Goal: Task Accomplishment & Management: Complete application form

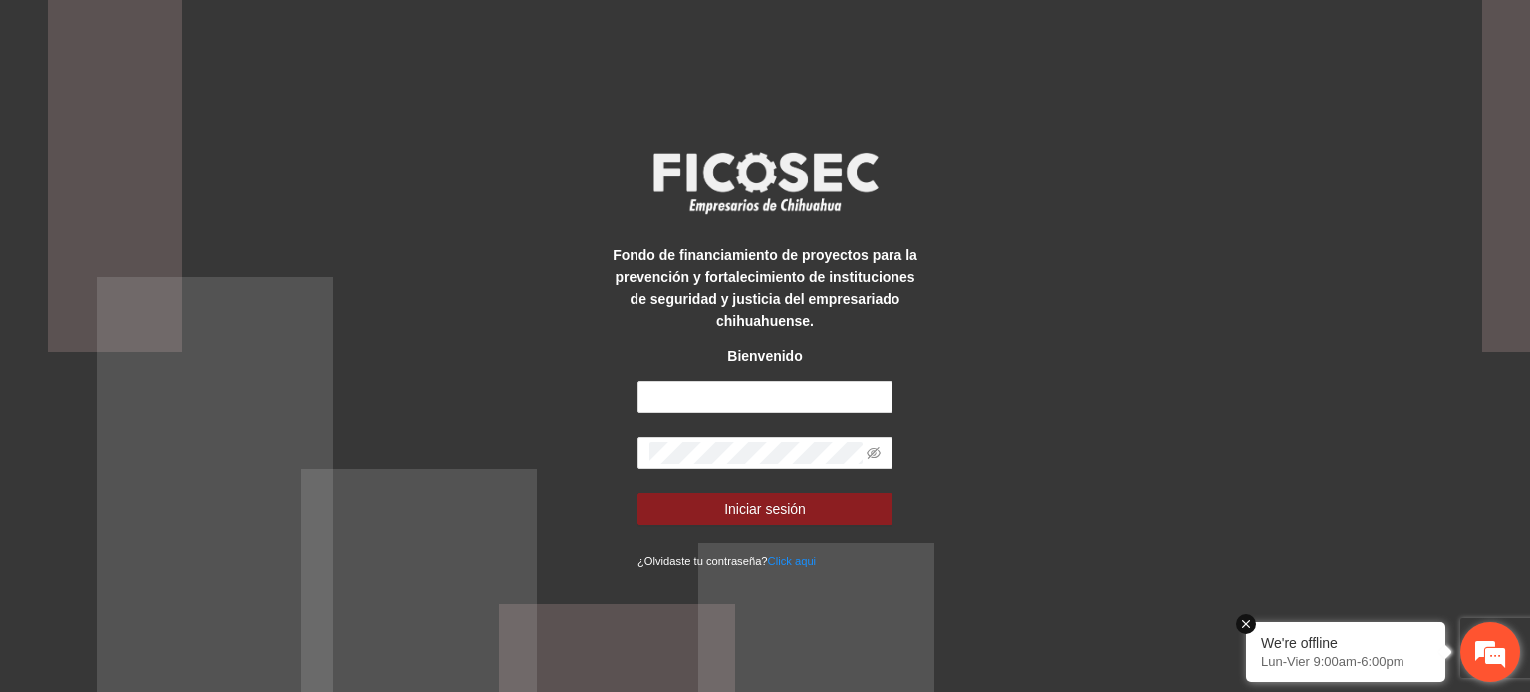
click at [1246, 618] on em at bounding box center [1246, 624] width 20 height 20
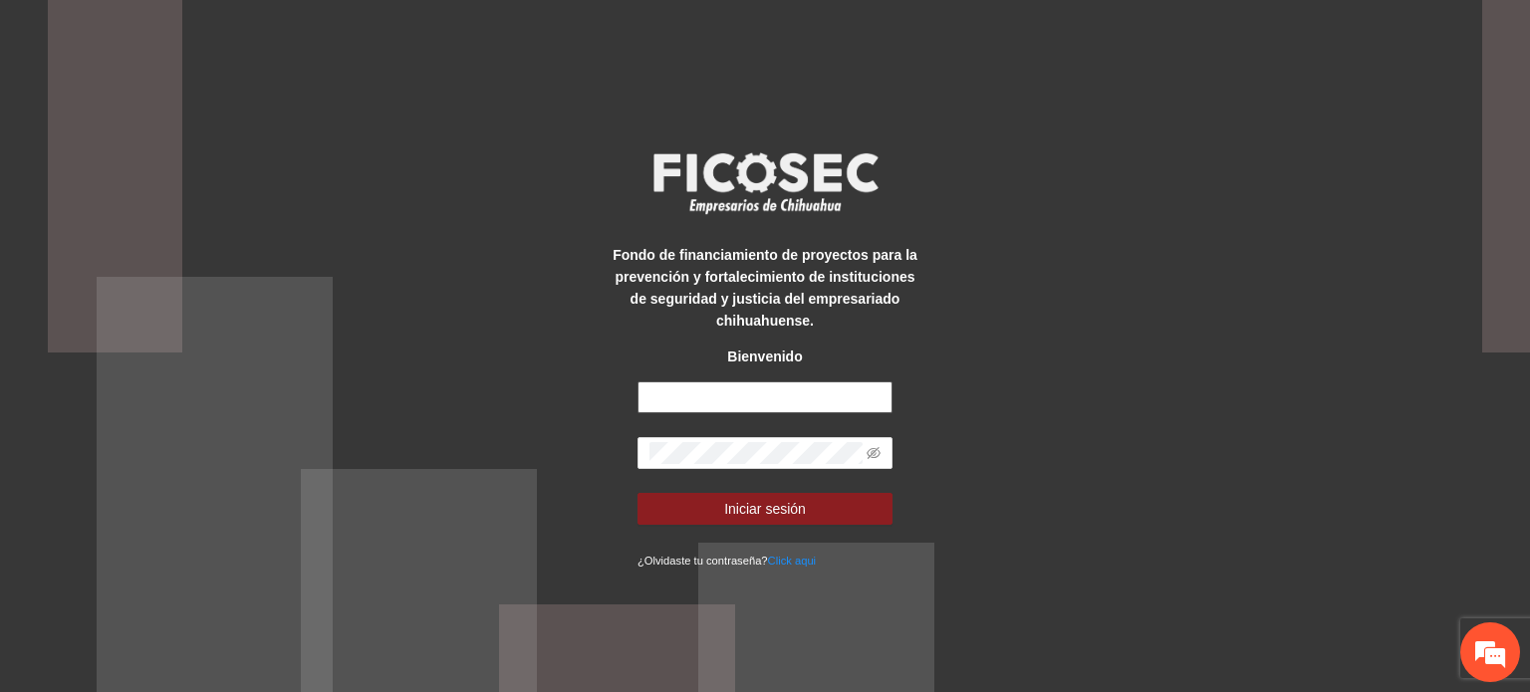
click at [790, 389] on input "text" at bounding box center [764, 397] width 255 height 32
type input "**********"
click at [637, 493] on button "Iniciar sesión" at bounding box center [764, 509] width 255 height 32
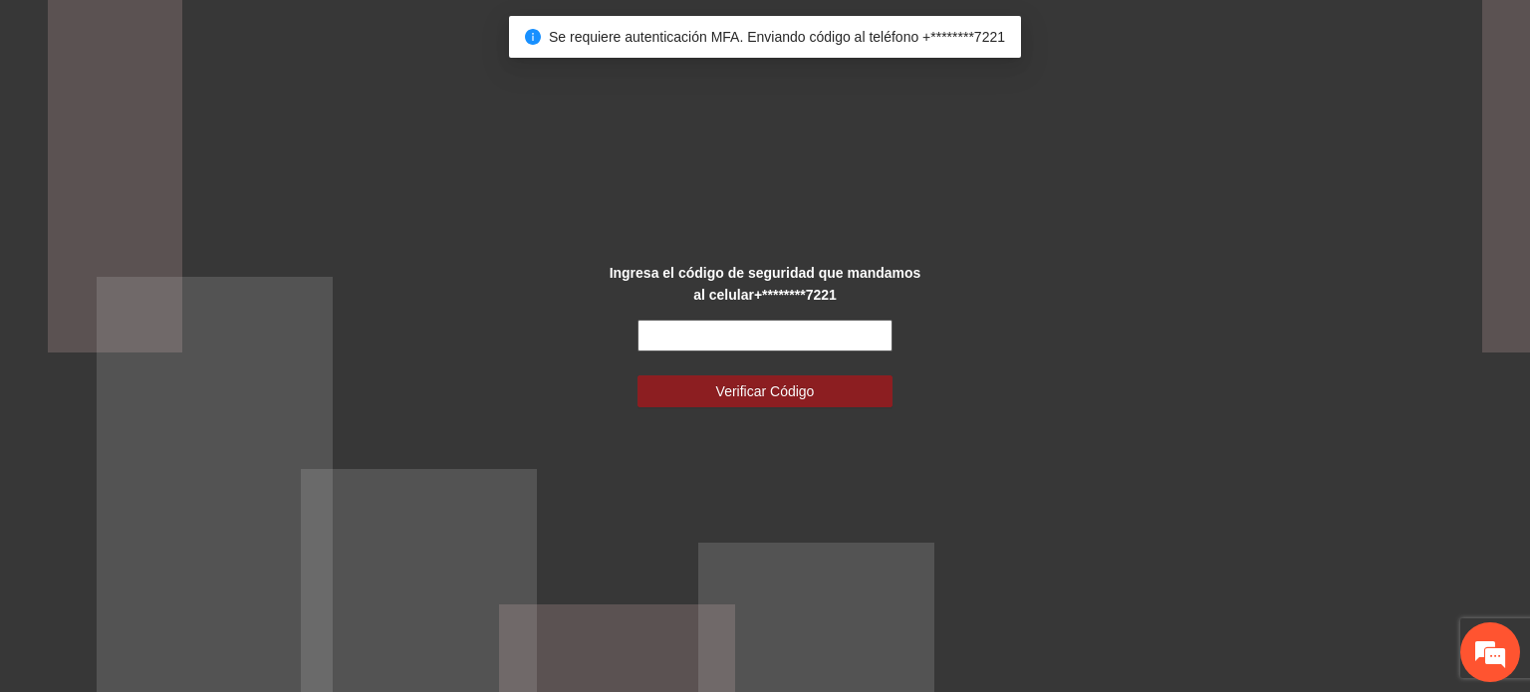
click at [777, 347] on form "Verificar Código" at bounding box center [764, 364] width 255 height 88
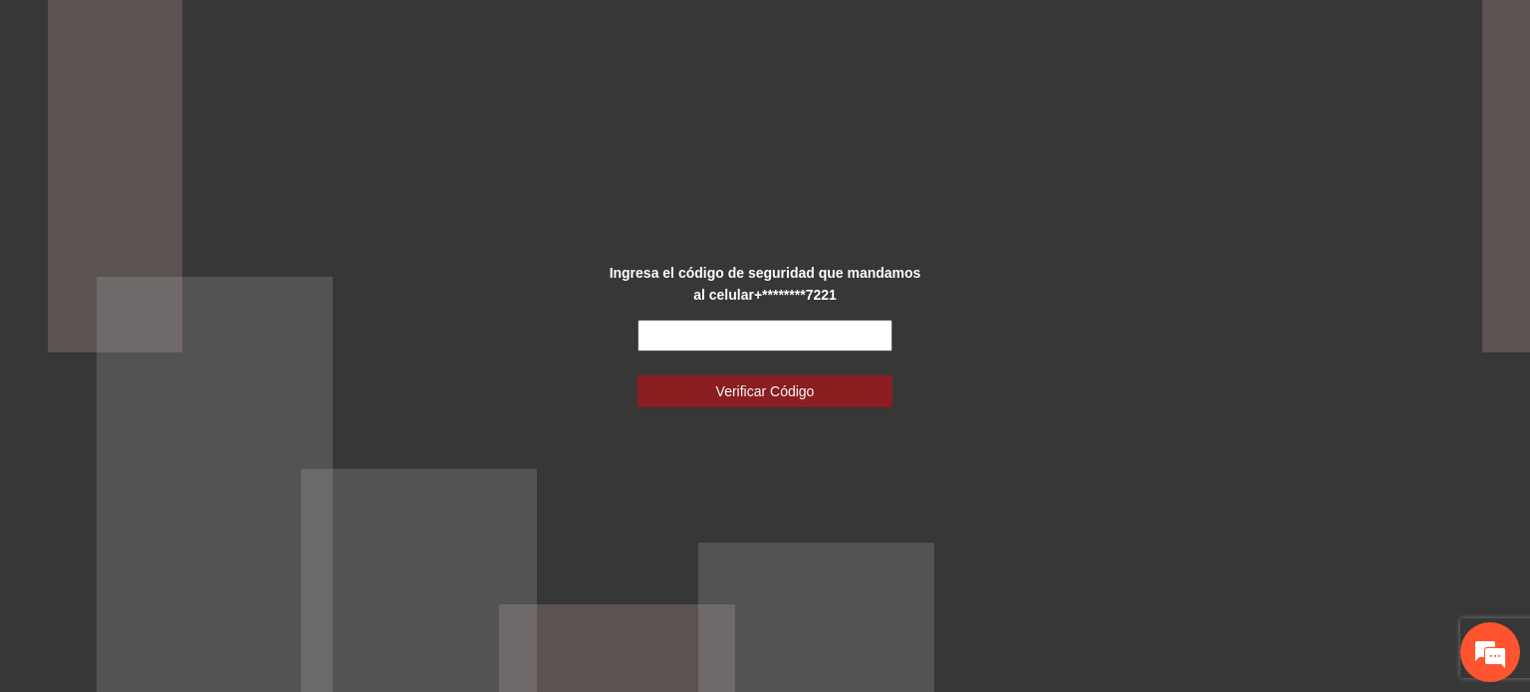
click at [821, 342] on input "text" at bounding box center [764, 336] width 255 height 32
type input "******"
click at [637, 375] on button "Verificar Código" at bounding box center [764, 391] width 255 height 32
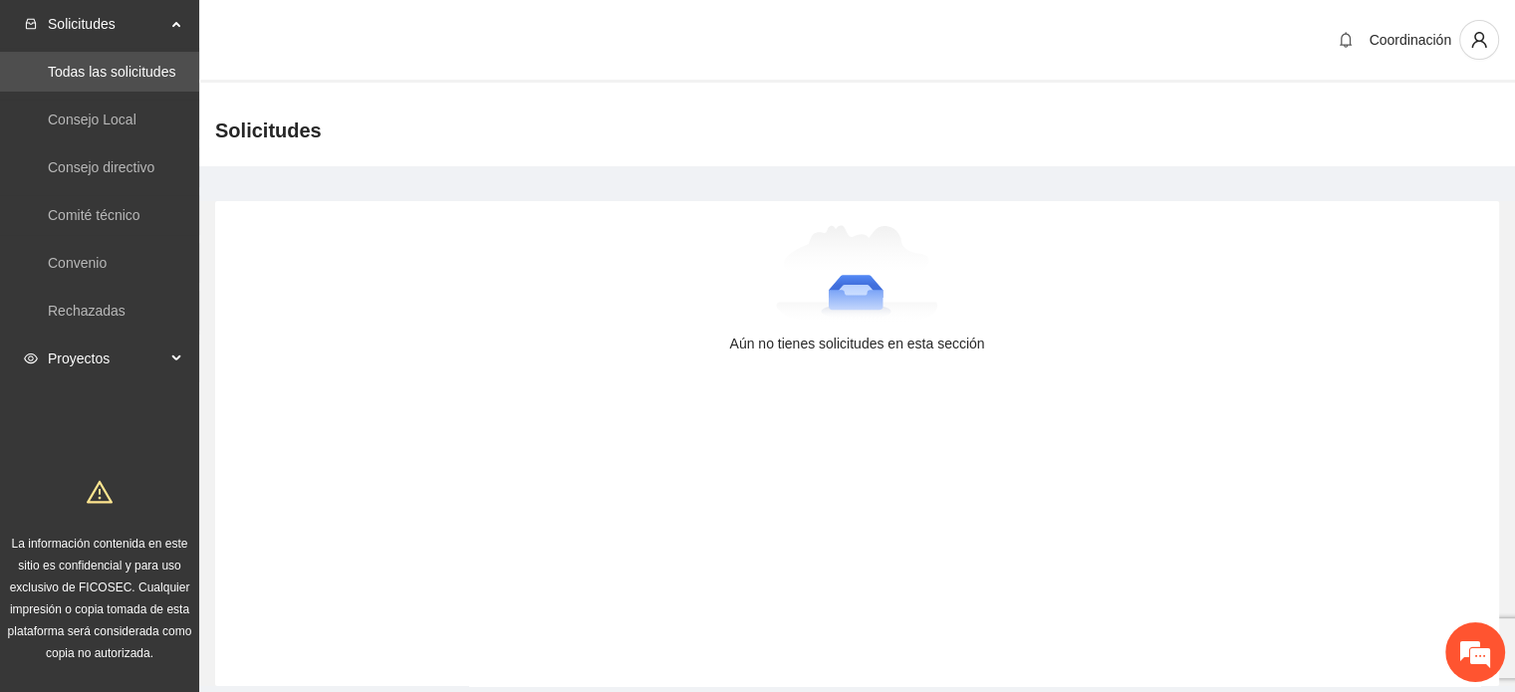
click at [106, 350] on span "Proyectos" at bounding box center [107, 359] width 118 height 40
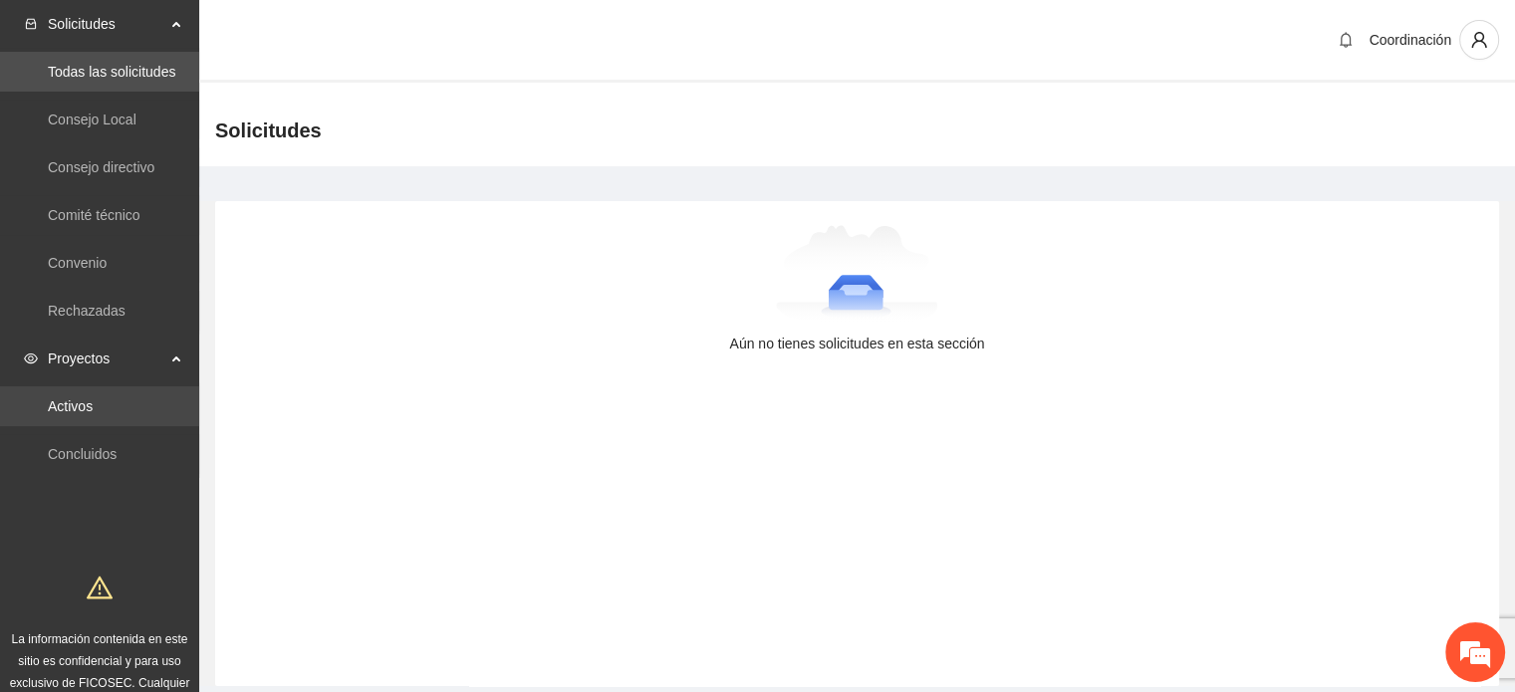
click at [84, 405] on link "Activos" at bounding box center [70, 406] width 45 height 16
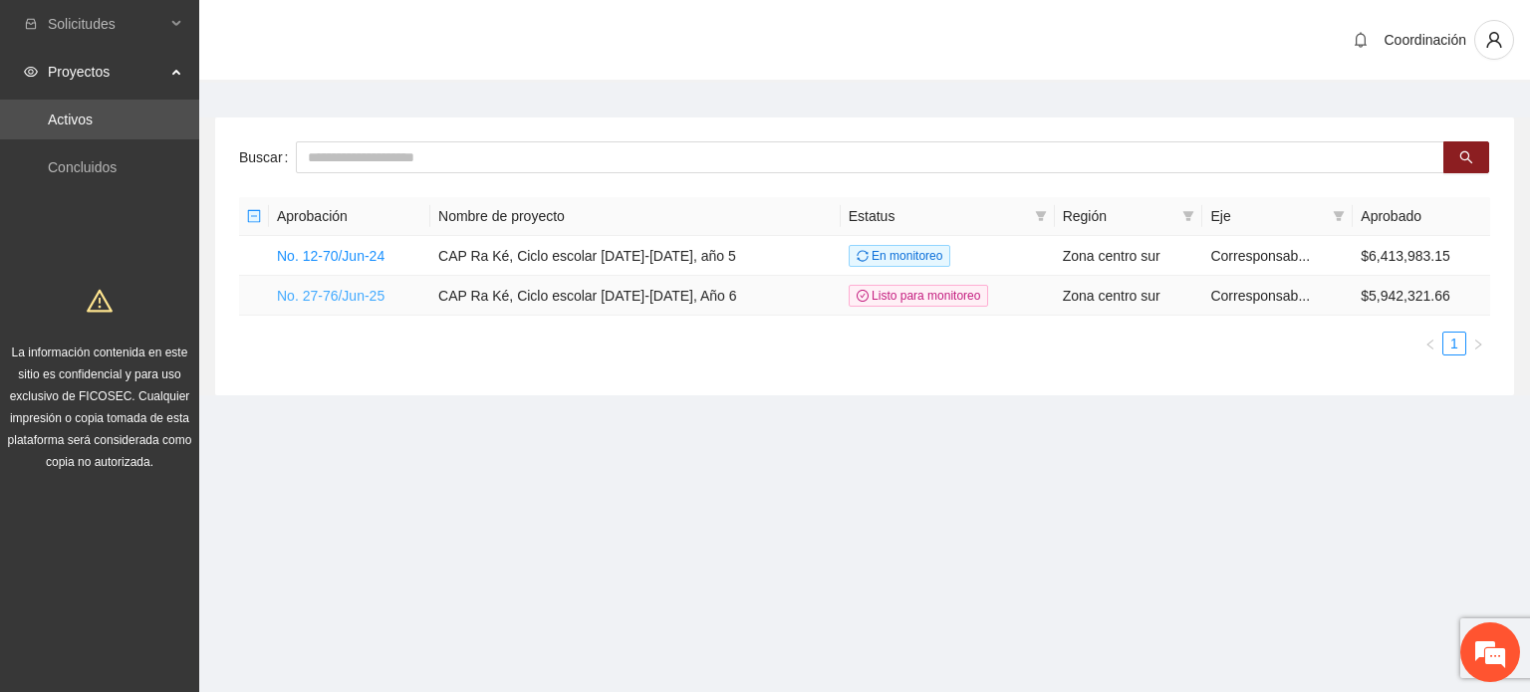
click at [351, 292] on link "No. 27-76/Jun-25" at bounding box center [331, 296] width 108 height 16
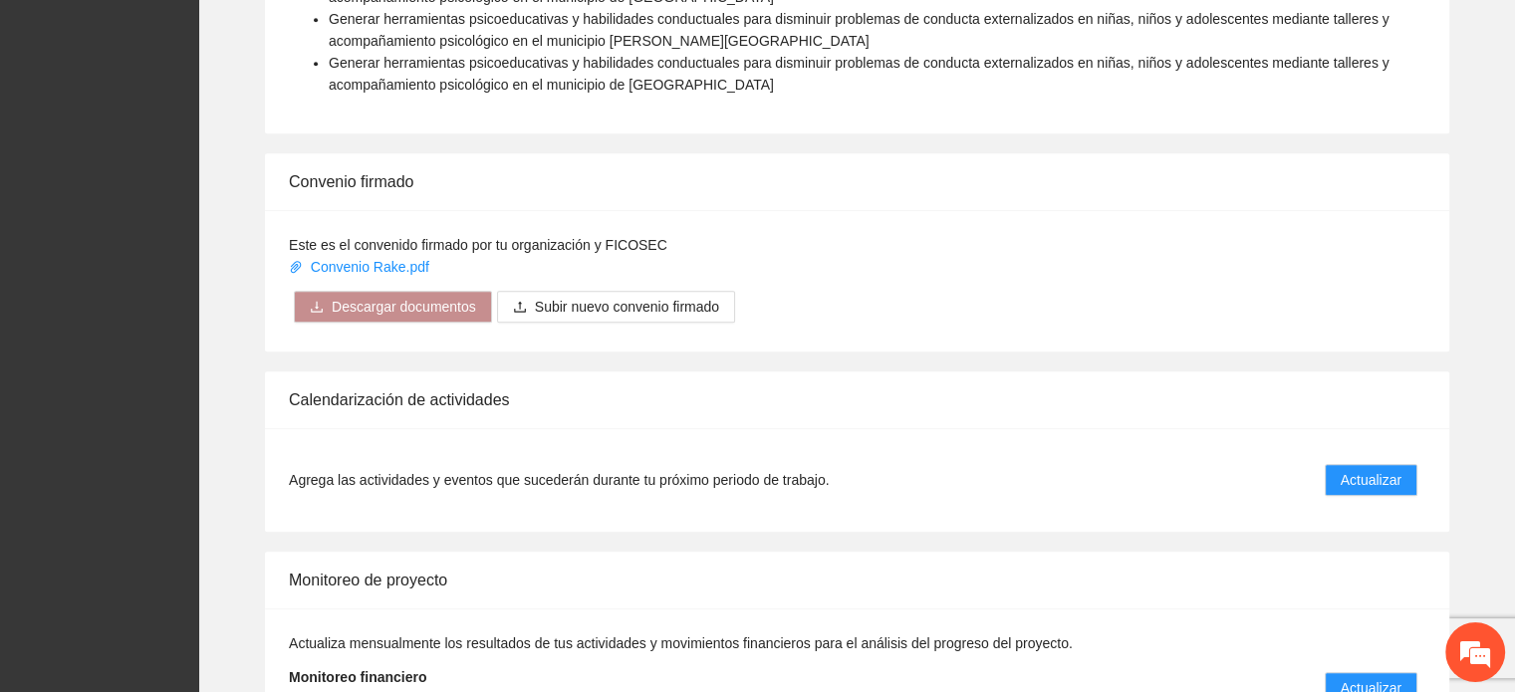
scroll to position [2074, 0]
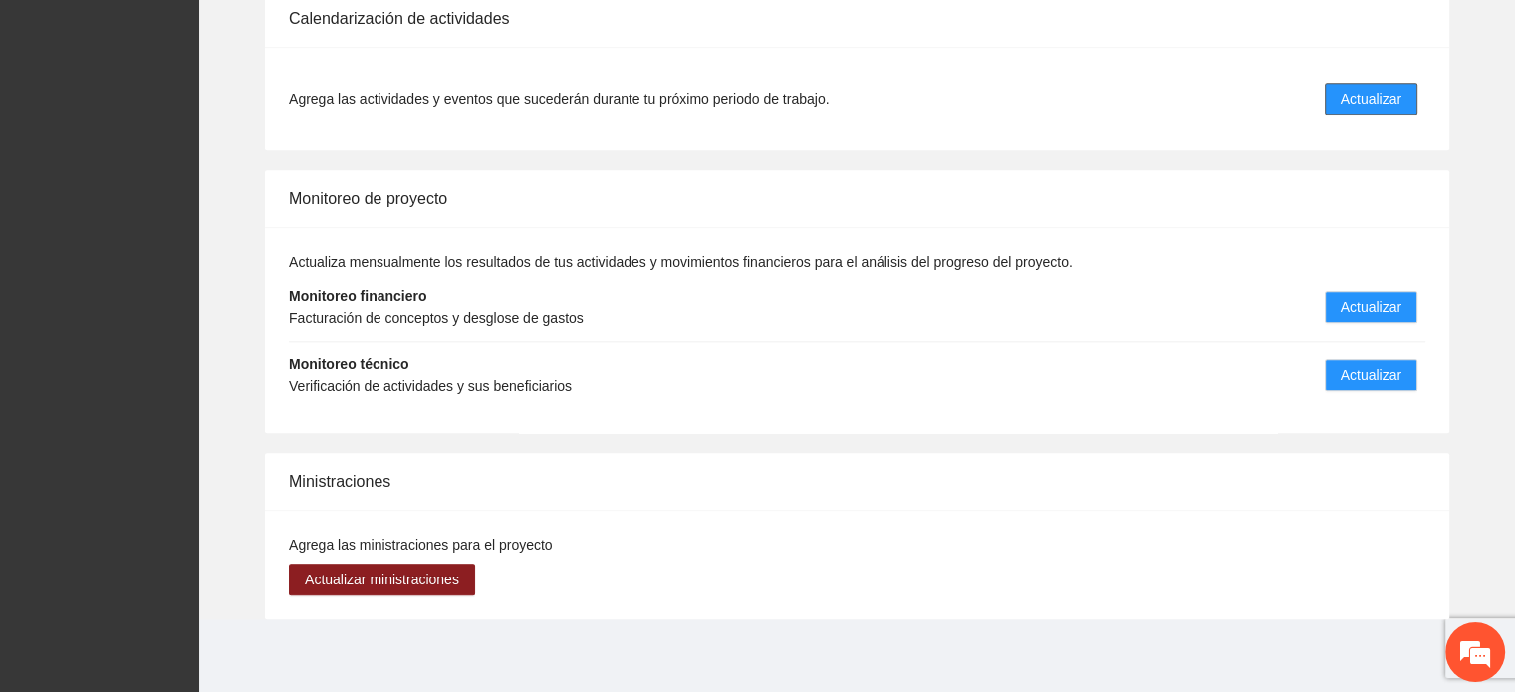
click at [1358, 89] on span "Actualizar" at bounding box center [1370, 99] width 61 height 22
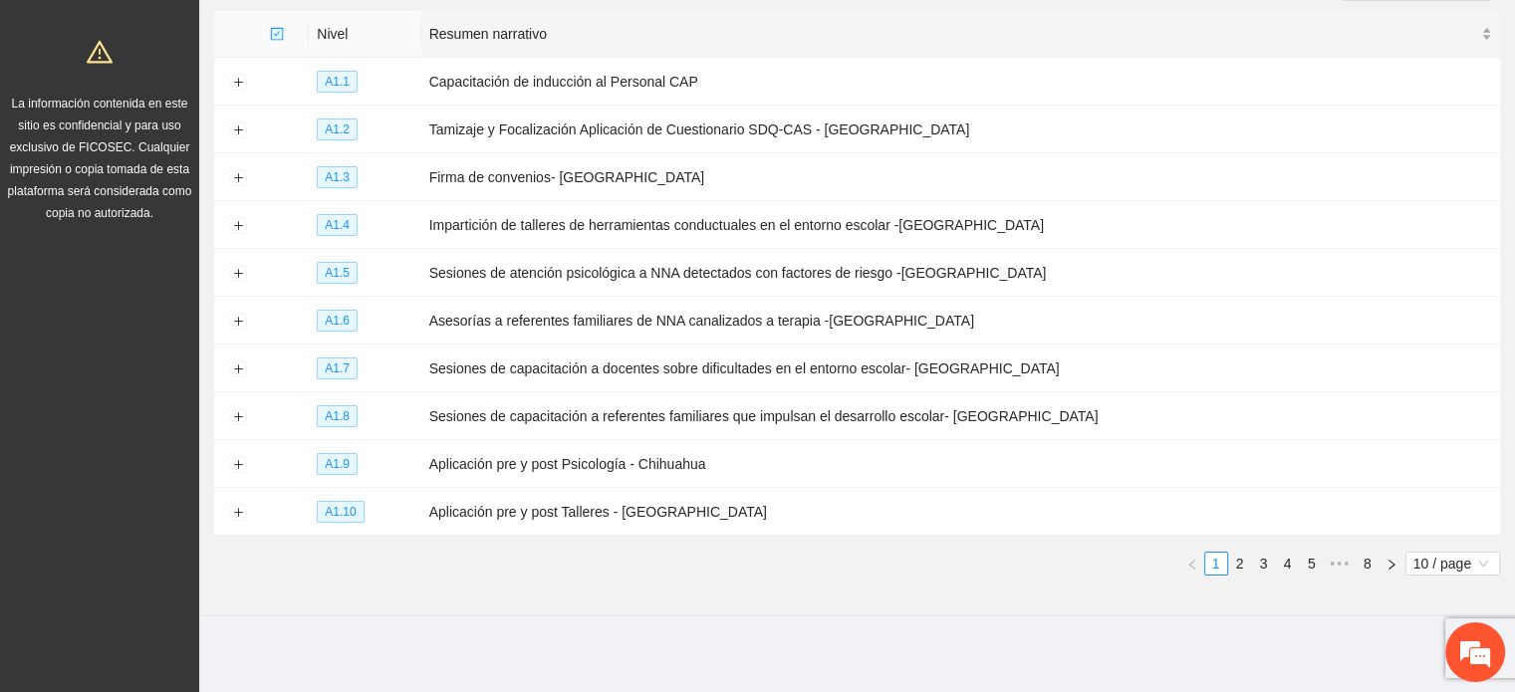
scroll to position [251, 0]
click at [1218, 564] on link "1" at bounding box center [1216, 562] width 22 height 22
click at [1243, 572] on li "2" at bounding box center [1240, 562] width 24 height 24
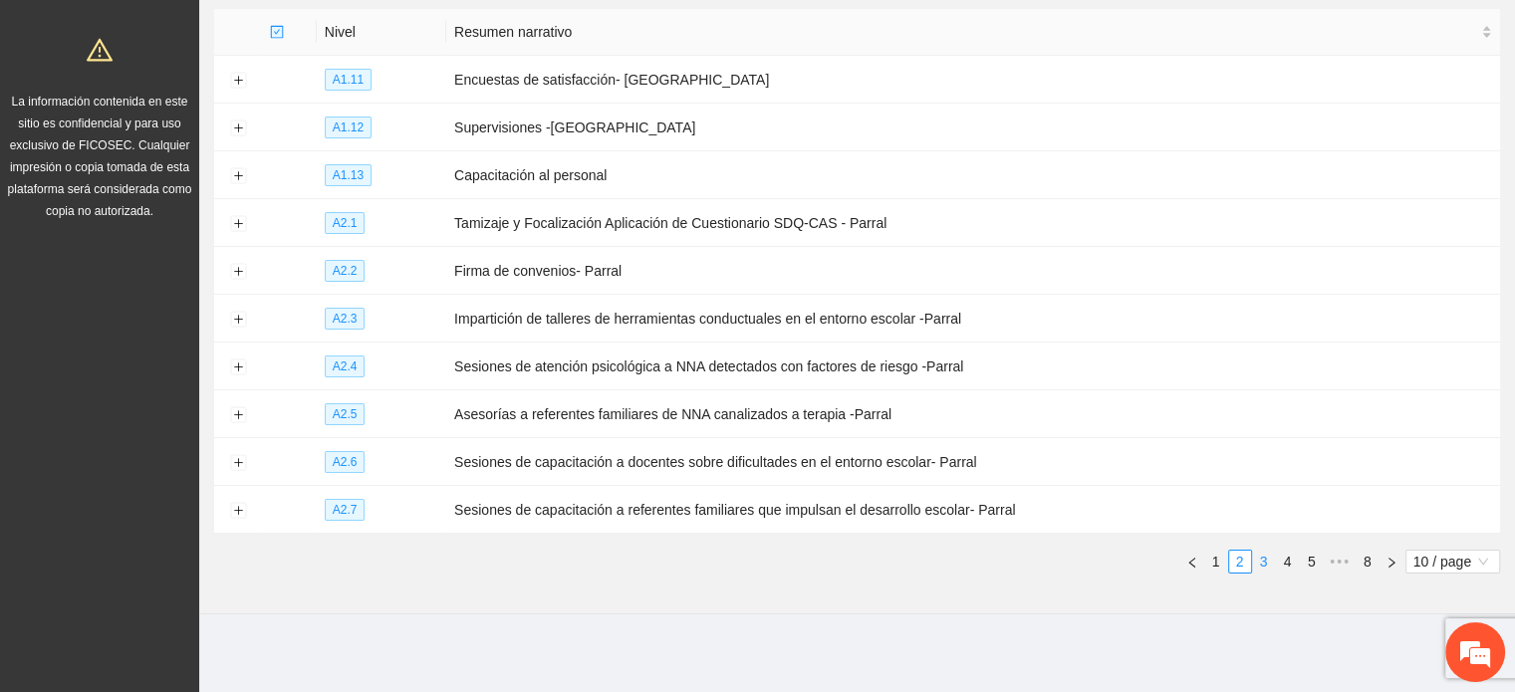
click at [1261, 561] on link "3" at bounding box center [1264, 562] width 22 height 22
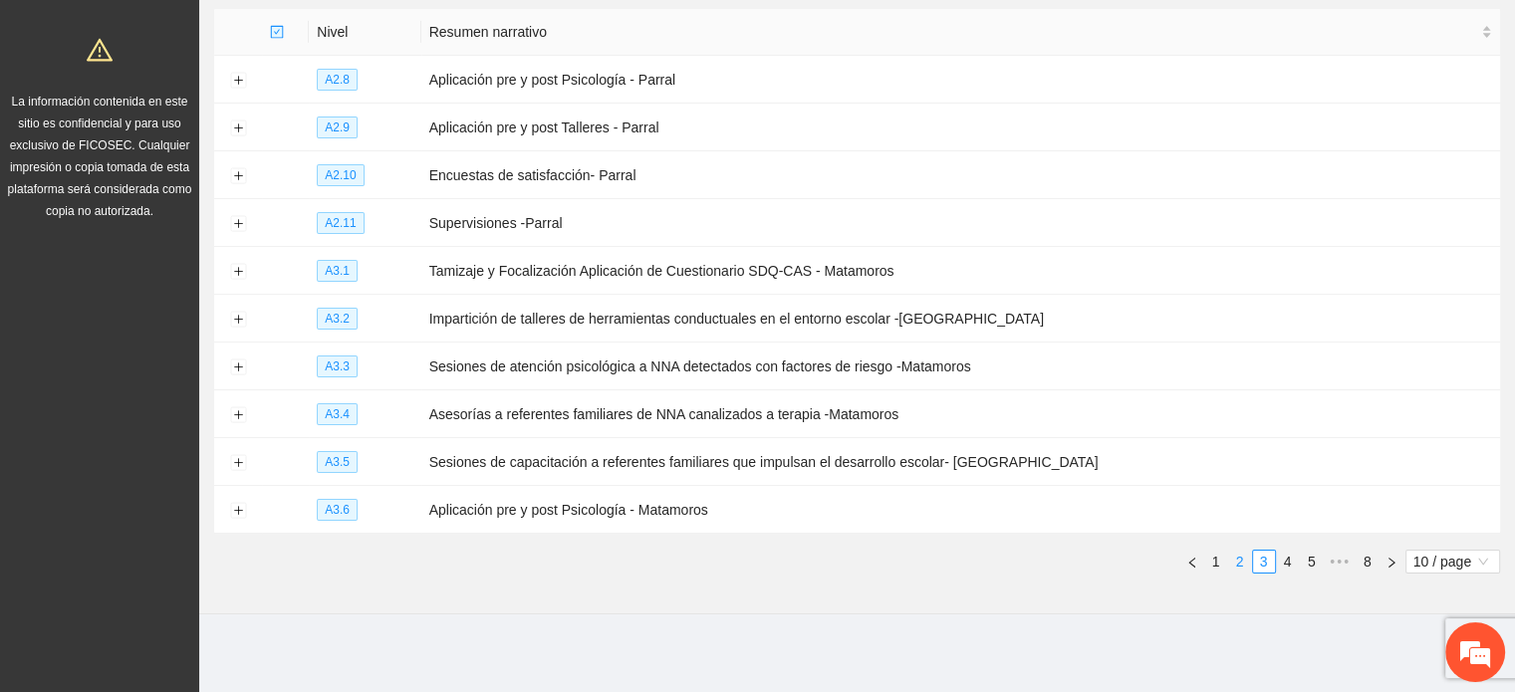
click at [1232, 561] on link "2" at bounding box center [1240, 562] width 22 height 22
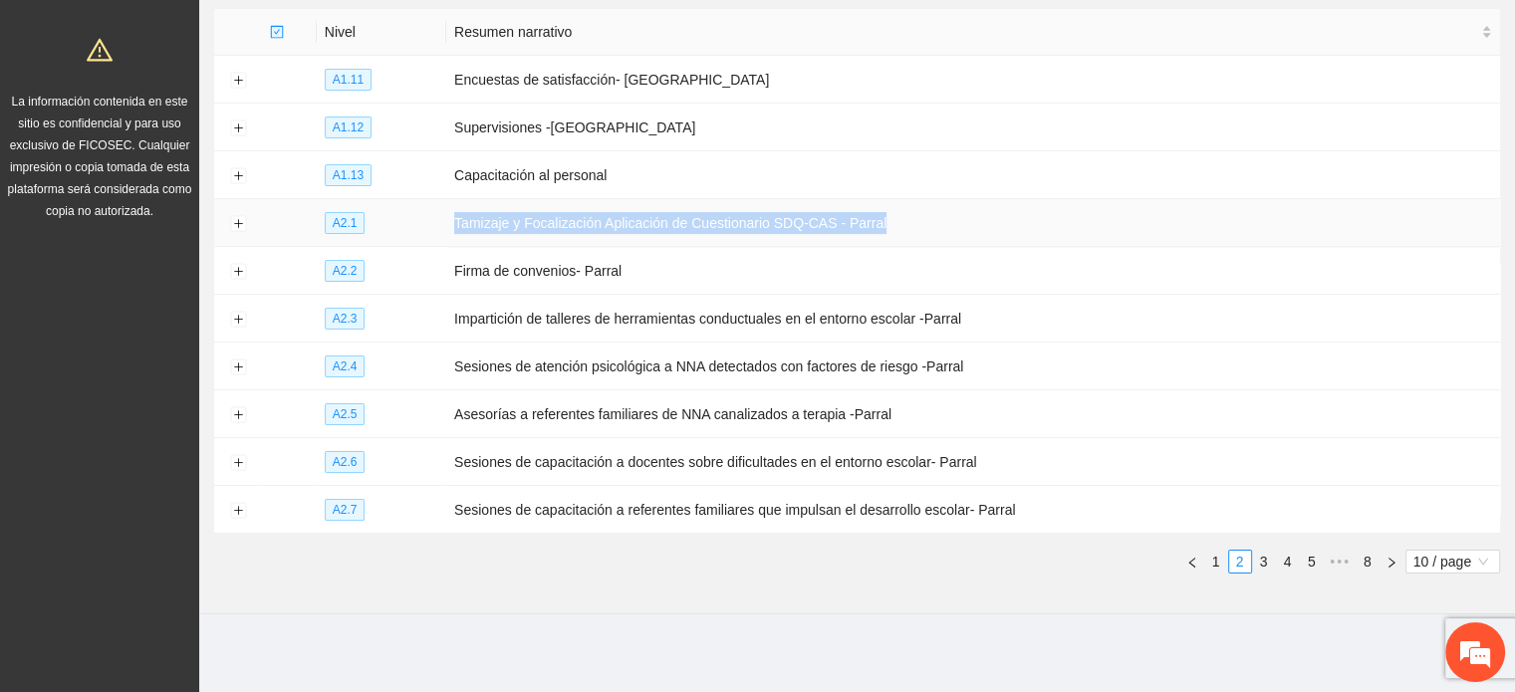
drag, startPoint x: 448, startPoint y: 230, endPoint x: 1000, endPoint y: 226, distance: 551.7
click at [1000, 226] on td "Tamizaje y Focalización Aplicación de Cuestionario SDQ-CAS - Parral" at bounding box center [973, 223] width 1054 height 48
click at [231, 365] on button "Expand row" at bounding box center [238, 367] width 16 height 16
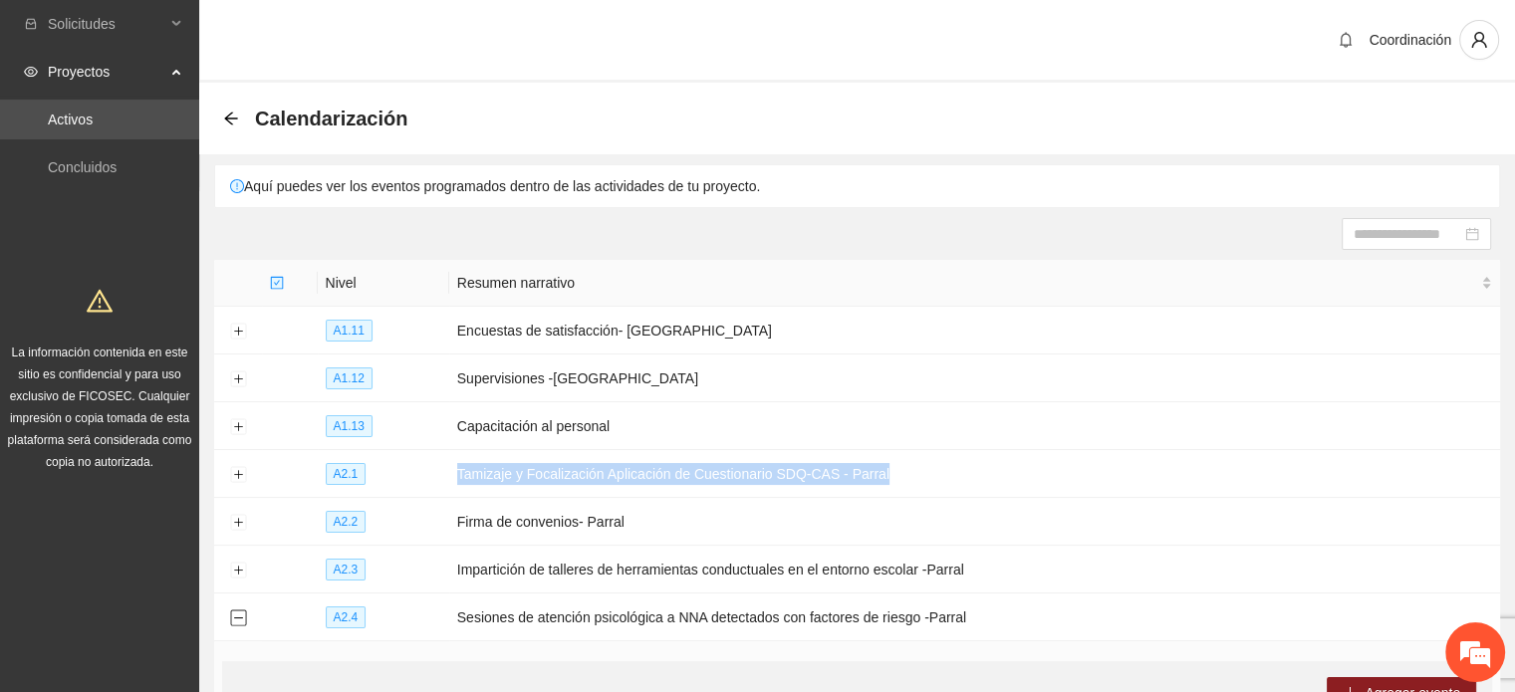
scroll to position [0, 0]
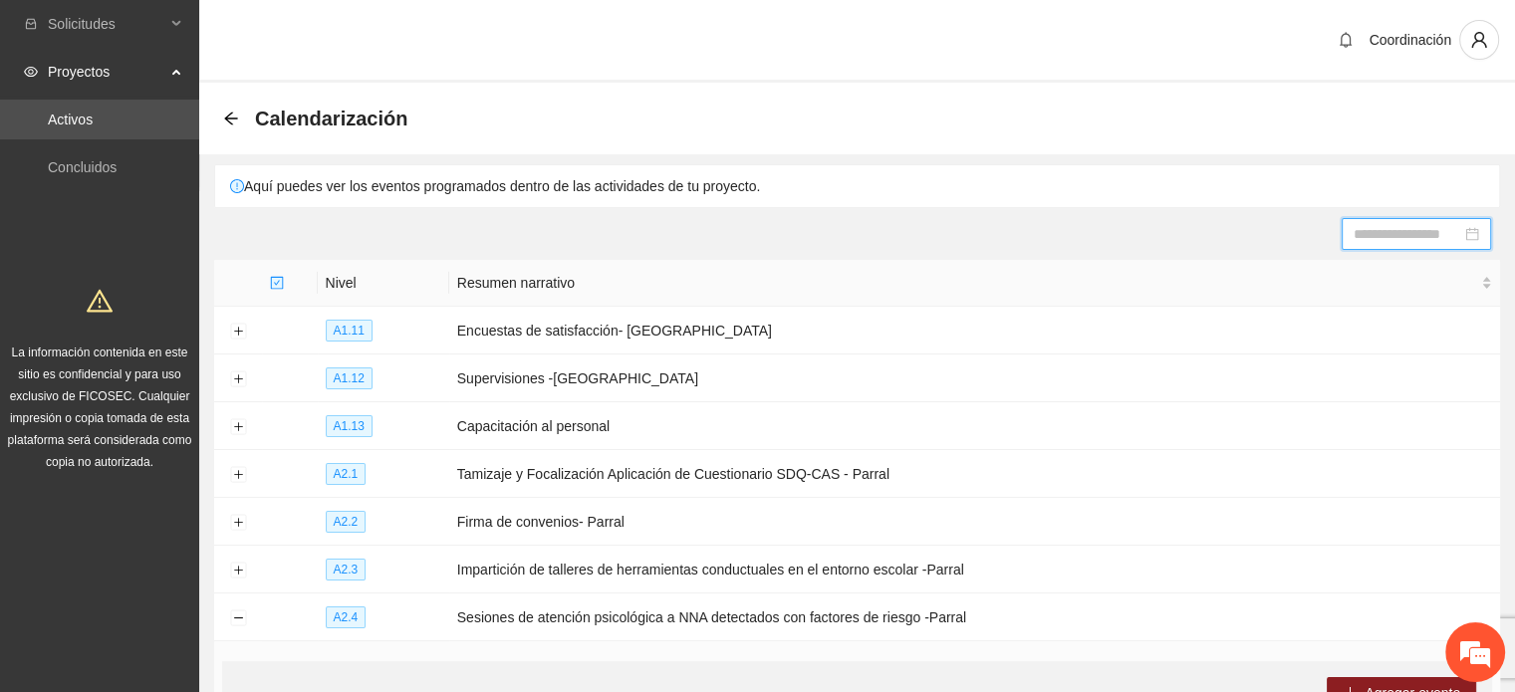
click at [1415, 229] on input at bounding box center [1407, 234] width 108 height 22
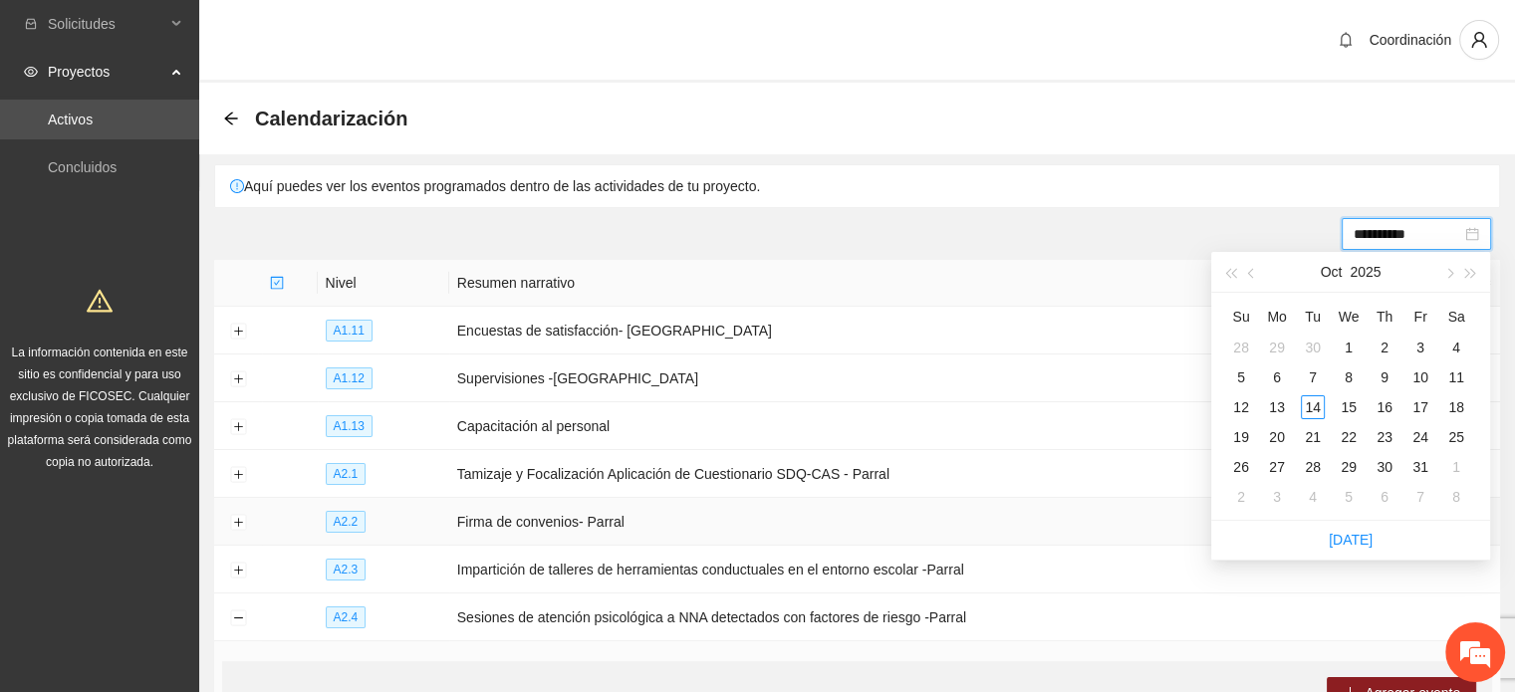
type input "**********"
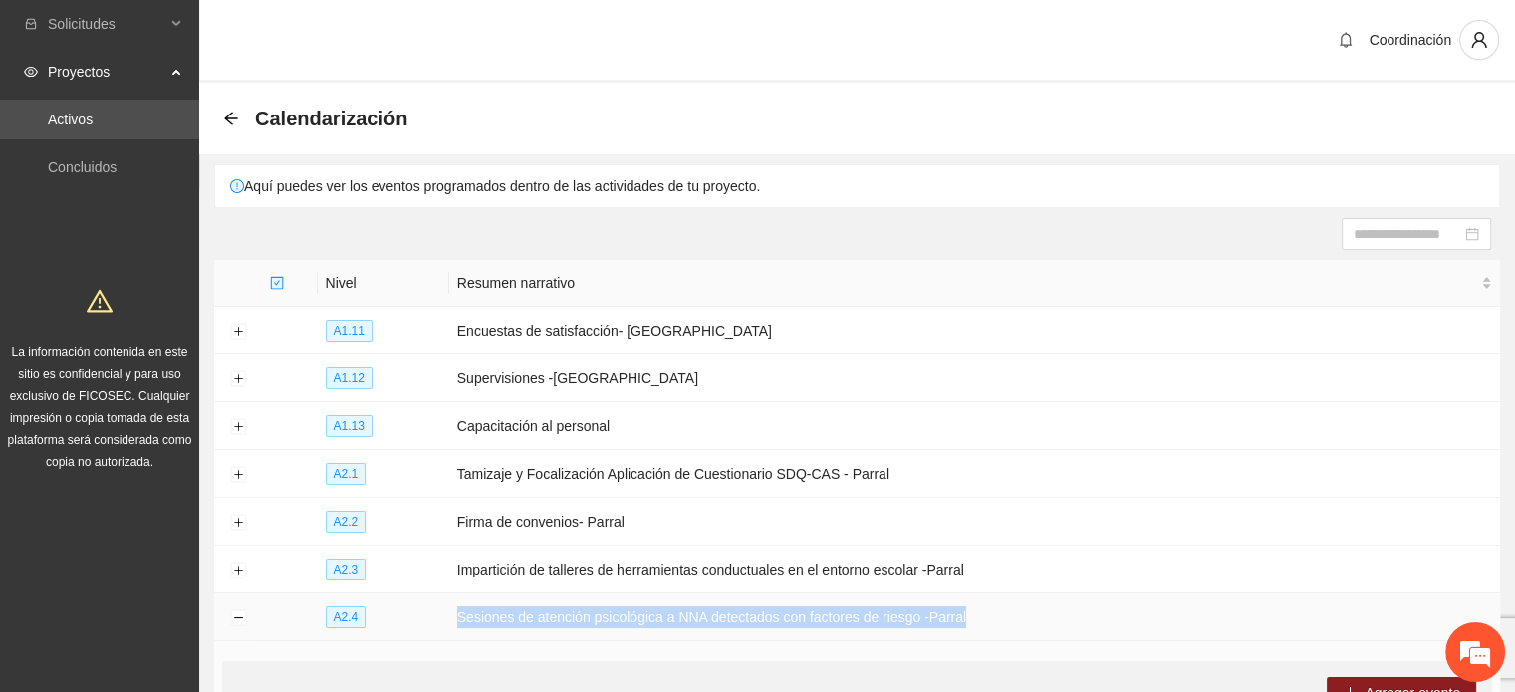
drag, startPoint x: 450, startPoint y: 617, endPoint x: 1095, endPoint y: 608, distance: 645.4
click at [1095, 608] on td "Sesiones de atención psicológica a NNA detectados con factores de riesgo -Parral" at bounding box center [974, 618] width 1051 height 48
copy td "Sesiones de atención psicológica a NNA detectados con factores de riesgo -Parral"
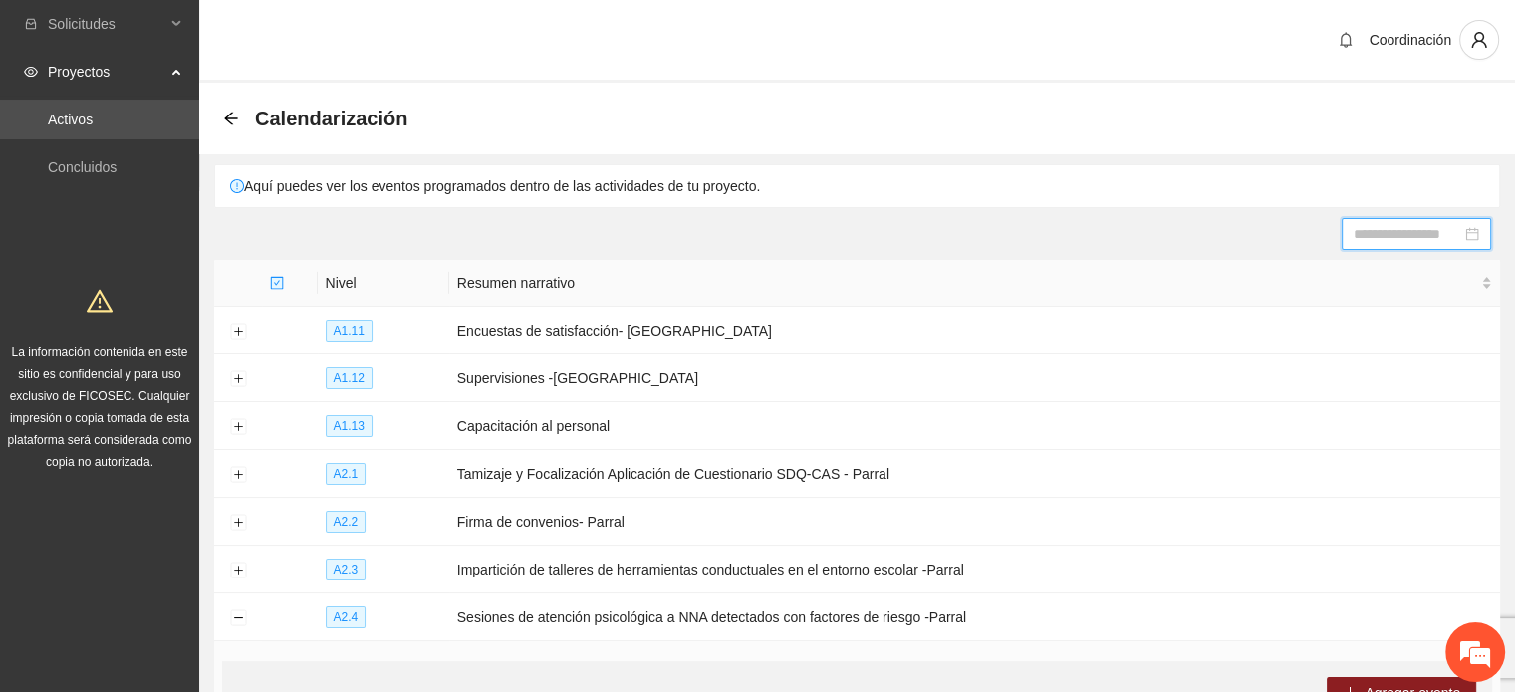
click at [1379, 231] on input at bounding box center [1407, 234] width 108 height 22
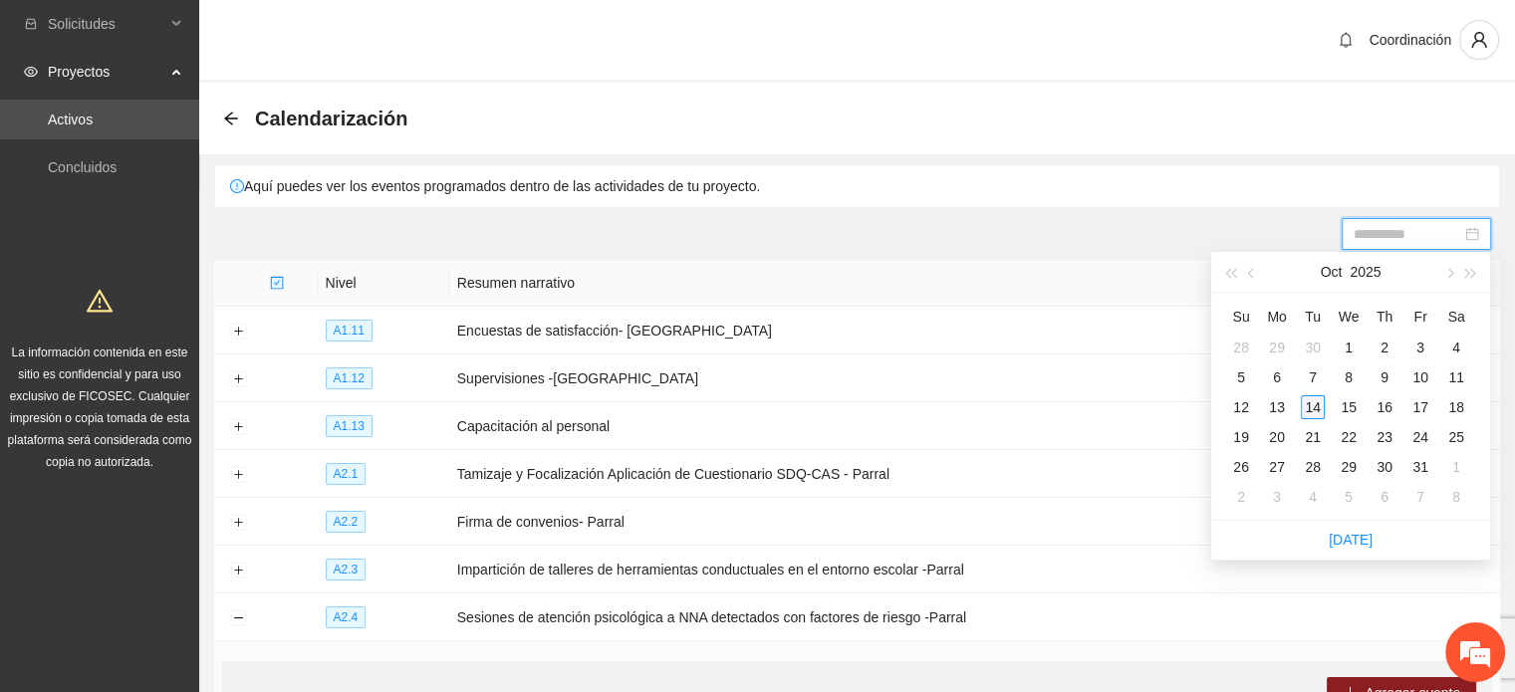
type input "**********"
click at [1314, 409] on div "14" at bounding box center [1313, 407] width 24 height 24
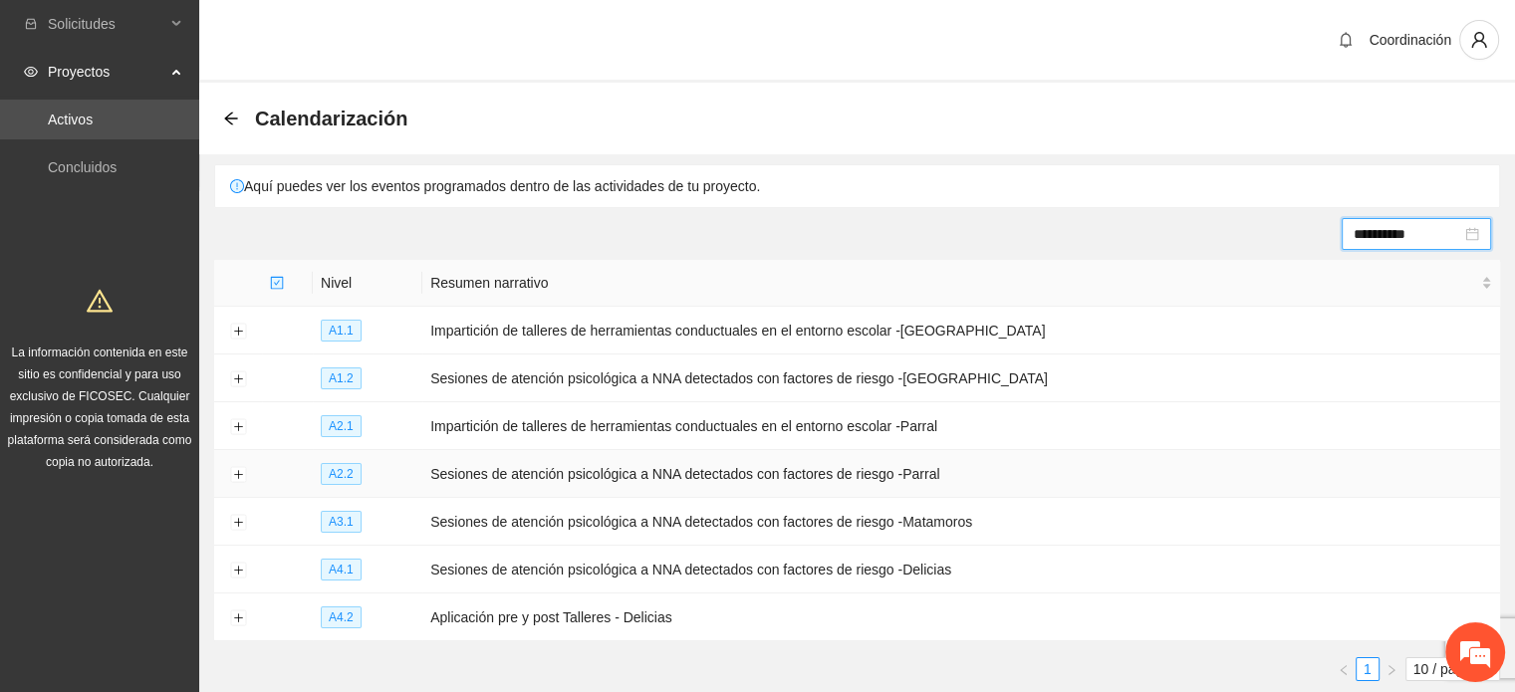
click at [223, 479] on td at bounding box center [238, 474] width 48 height 48
click at [237, 476] on button "Expand row" at bounding box center [238, 475] width 16 height 16
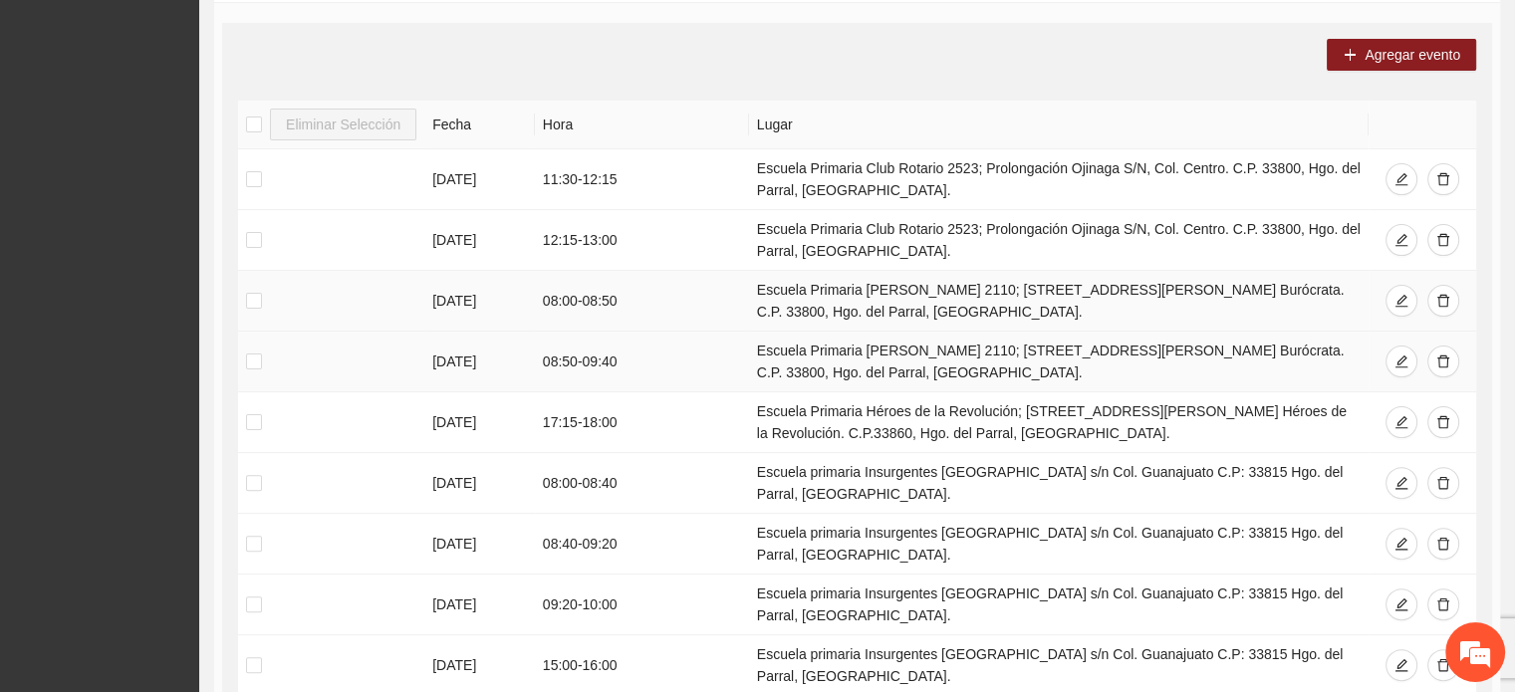
scroll to position [498, 0]
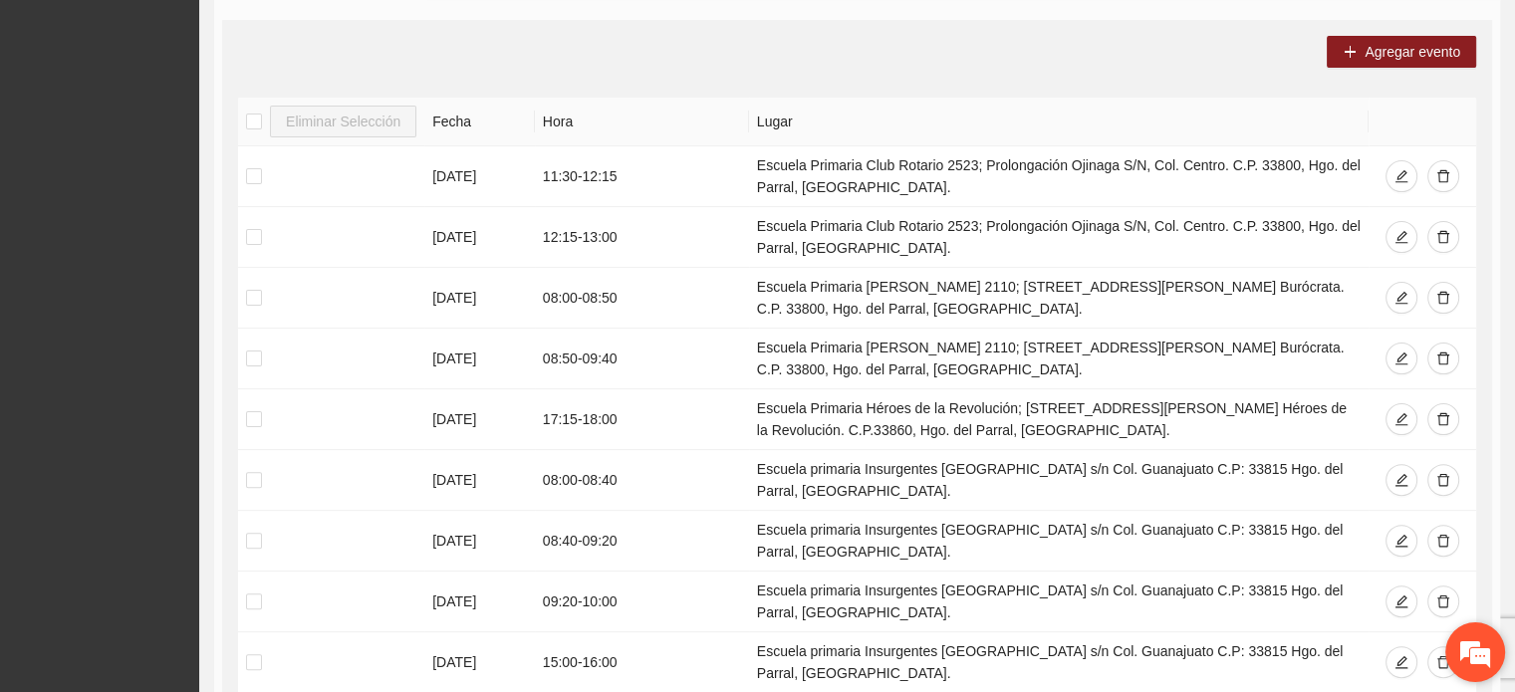
click at [1475, 657] on em at bounding box center [1475, 652] width 54 height 54
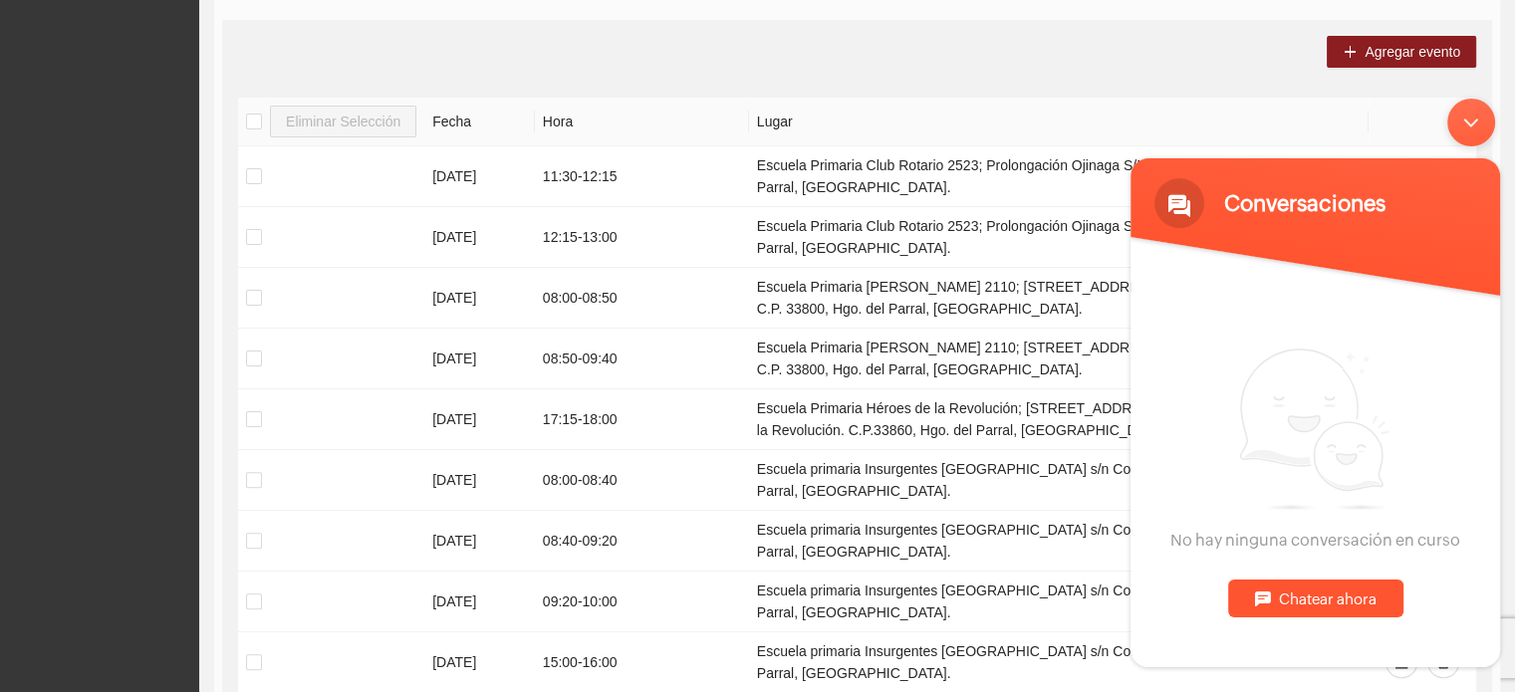
click at [1332, 598] on div "Chatear ahora" at bounding box center [1315, 599] width 175 height 38
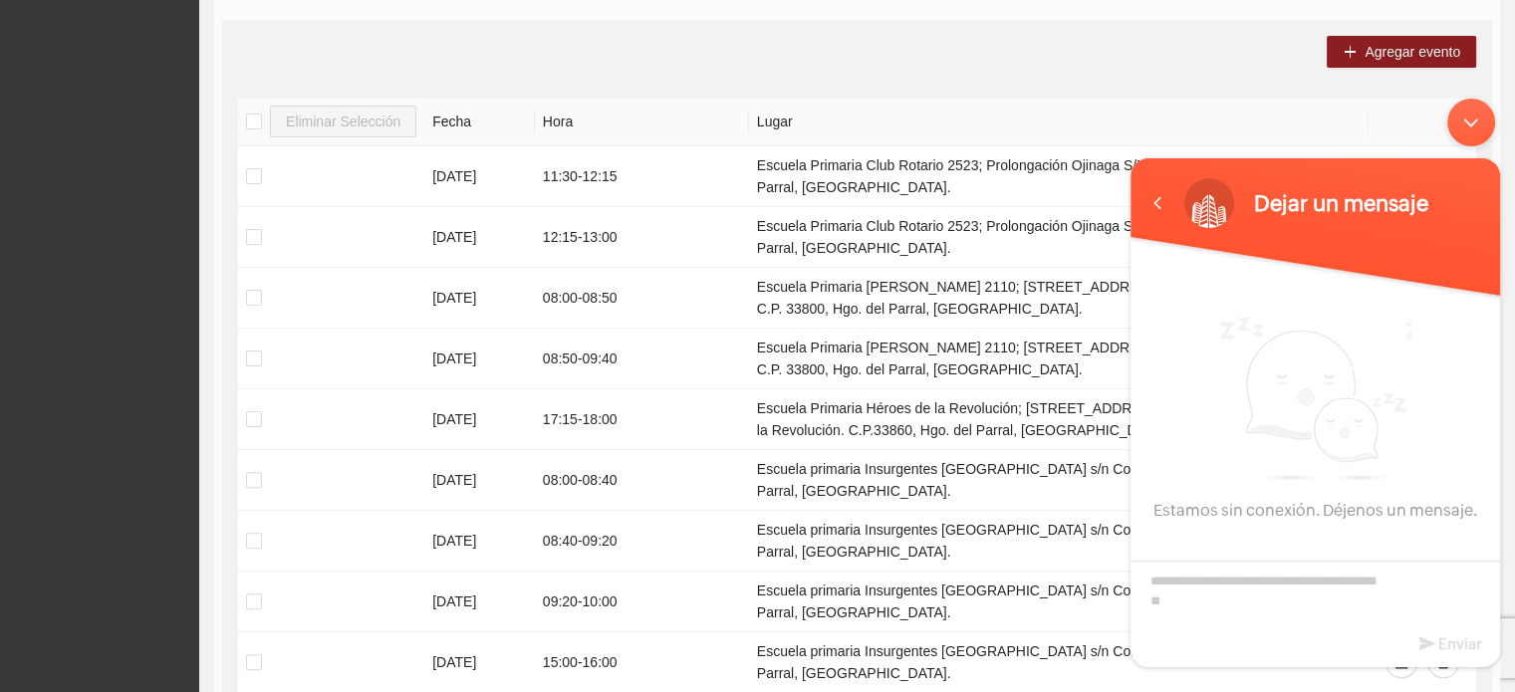
click at [1315, 583] on textarea "Escriba su mensaje aquí y haga clic en “Enviar”" at bounding box center [1314, 596] width 369 height 70
type textarea "*"
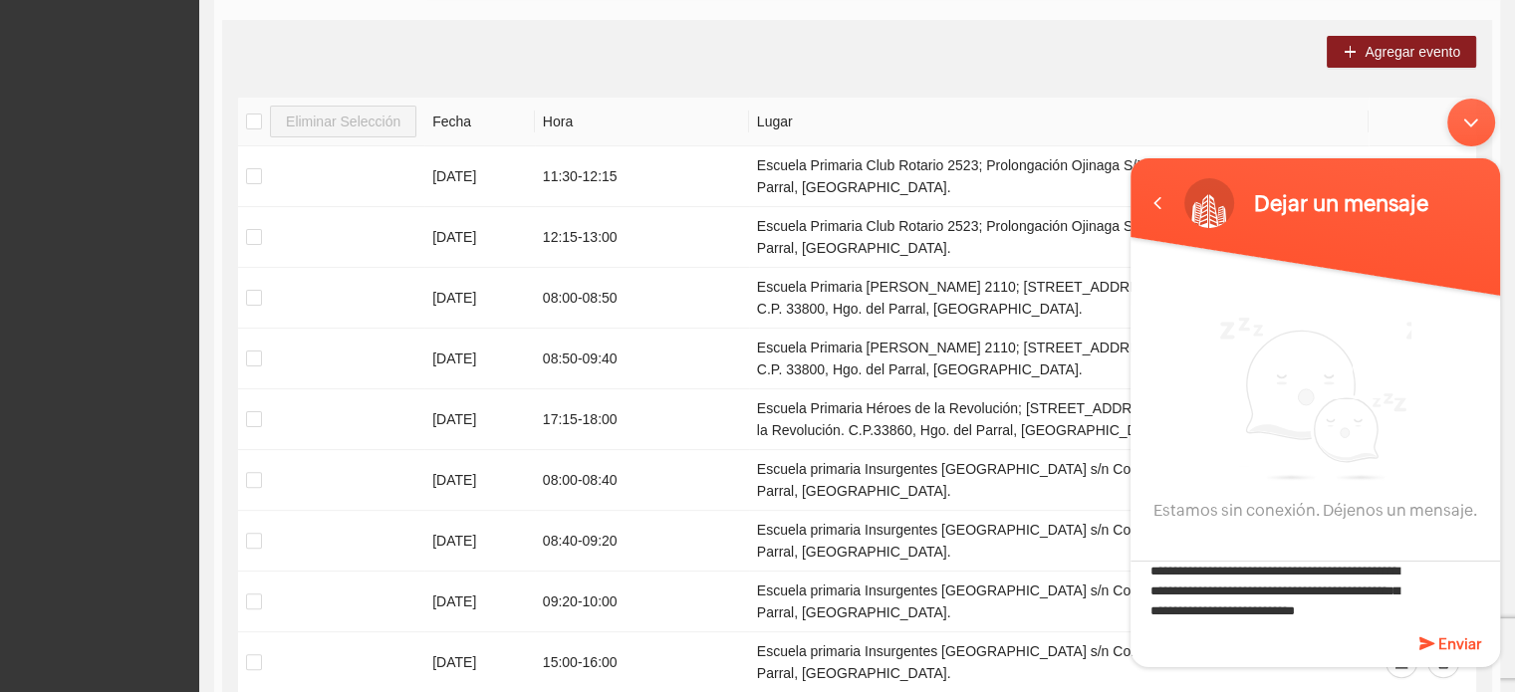
scroll to position [19, 0]
type textarea "**********"
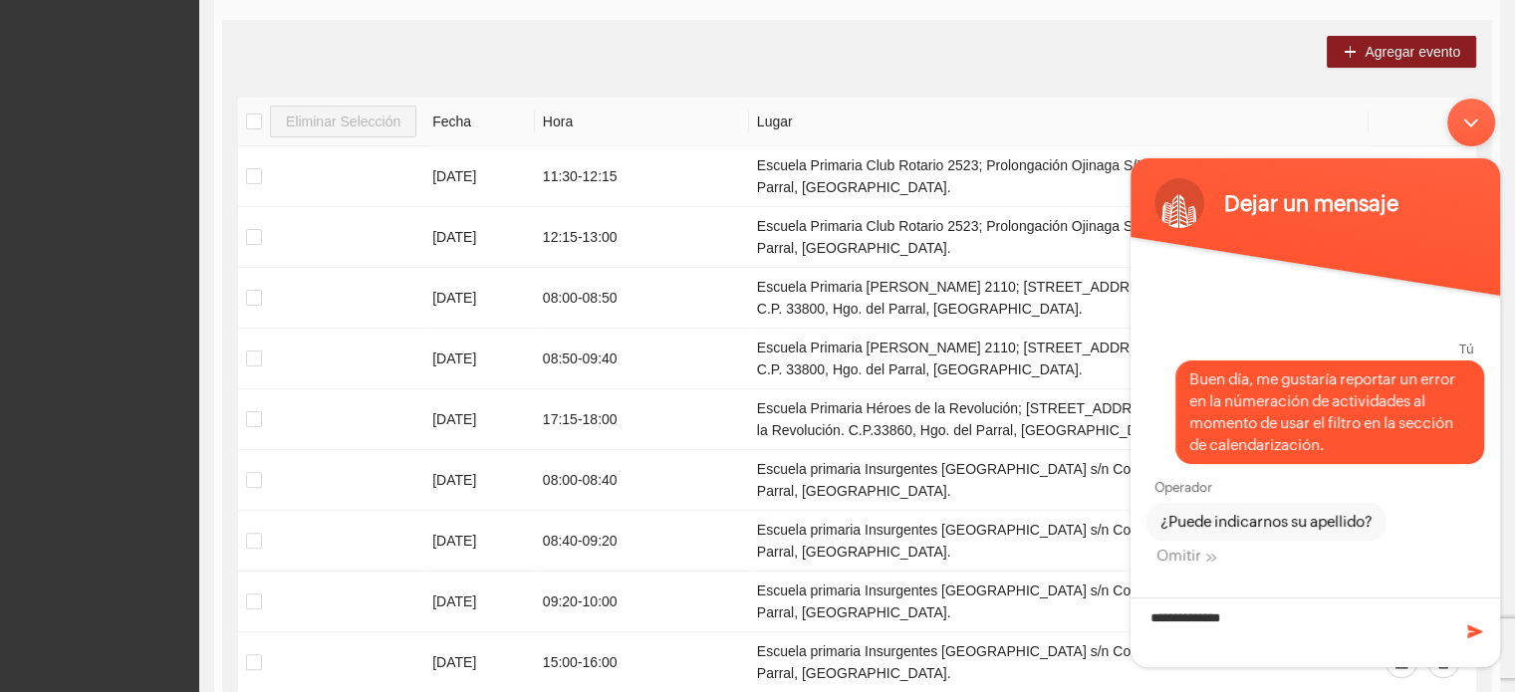
type textarea "**********"
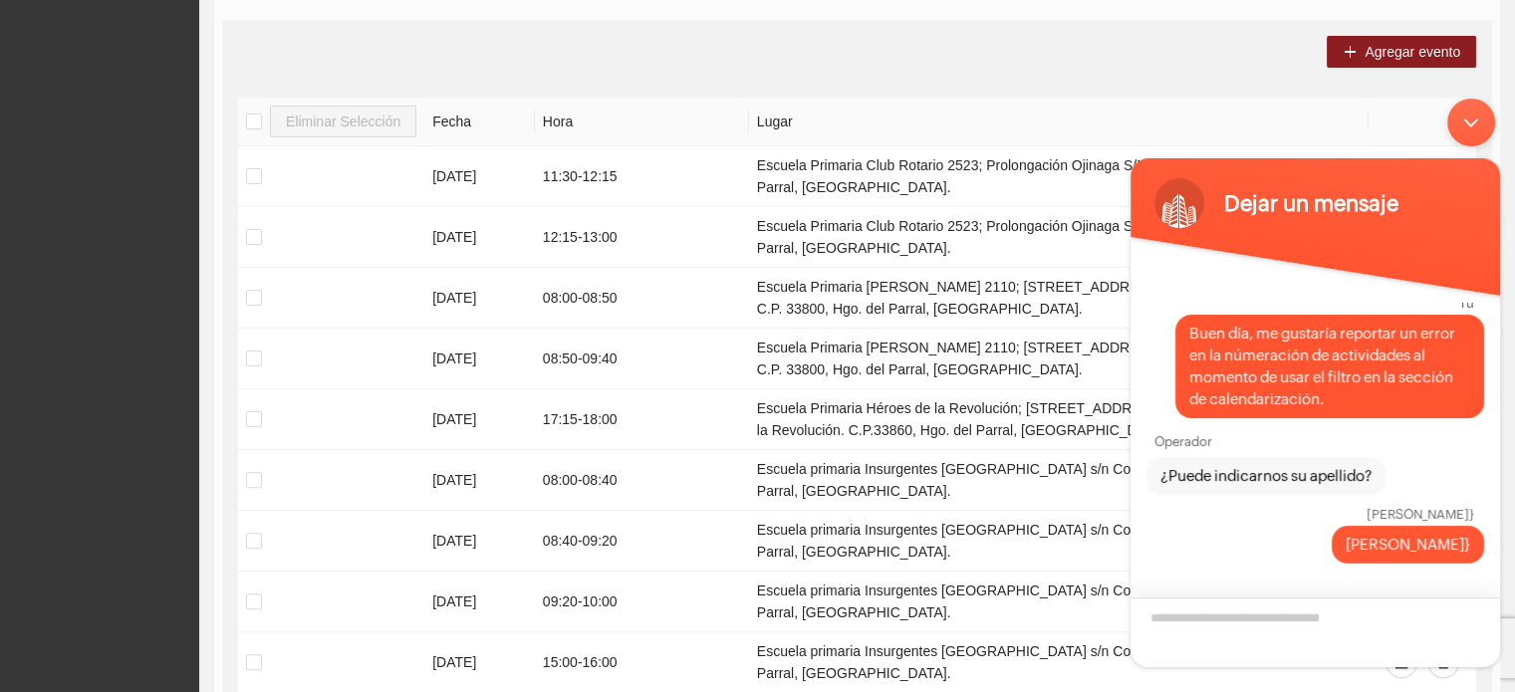
scroll to position [133, 0]
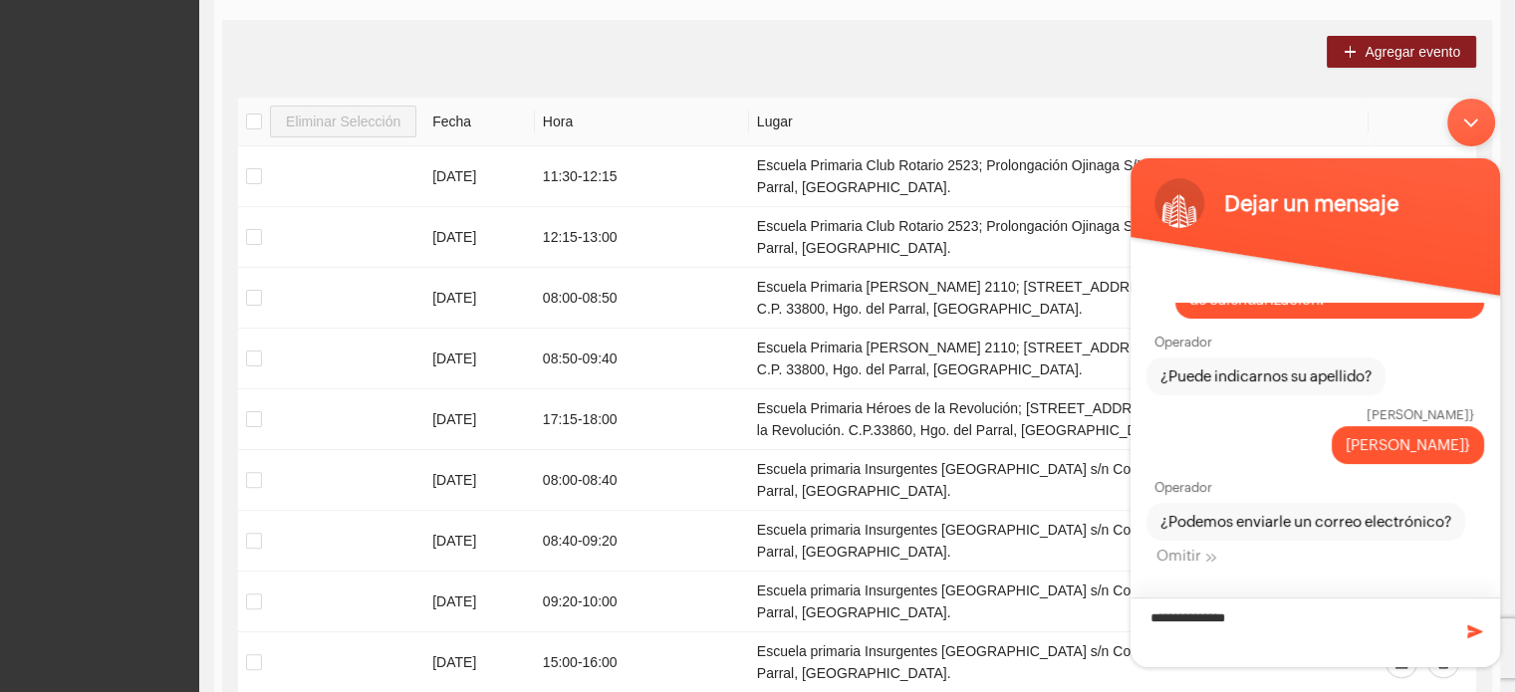
click at [1361, 611] on textarea "**********" at bounding box center [1314, 633] width 369 height 70
type textarea "**********"
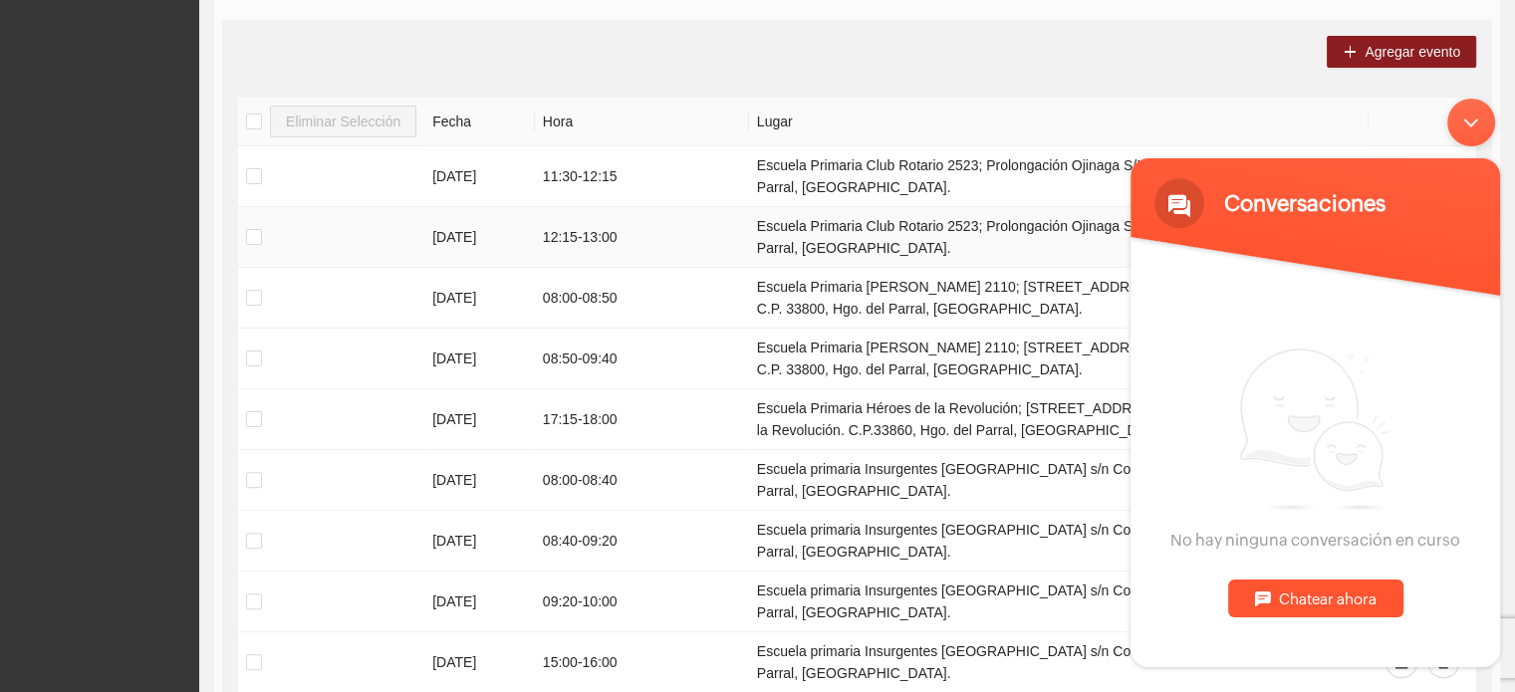
click at [805, 257] on td "Escuela Primaria Club Rotario 2523; Prolongación Ojinaga S/N, Col. Centro. C.P.…" at bounding box center [1058, 237] width 619 height 61
click at [1471, 119] on div "Minimizar ventana de chat en vivo" at bounding box center [1471, 123] width 48 height 48
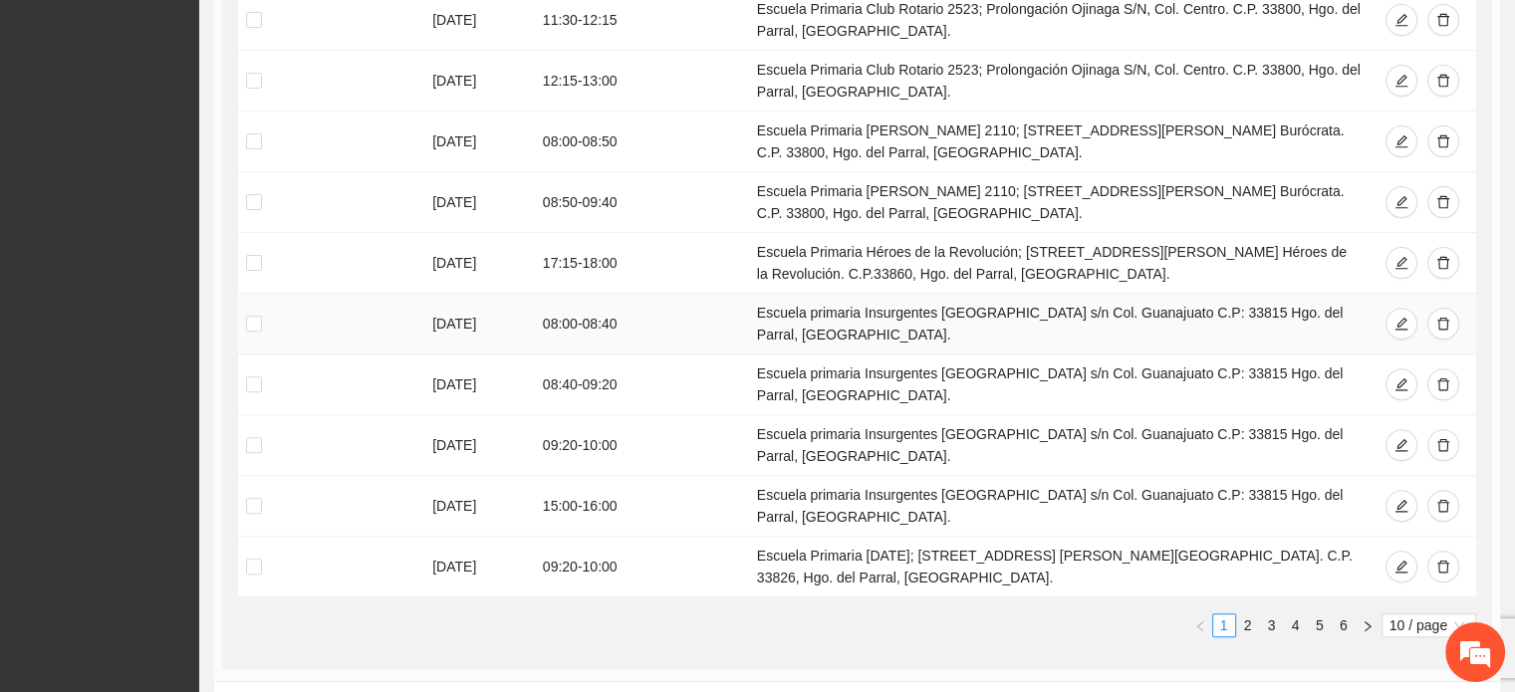
scroll to position [944, 0]
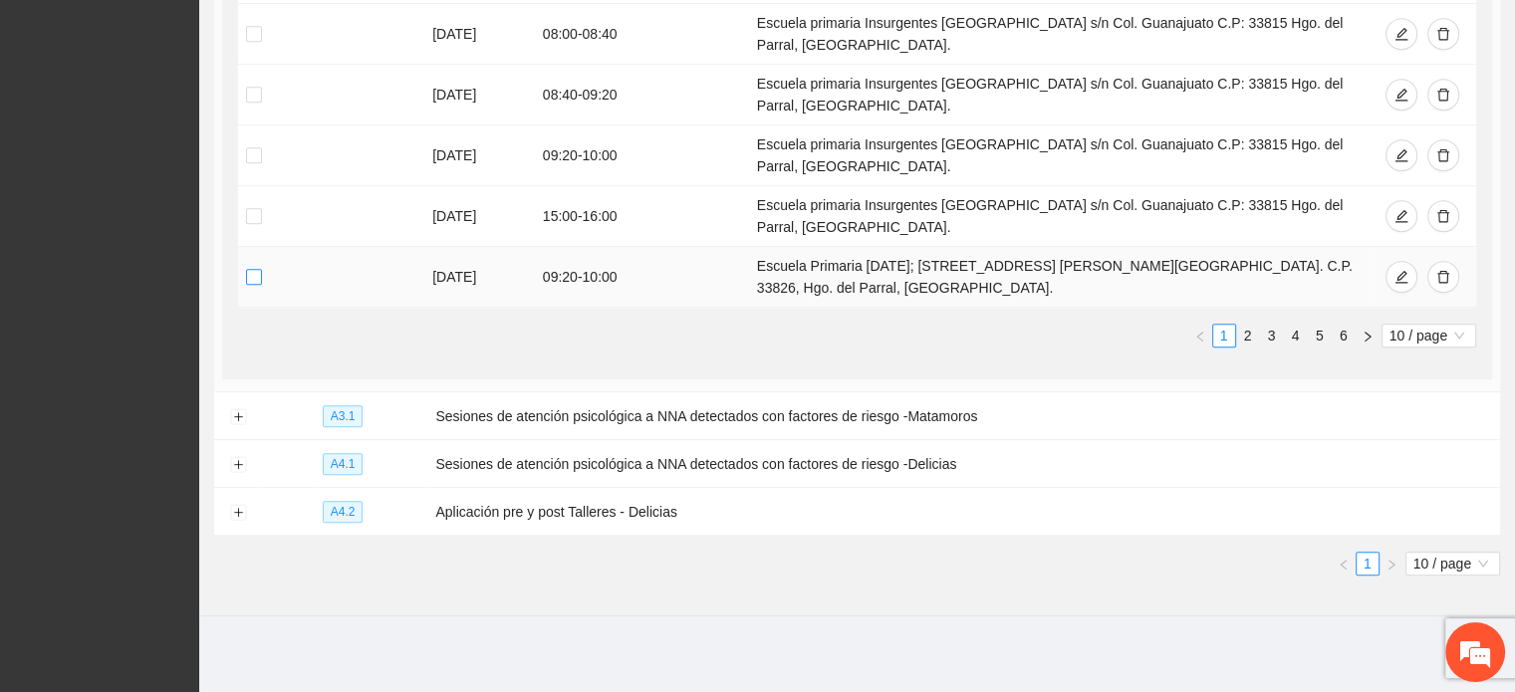
click at [255, 282] on label at bounding box center [254, 277] width 16 height 22
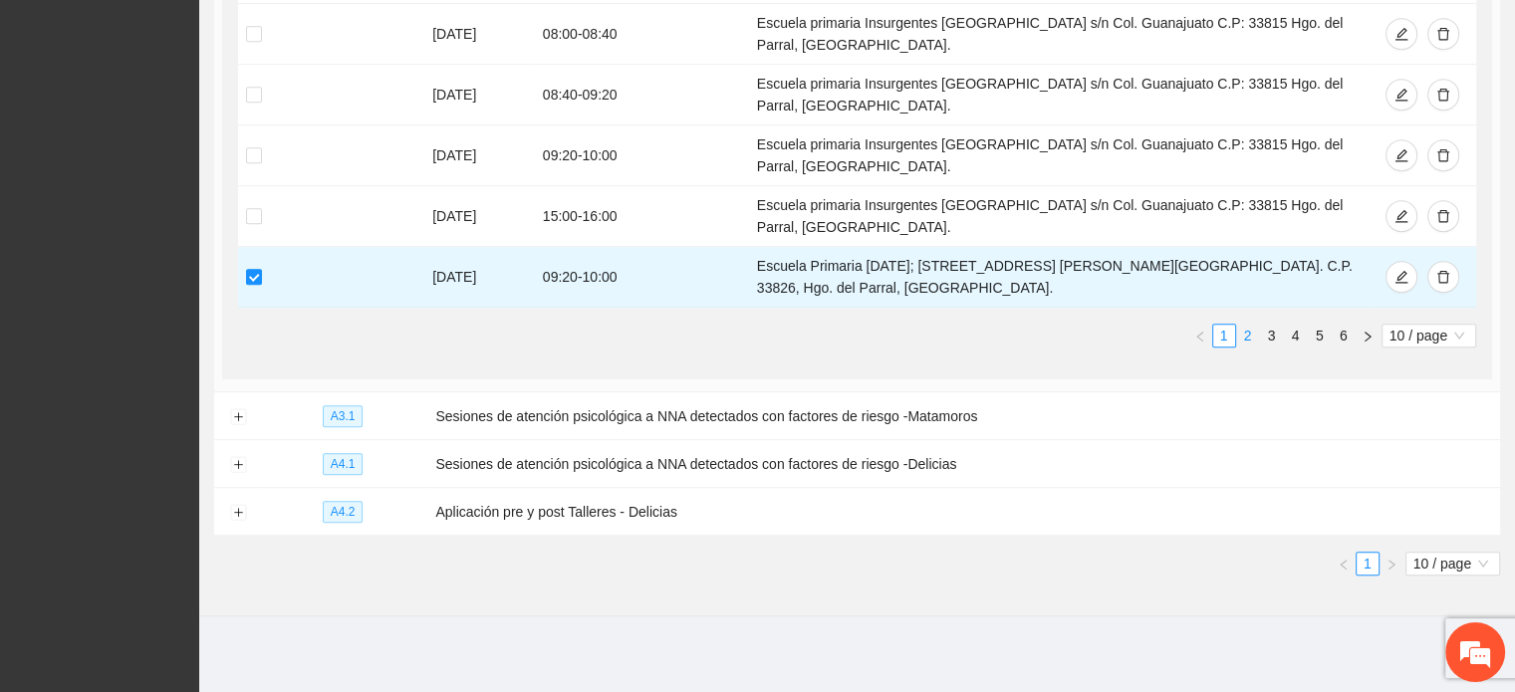
click at [1249, 337] on link "2" at bounding box center [1248, 336] width 22 height 22
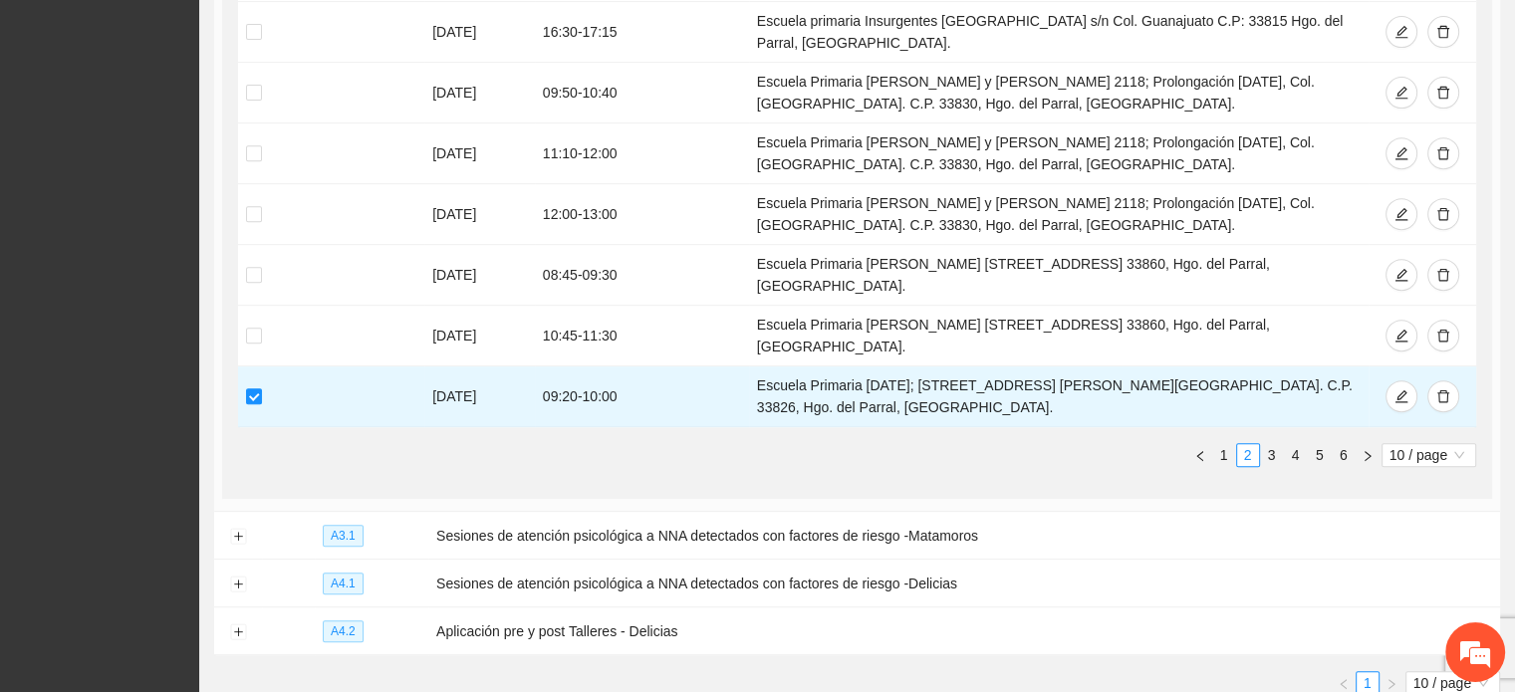
scroll to position [821, 0]
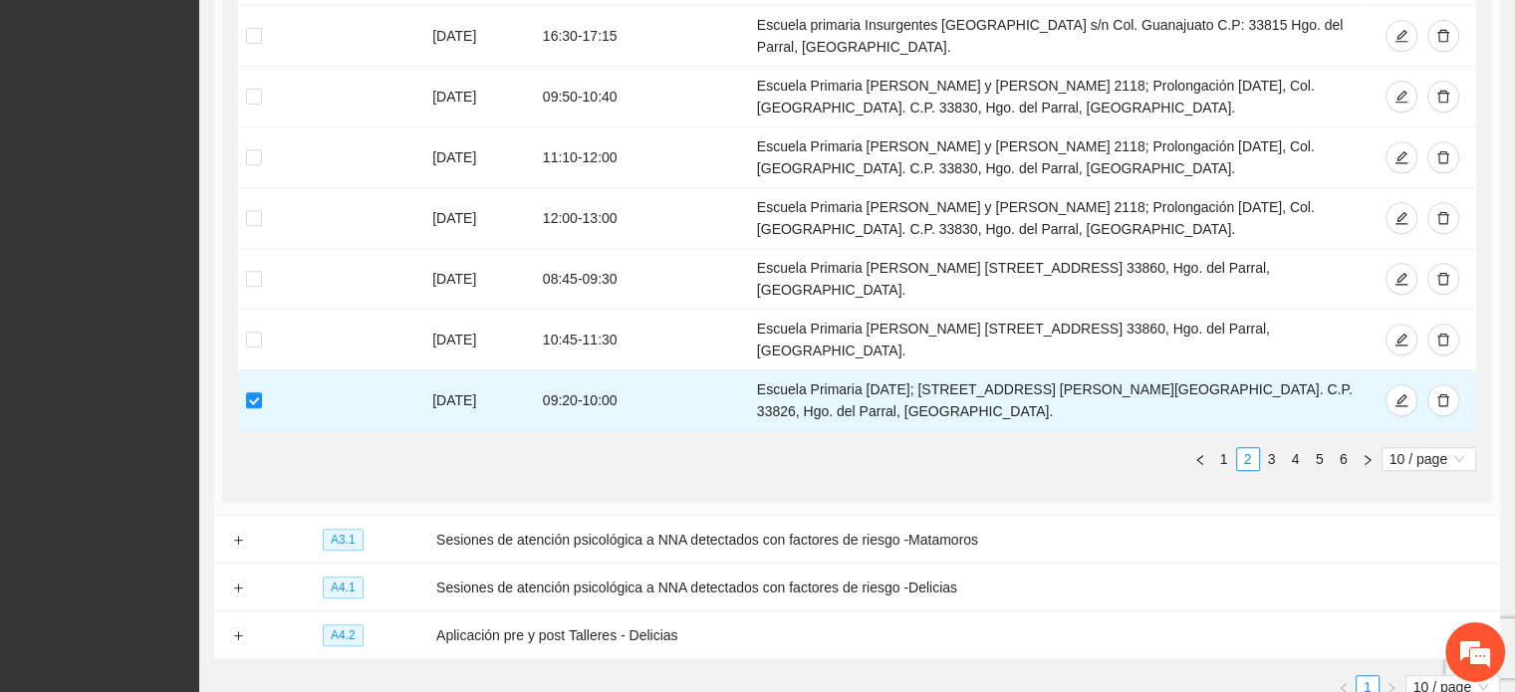
click at [1453, 444] on div "Eliminar Selección [PERSON_NAME] [DATE] 08:40 - 09:20 Escuela primaria Insurgen…" at bounding box center [857, 131] width 1238 height 712
click at [1449, 448] on span "10 / page" at bounding box center [1428, 459] width 79 height 22
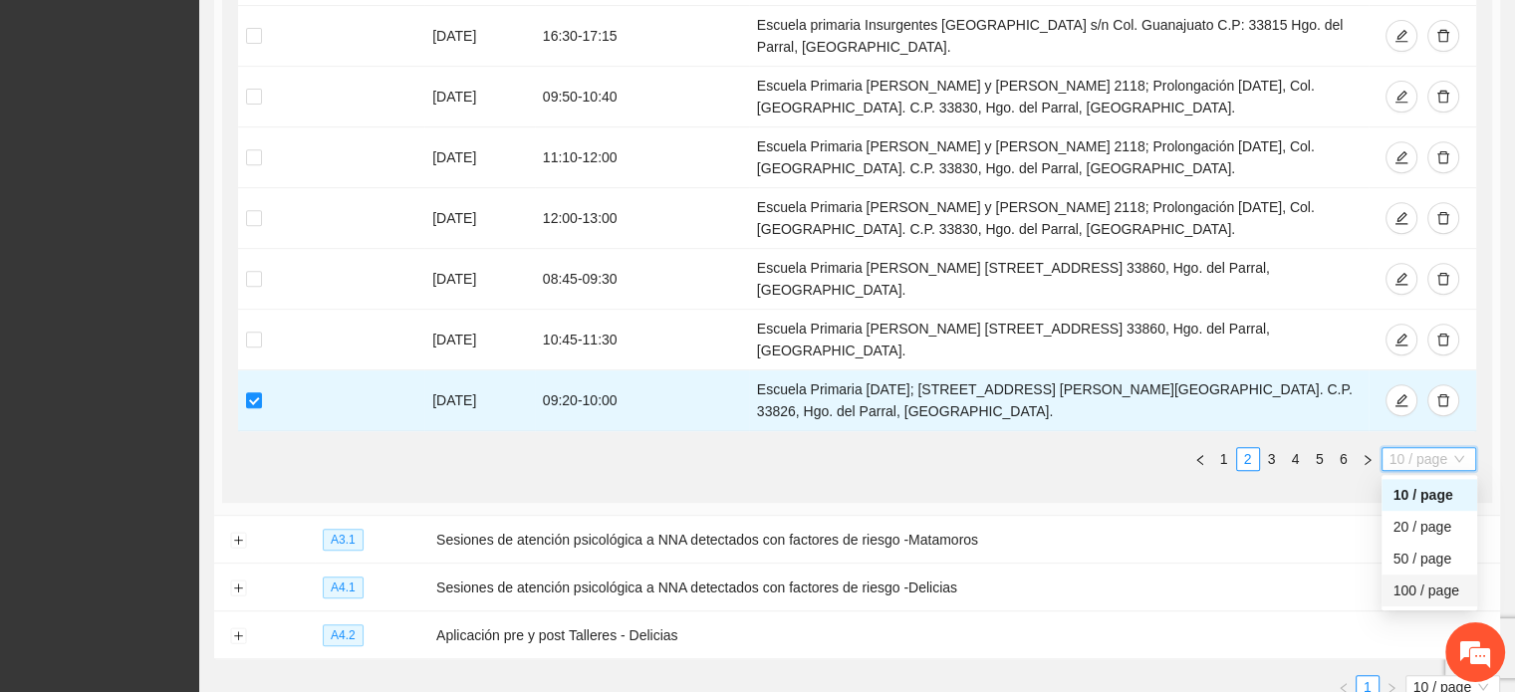
click at [1423, 580] on div "100 / page" at bounding box center [1429, 591] width 72 height 22
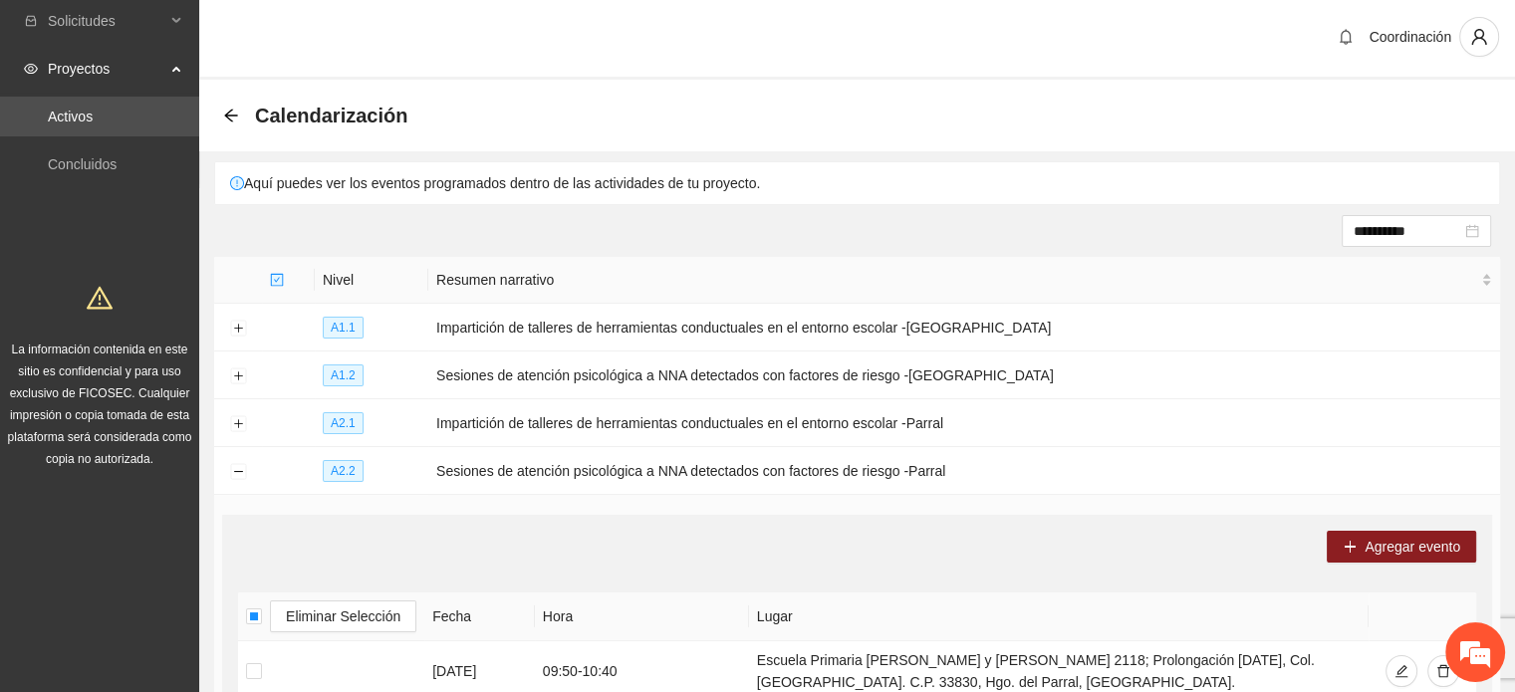
scroll to position [0, 0]
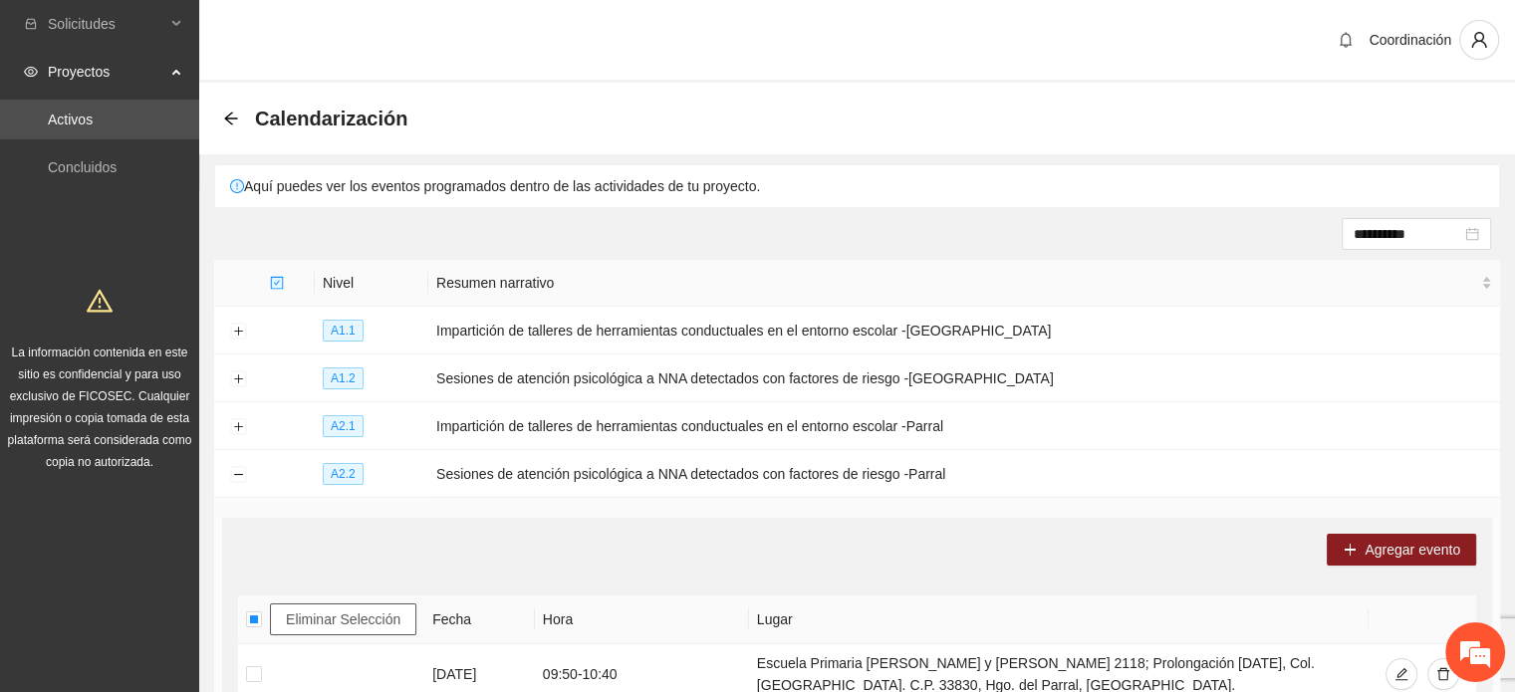
click at [307, 609] on span "Eliminar Selección" at bounding box center [343, 619] width 115 height 22
click at [231, 472] on button "Collapse row" at bounding box center [238, 475] width 16 height 16
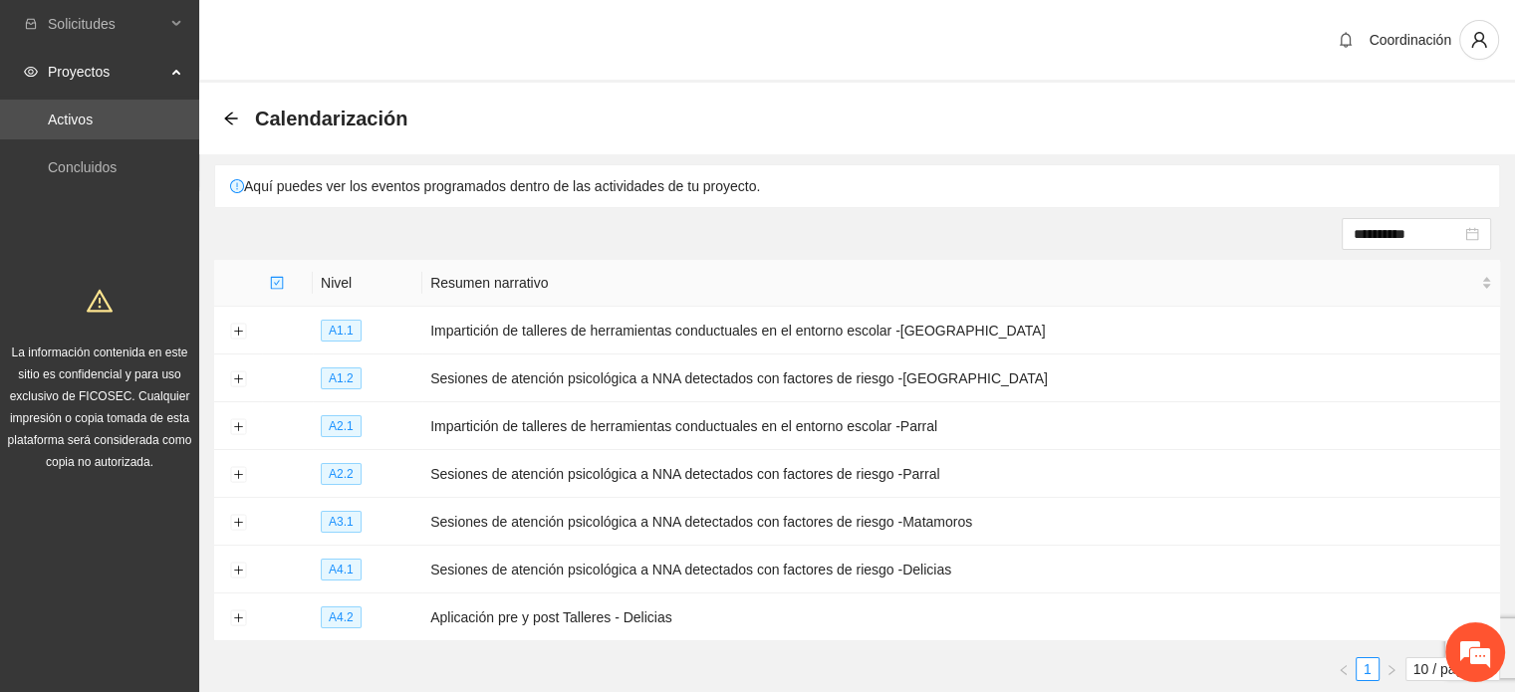
click at [248, 103] on div "Calendarización" at bounding box center [321, 119] width 196 height 32
click at [229, 108] on div "Calendarización" at bounding box center [321, 119] width 196 height 32
click at [229, 119] on icon "arrow-left" at bounding box center [231, 119] width 16 height 16
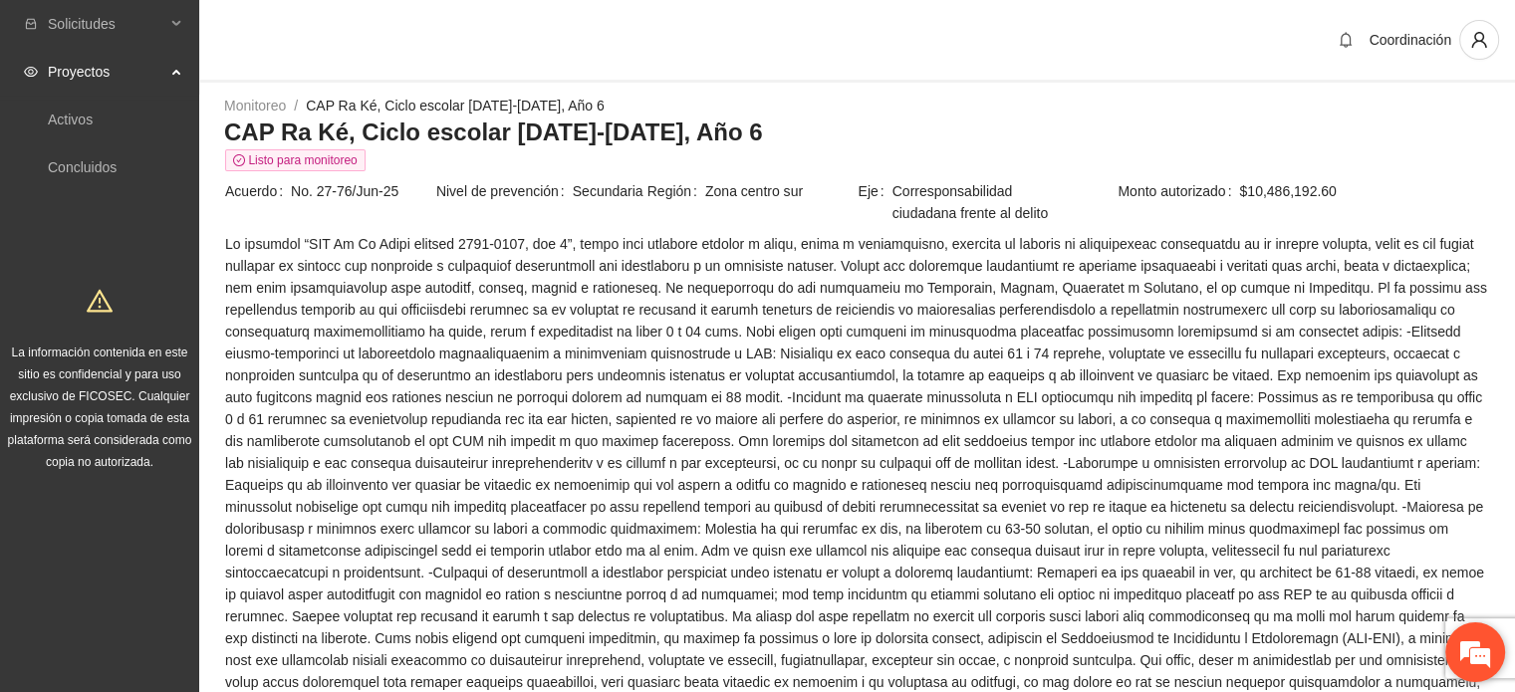
click at [1472, 643] on em at bounding box center [1475, 652] width 54 height 54
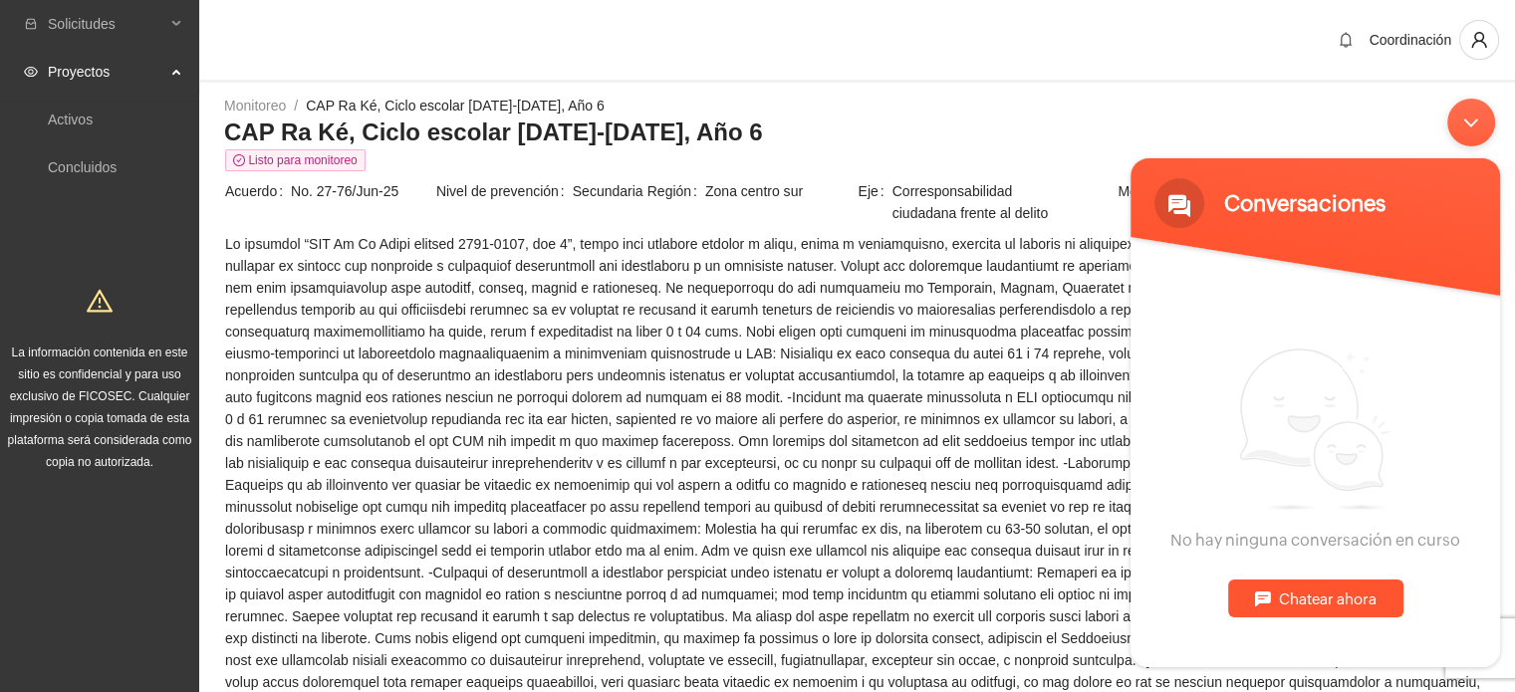
click at [1463, 140] on div "Minimizar ventana de chat en vivo" at bounding box center [1471, 123] width 48 height 48
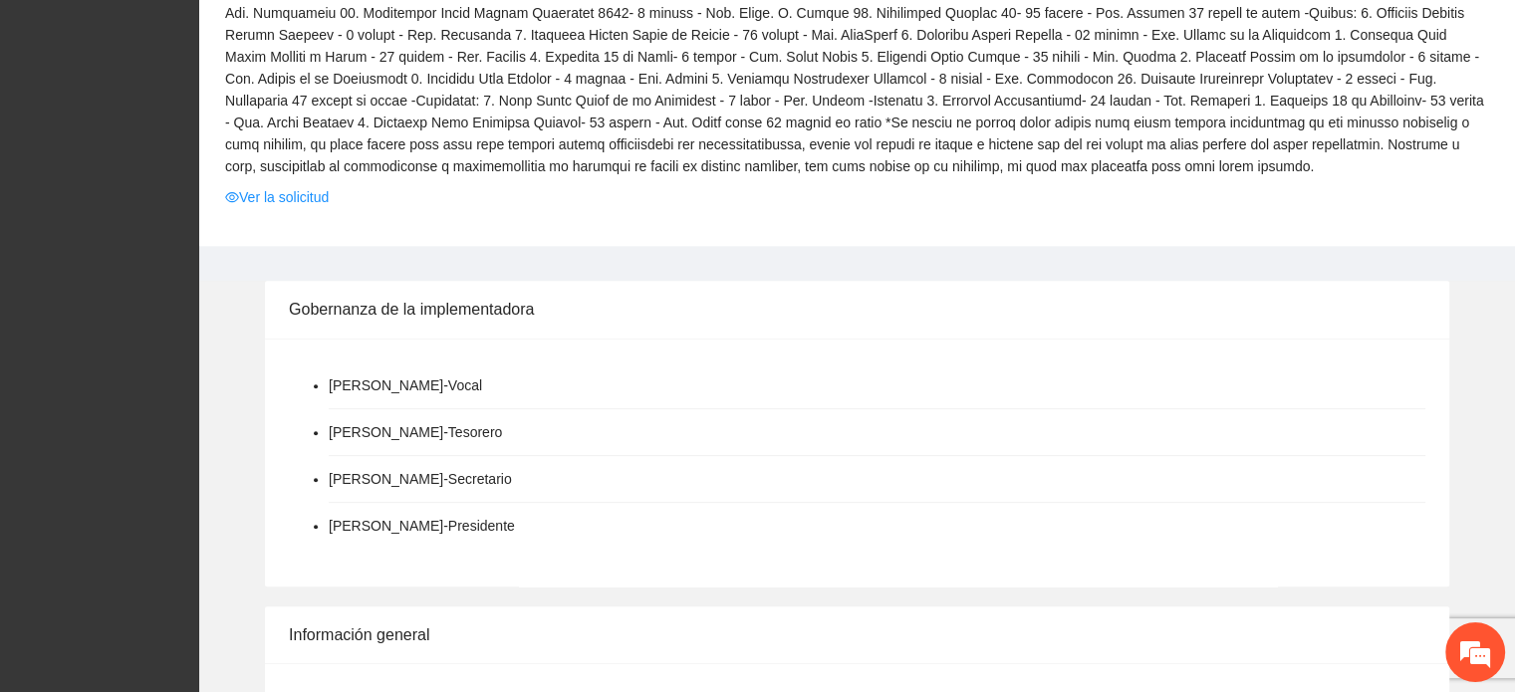
scroll to position [797, 0]
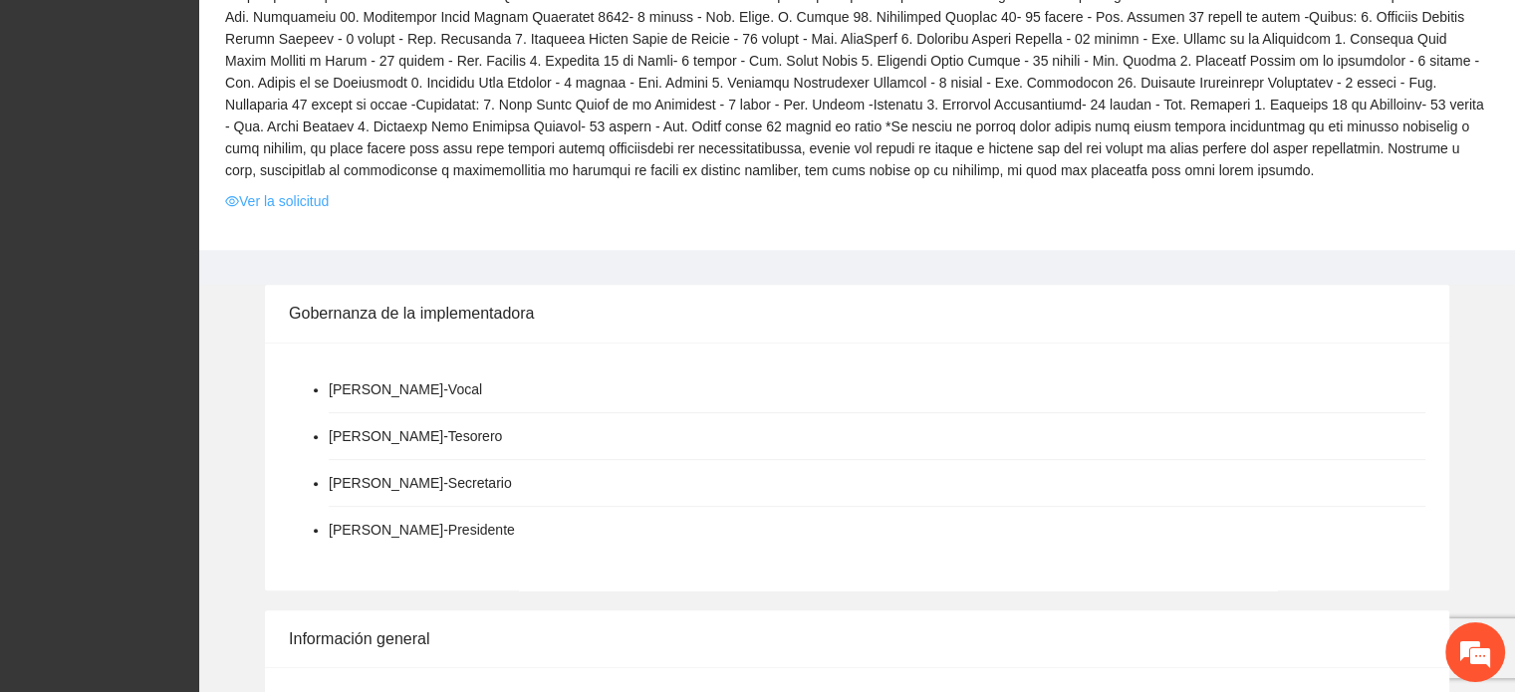
click at [309, 206] on link "Ver la solicitud" at bounding box center [277, 201] width 104 height 22
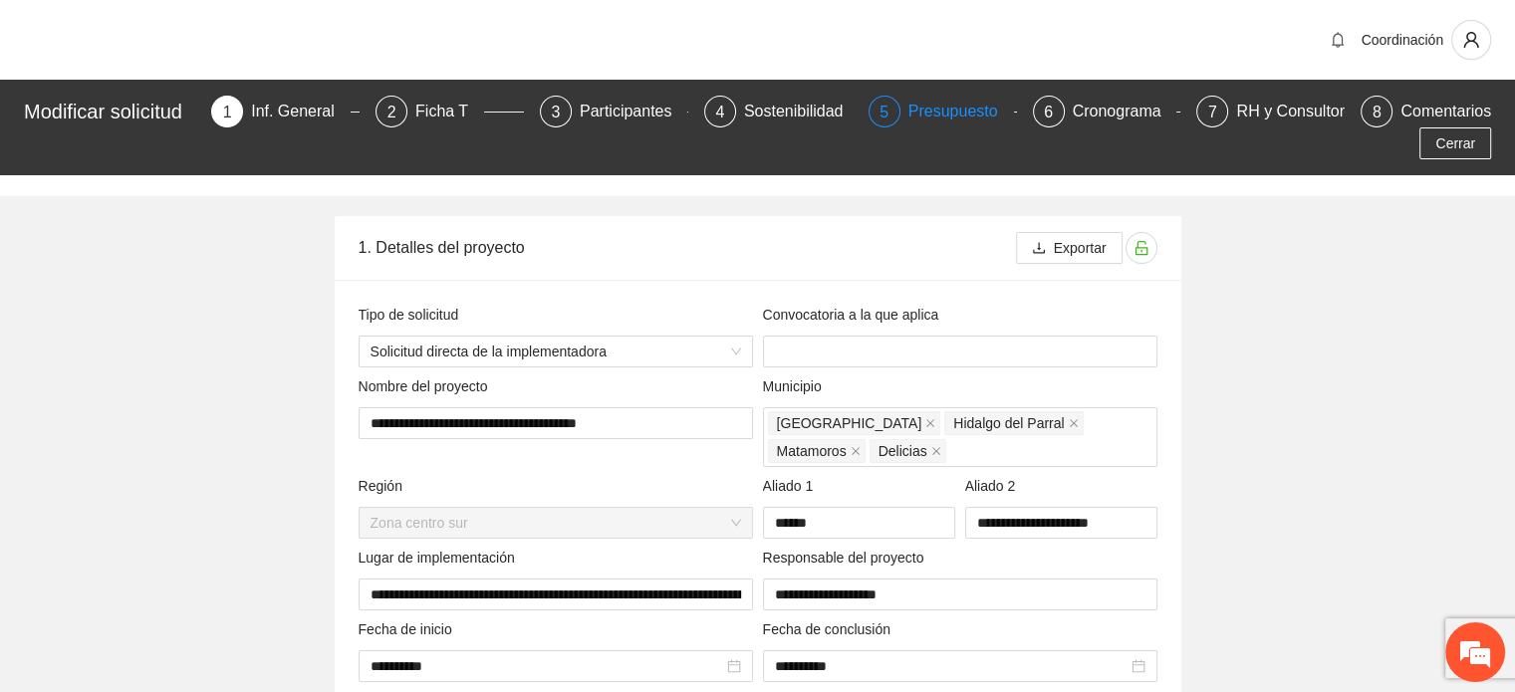
click at [959, 103] on div "Presupuesto" at bounding box center [961, 112] width 106 height 32
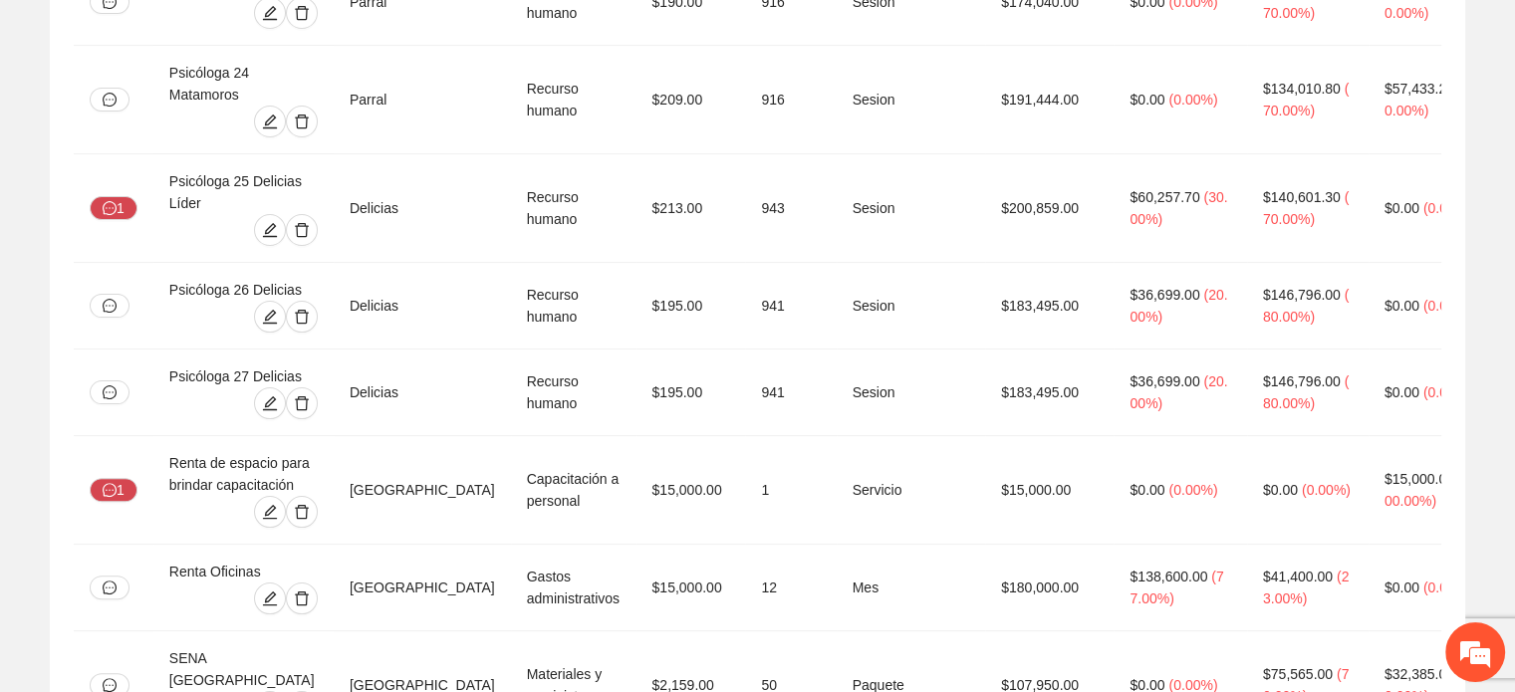
scroll to position [8075, 0]
drag, startPoint x: 556, startPoint y: 326, endPoint x: 633, endPoint y: 320, distance: 77.9
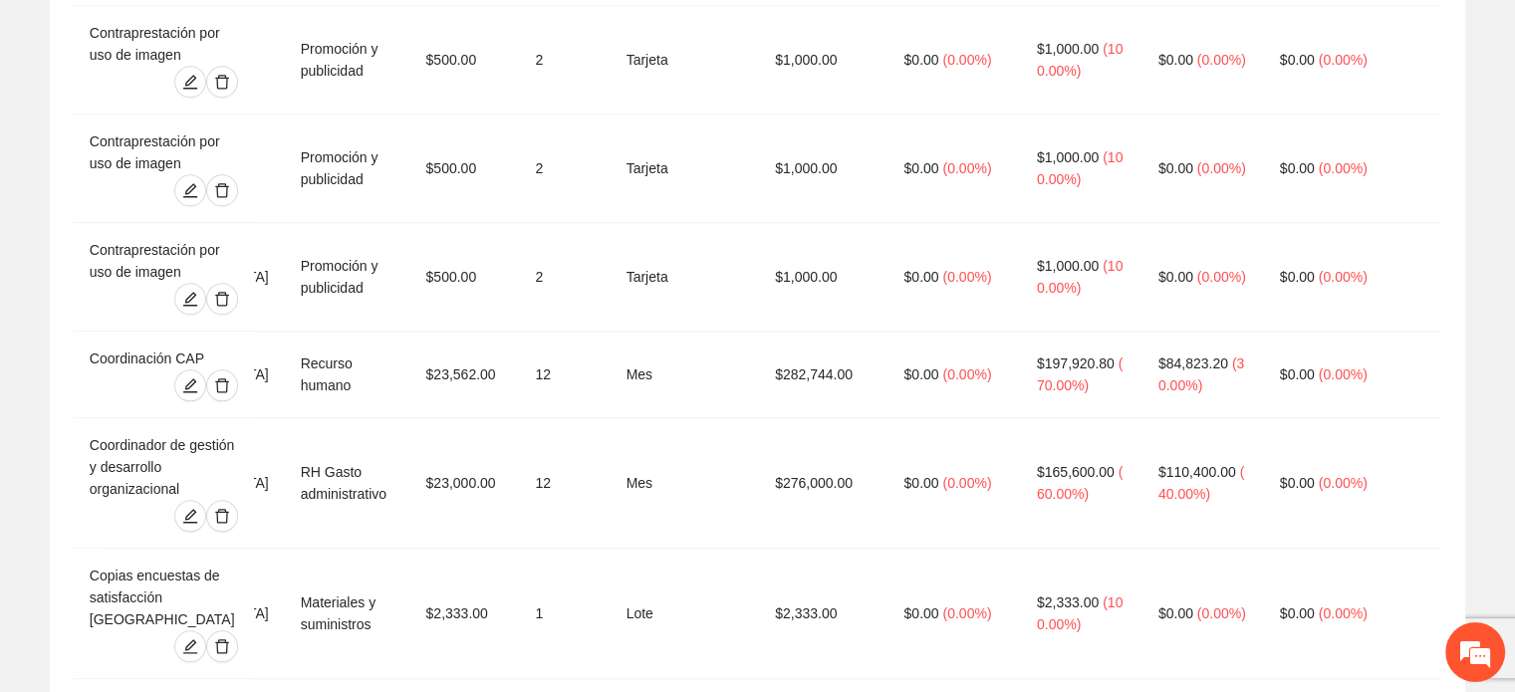
scroll to position [0, 0]
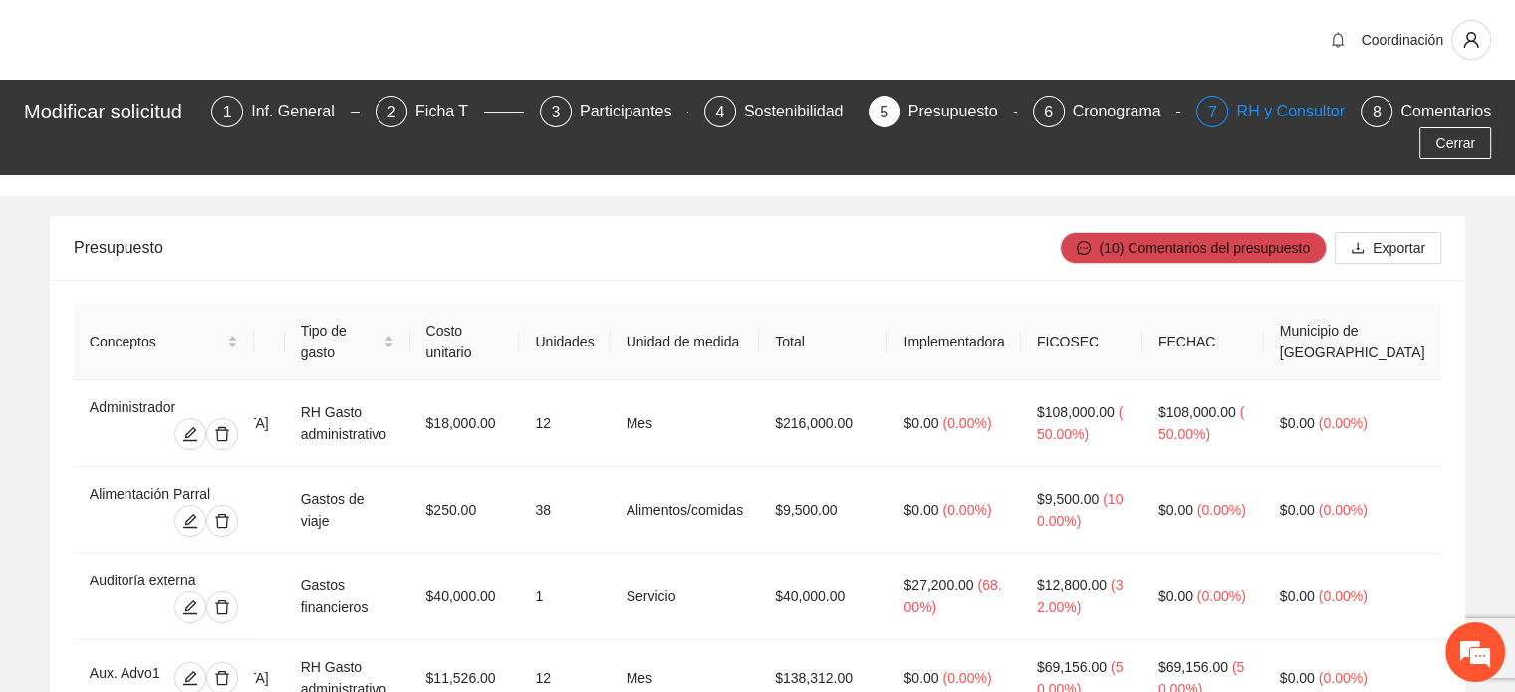
click at [1230, 119] on div "7 RH y Consultores" at bounding box center [1270, 112] width 148 height 32
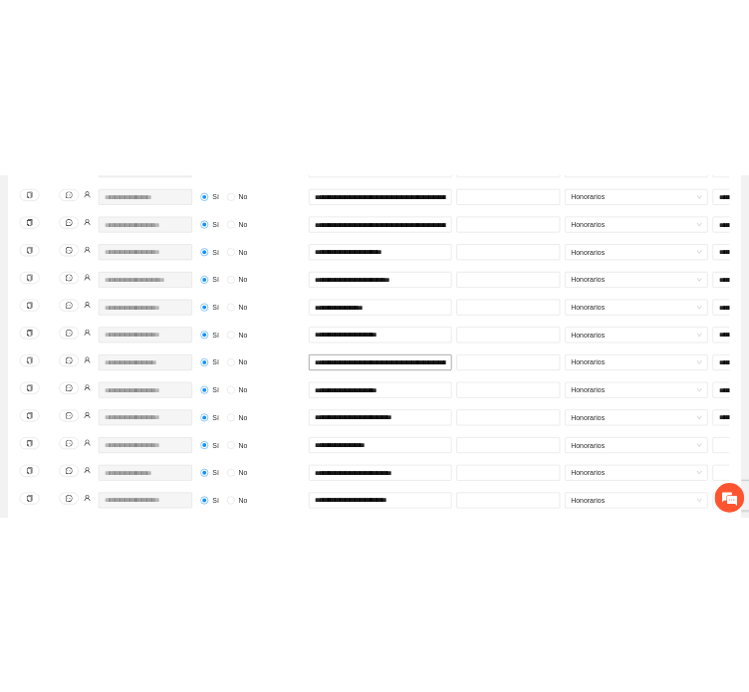
scroll to position [0, 111]
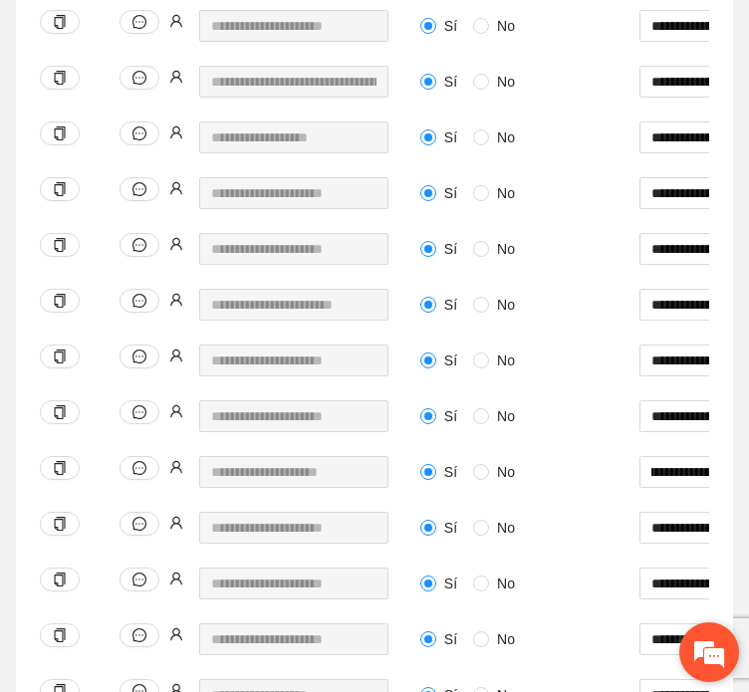
click at [695, 668] on em at bounding box center [709, 652] width 54 height 54
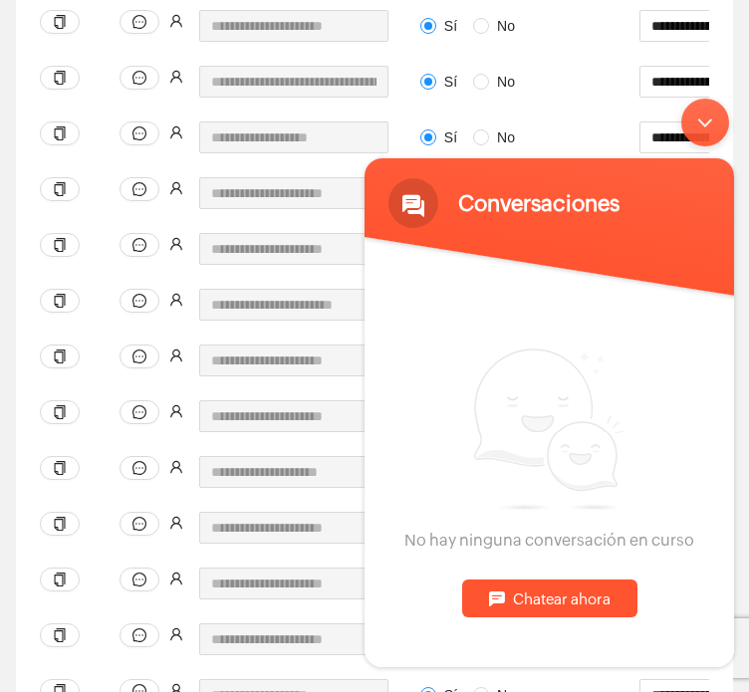
drag, startPoint x: 714, startPoint y: 135, endPoint x: 1069, endPoint y: 218, distance: 364.0
click at [714, 135] on div "Minimizar ventana de chat en vivo" at bounding box center [705, 123] width 48 height 48
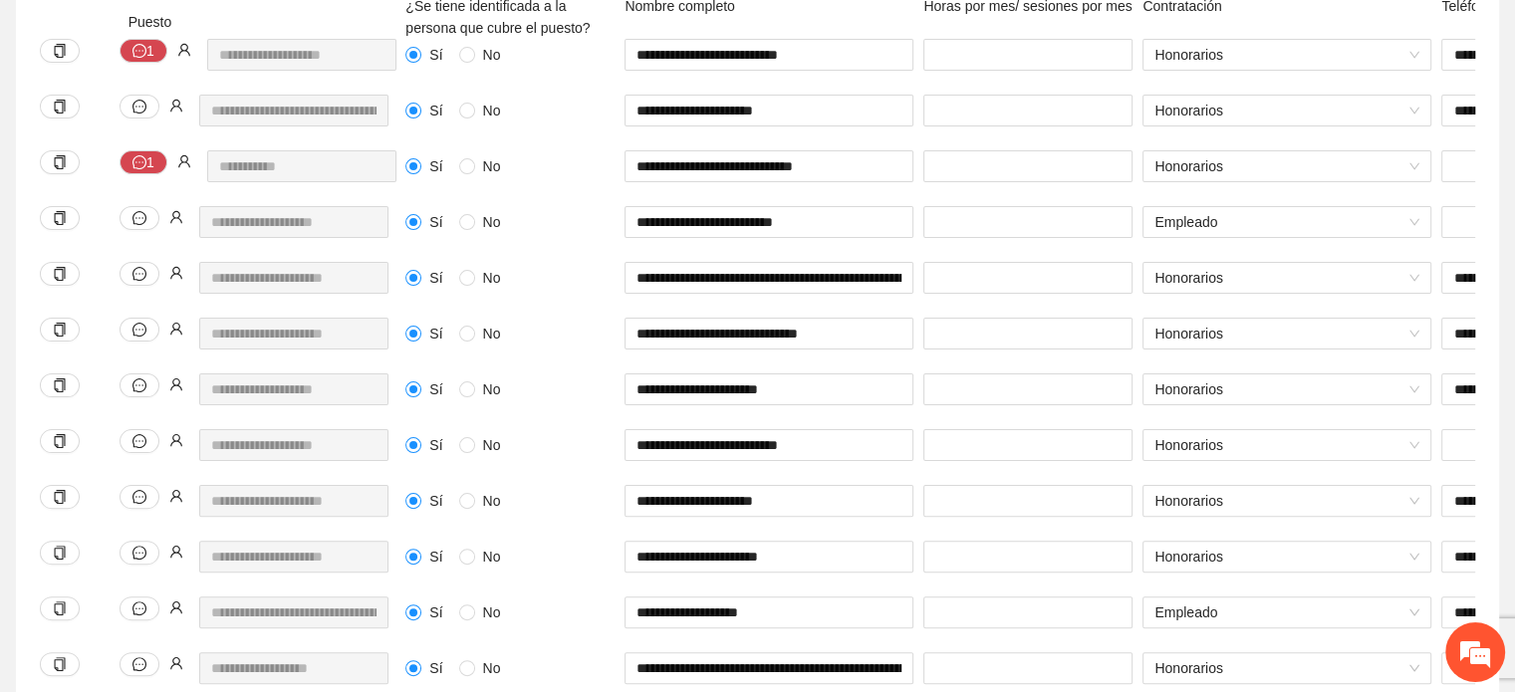
scroll to position [0, 0]
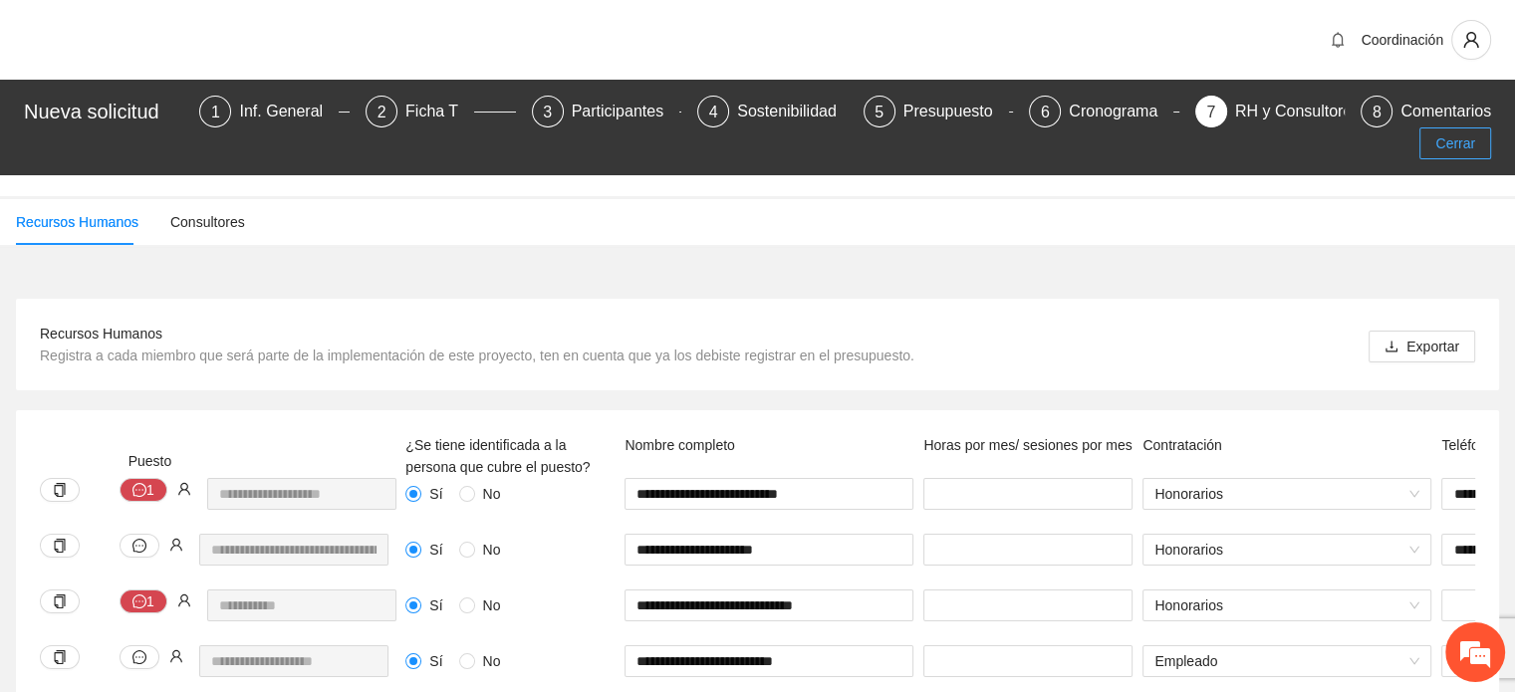
click at [1454, 127] on button "Cerrar" at bounding box center [1455, 143] width 72 height 32
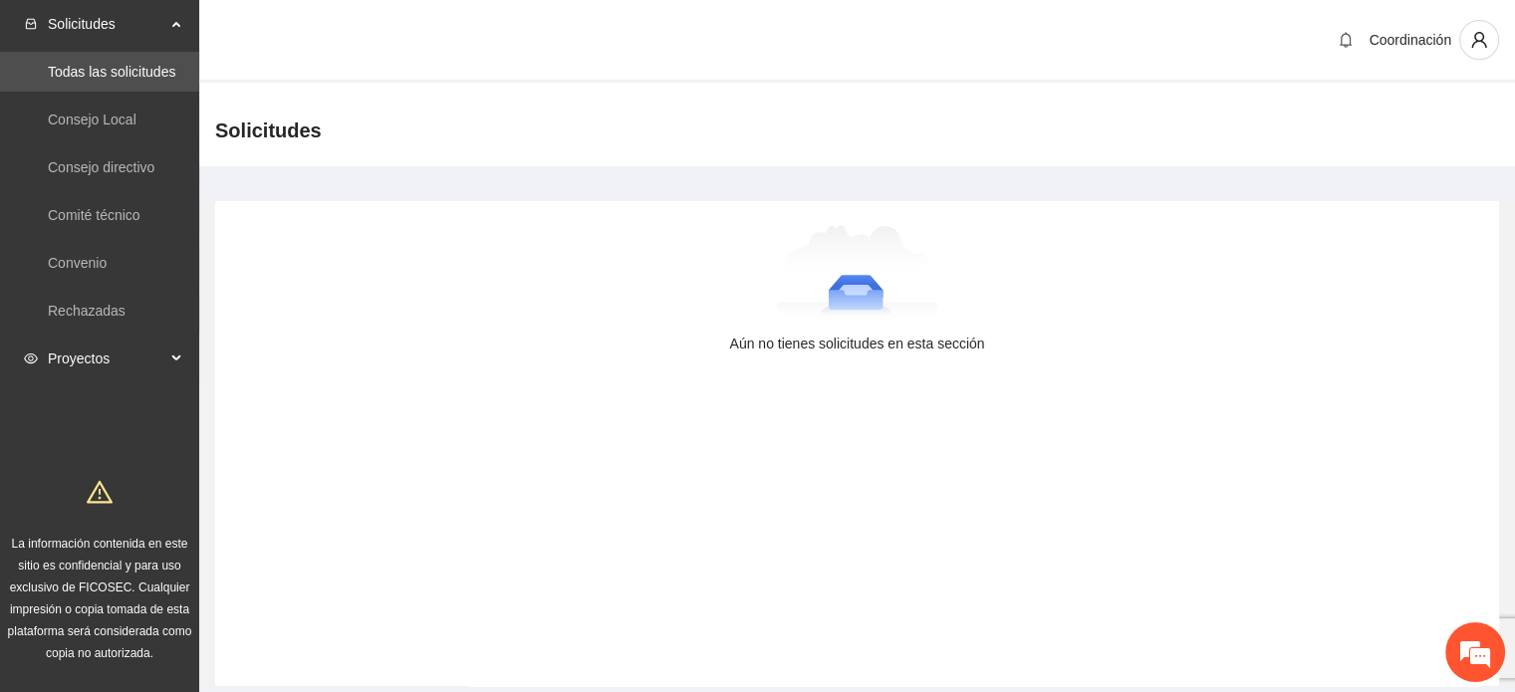
click at [74, 357] on span "Proyectos" at bounding box center [107, 359] width 118 height 40
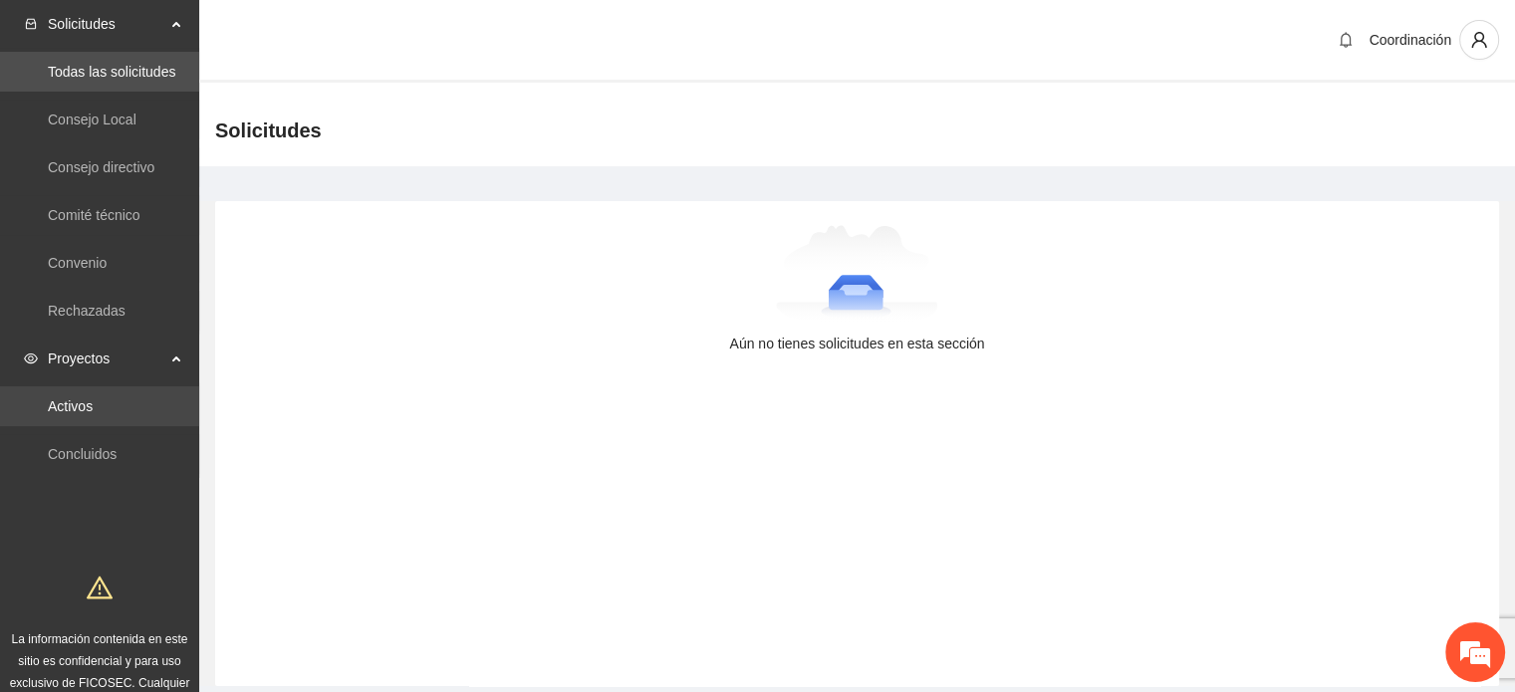
click at [93, 409] on link "Activos" at bounding box center [70, 406] width 45 height 16
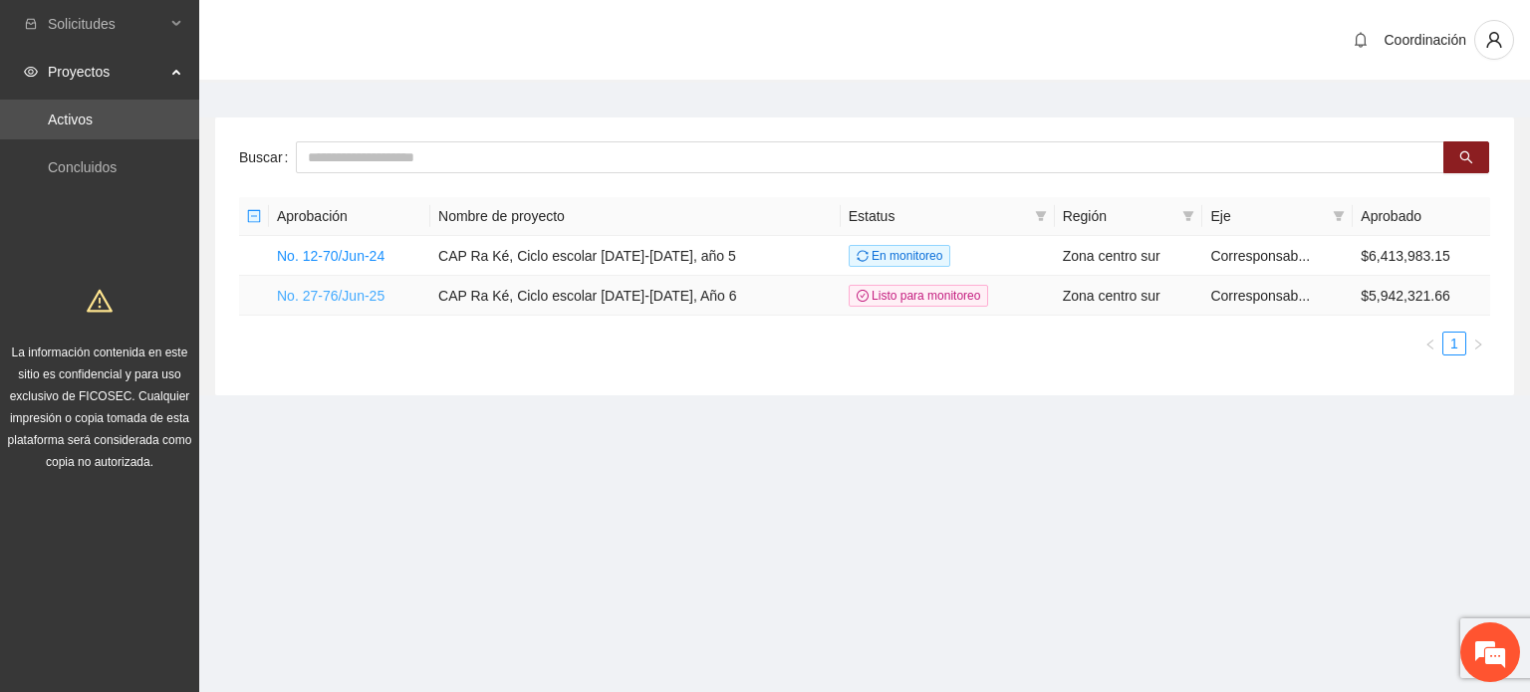
click at [331, 292] on link "No. 27-76/Jun-25" at bounding box center [331, 296] width 108 height 16
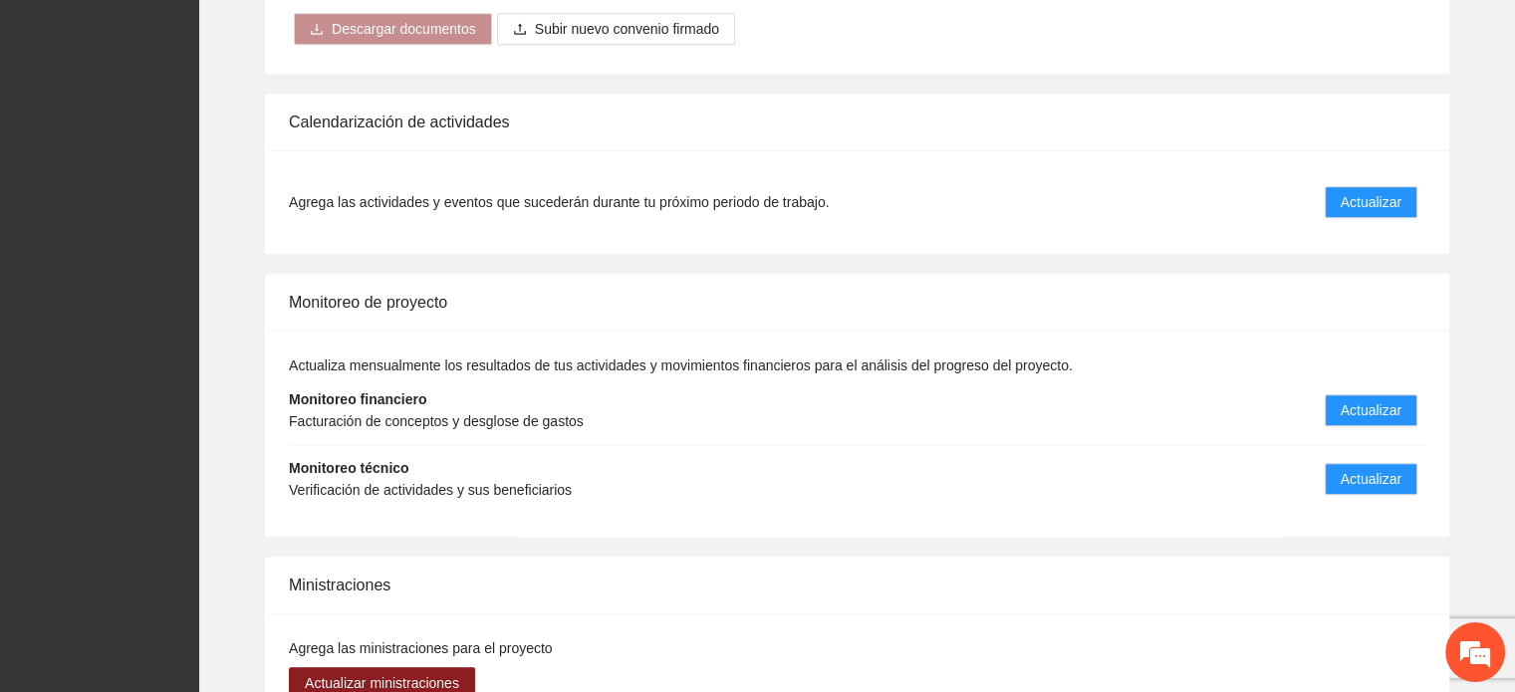
scroll to position [2074, 0]
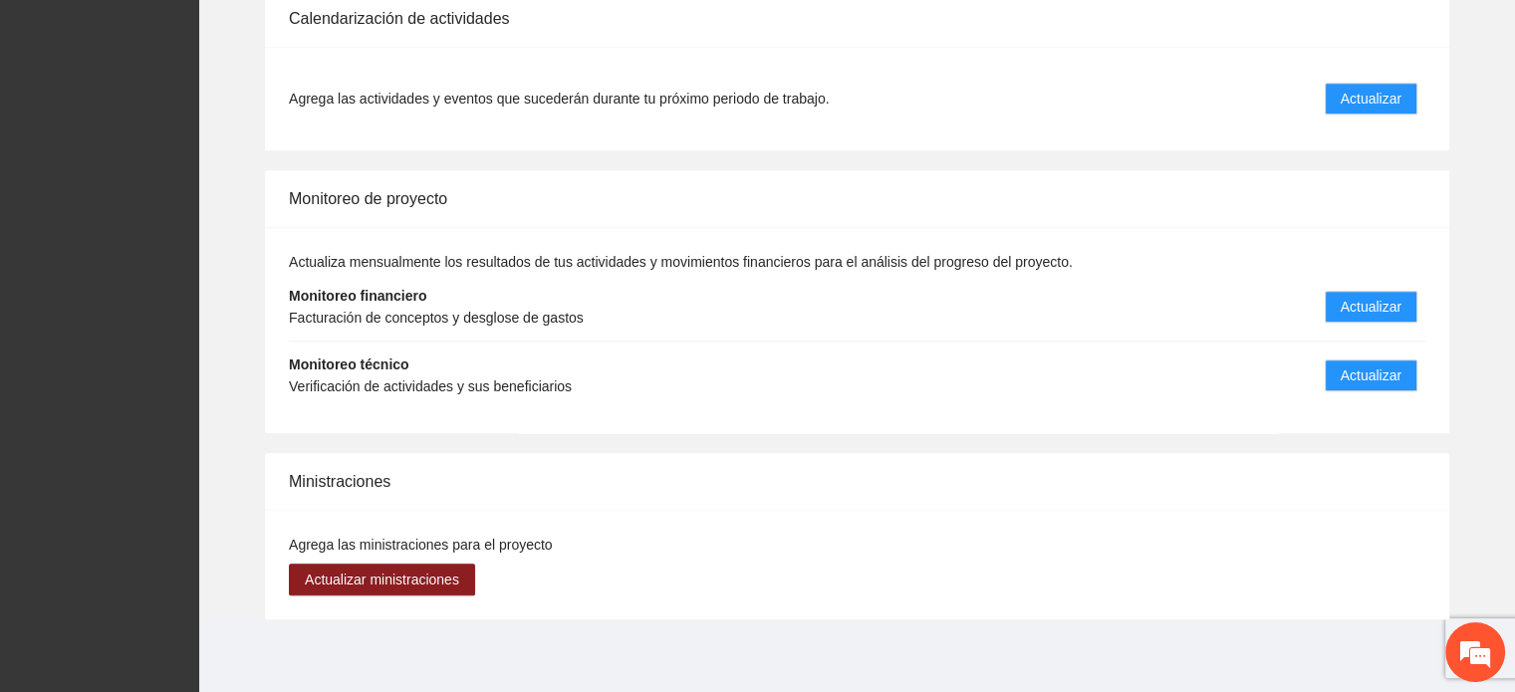
click at [384, 288] on strong "Monitoreo financiero" at bounding box center [357, 296] width 137 height 16
click at [1376, 374] on span "Actualizar" at bounding box center [1370, 375] width 61 height 22
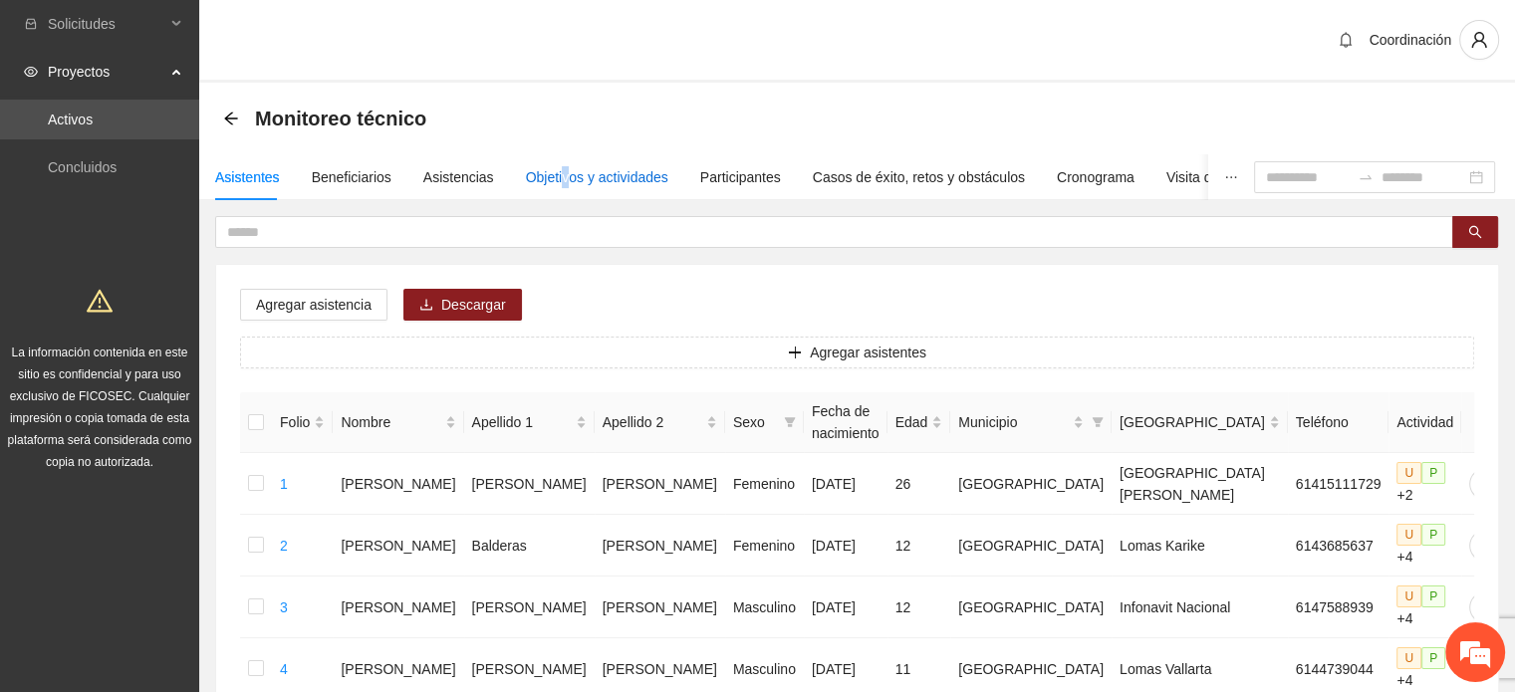
click at [559, 181] on div "Objetivos y actividades" at bounding box center [597, 177] width 142 height 22
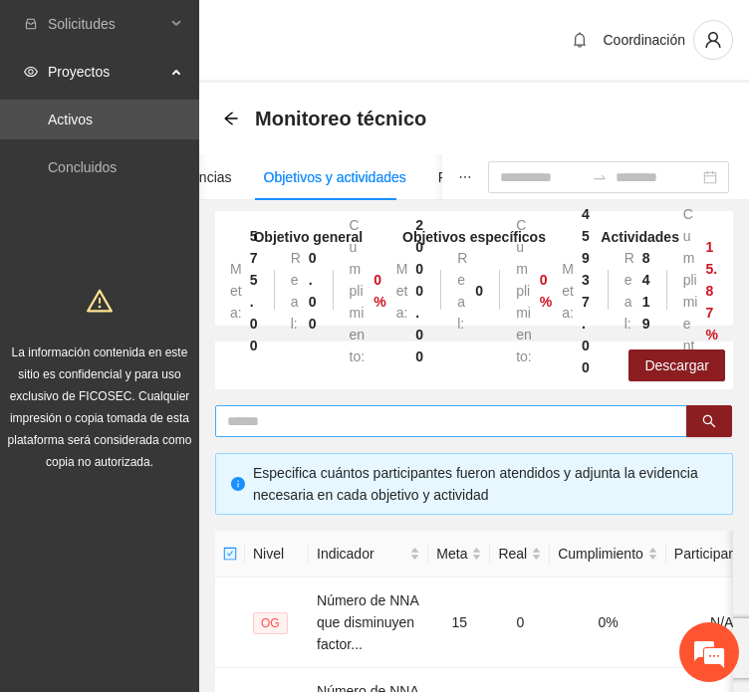
click at [432, 433] on span at bounding box center [451, 421] width 472 height 32
click at [429, 425] on input "text" at bounding box center [443, 421] width 432 height 22
type input "*"
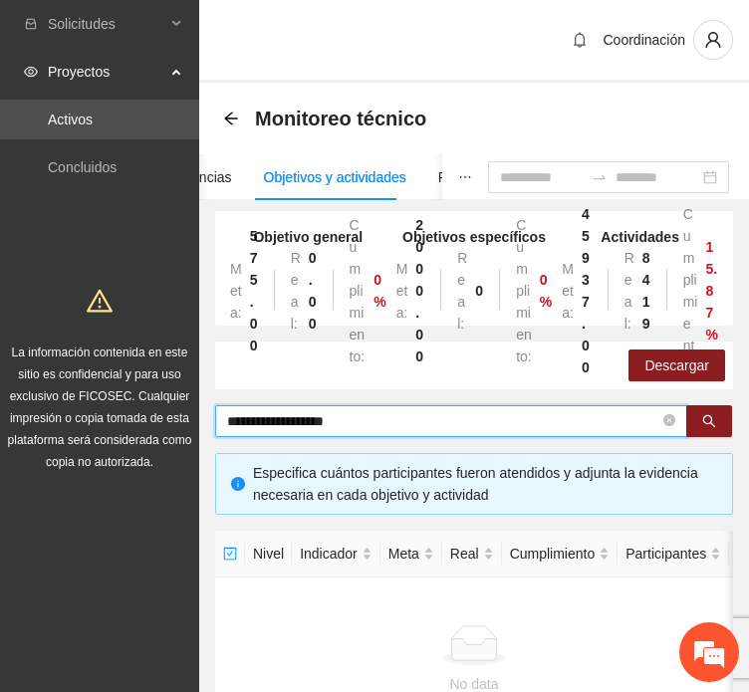
type input "**********"
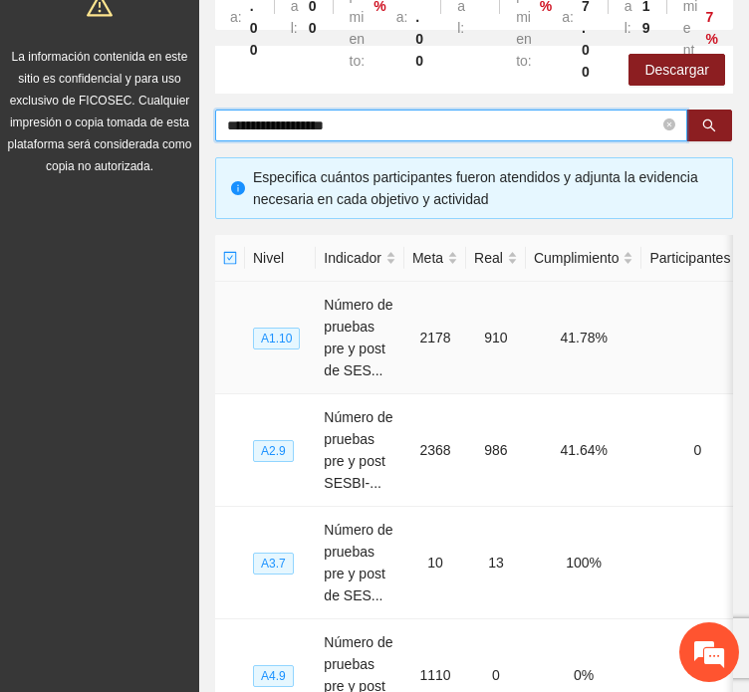
scroll to position [299, 0]
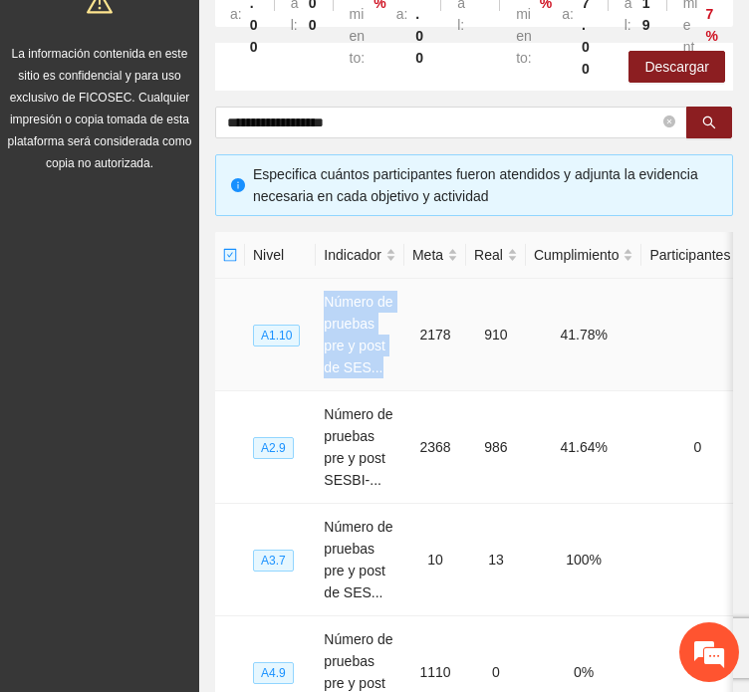
drag, startPoint x: 351, startPoint y: 373, endPoint x: 305, endPoint y: 289, distance: 96.2
click at [305, 289] on tr "A1.10 Número de pruebas pre y post de SES... 2178 910 41.78%" at bounding box center [531, 335] width 633 height 113
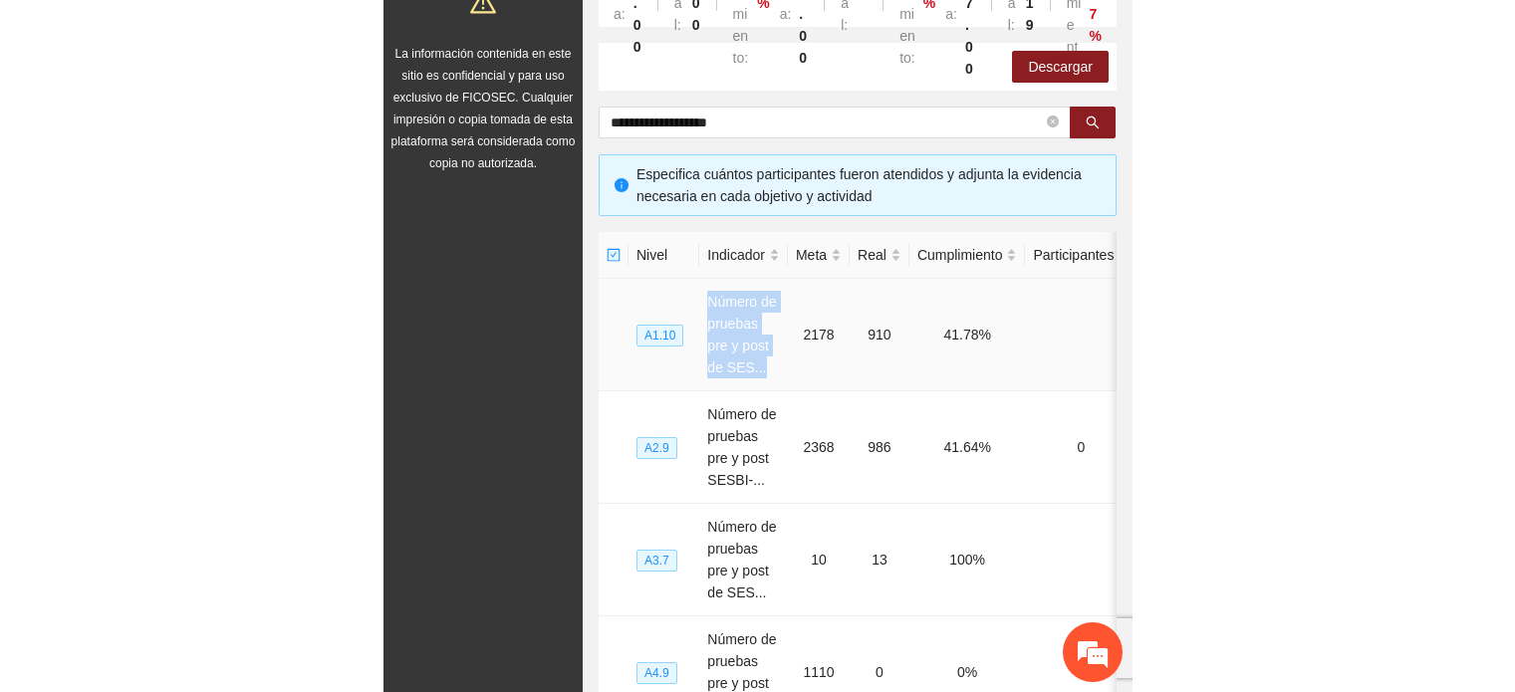
scroll to position [0, 0]
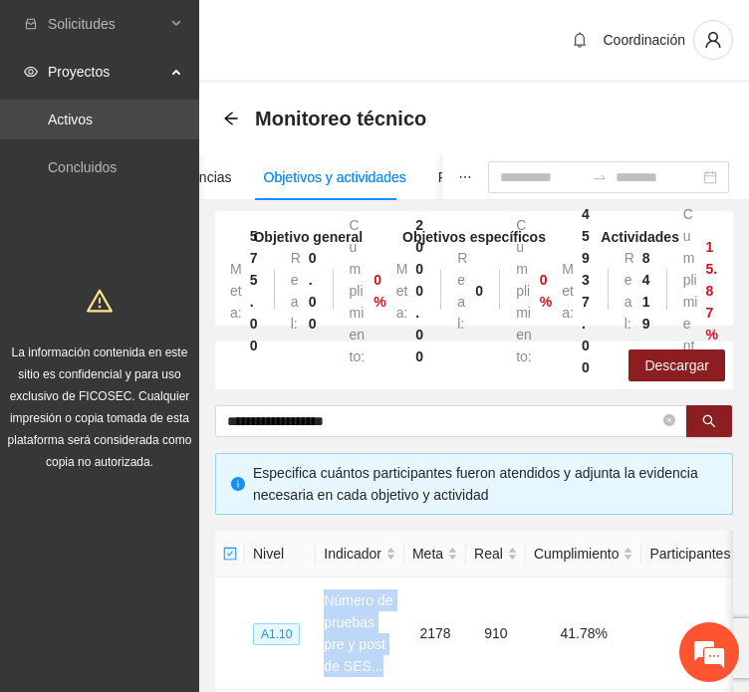
click at [66, 122] on link "Activos" at bounding box center [70, 120] width 45 height 16
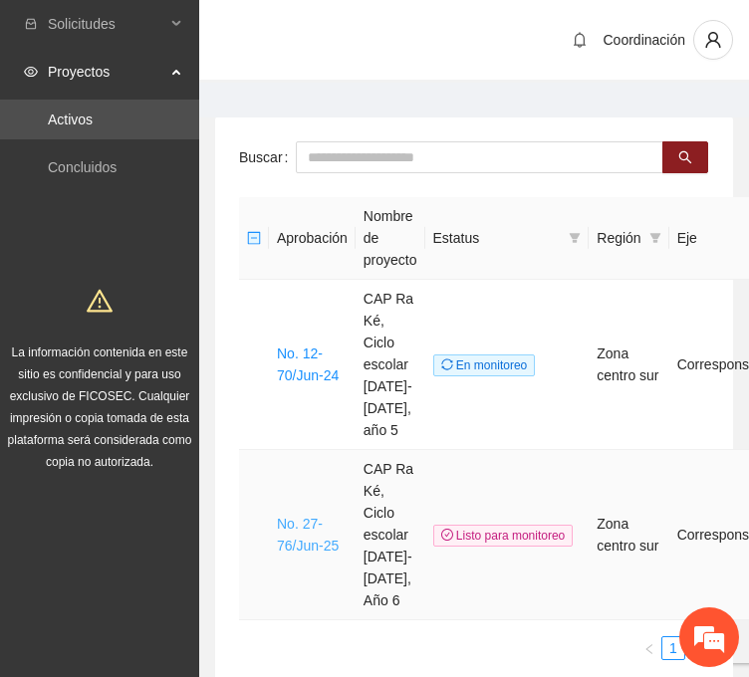
click at [297, 516] on link "No. 27-76/Jun-25" at bounding box center [308, 535] width 62 height 38
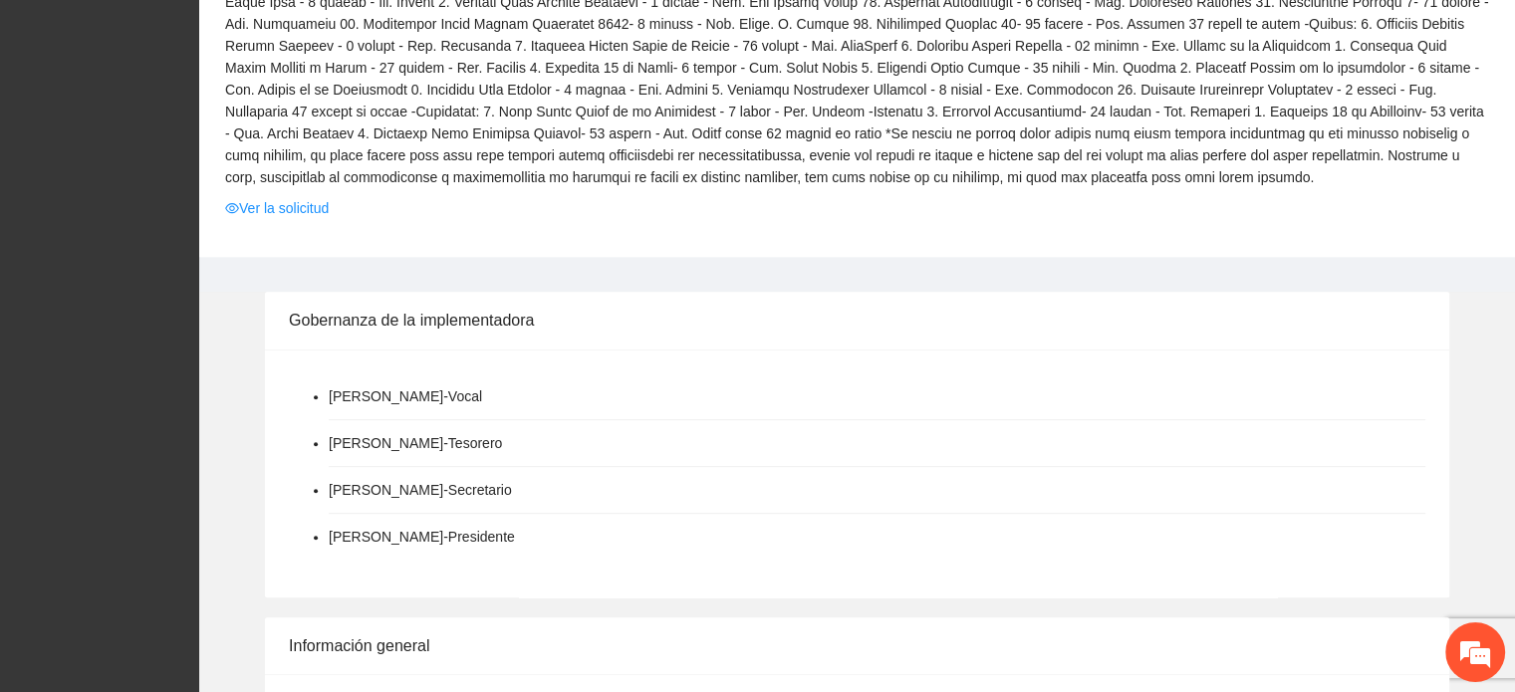
scroll to position [797, 0]
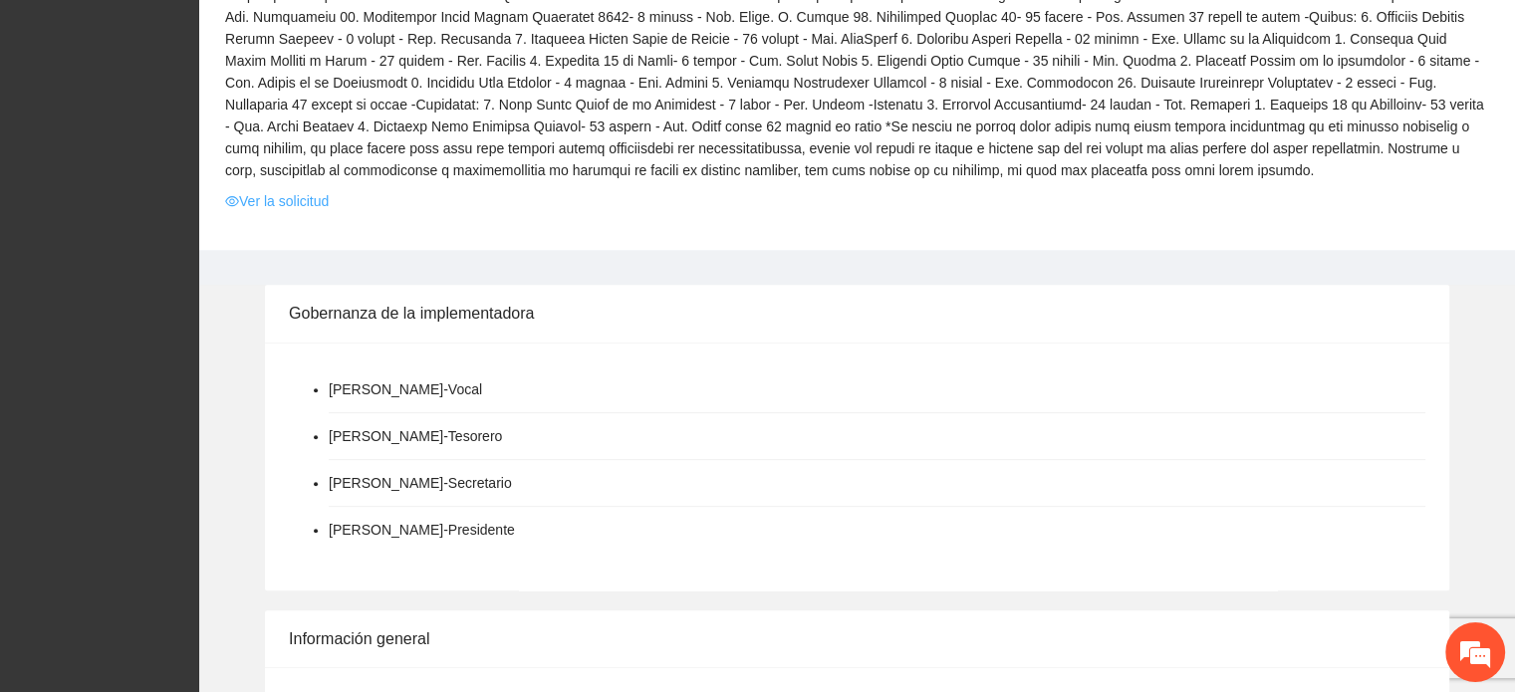
click at [246, 202] on link "Ver la solicitud" at bounding box center [277, 201] width 104 height 22
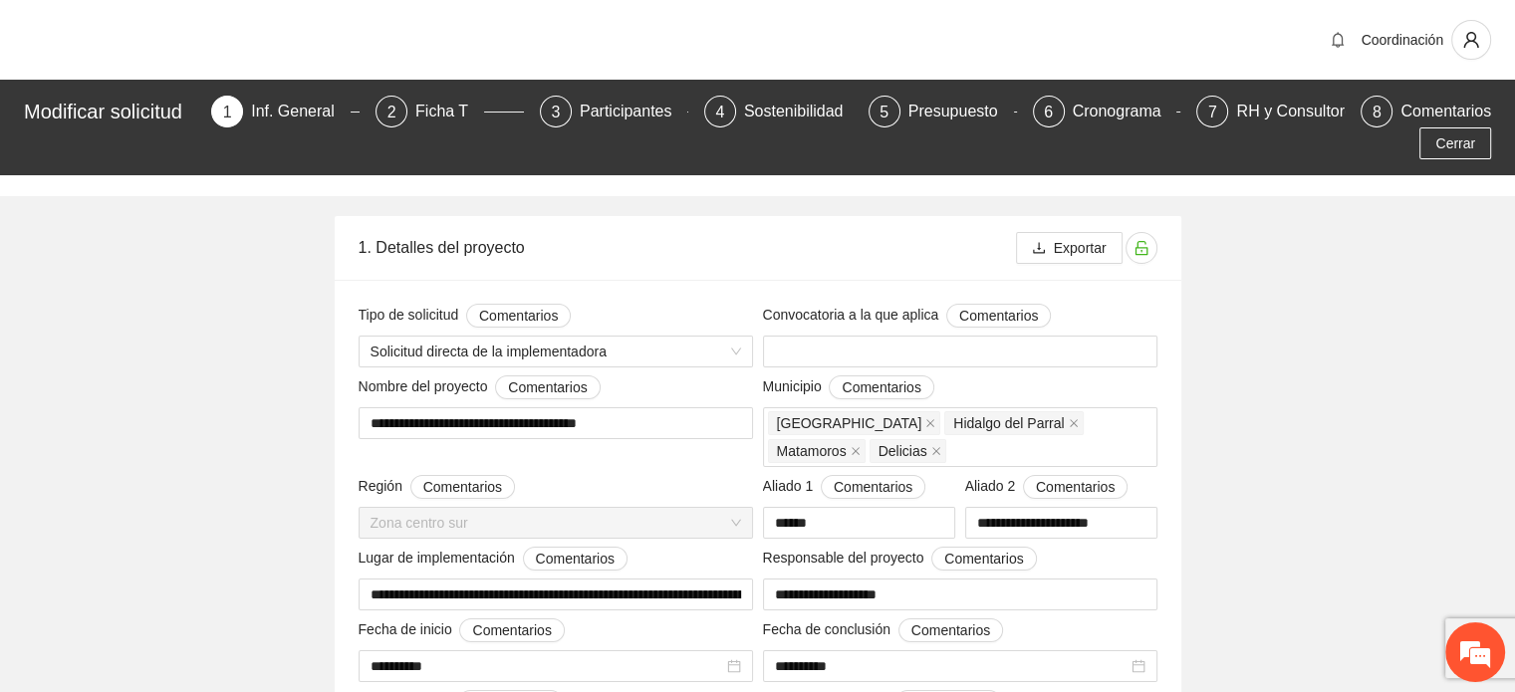
click at [732, 95] on div "Modificar solicitud 1 Inf. General 2 Ficha T 3 Participantes 4 Sostenibilidad 5…" at bounding box center [757, 128] width 1515 height 96
click at [747, 111] on div "4 Sostenibilidad" at bounding box center [778, 112] width 148 height 32
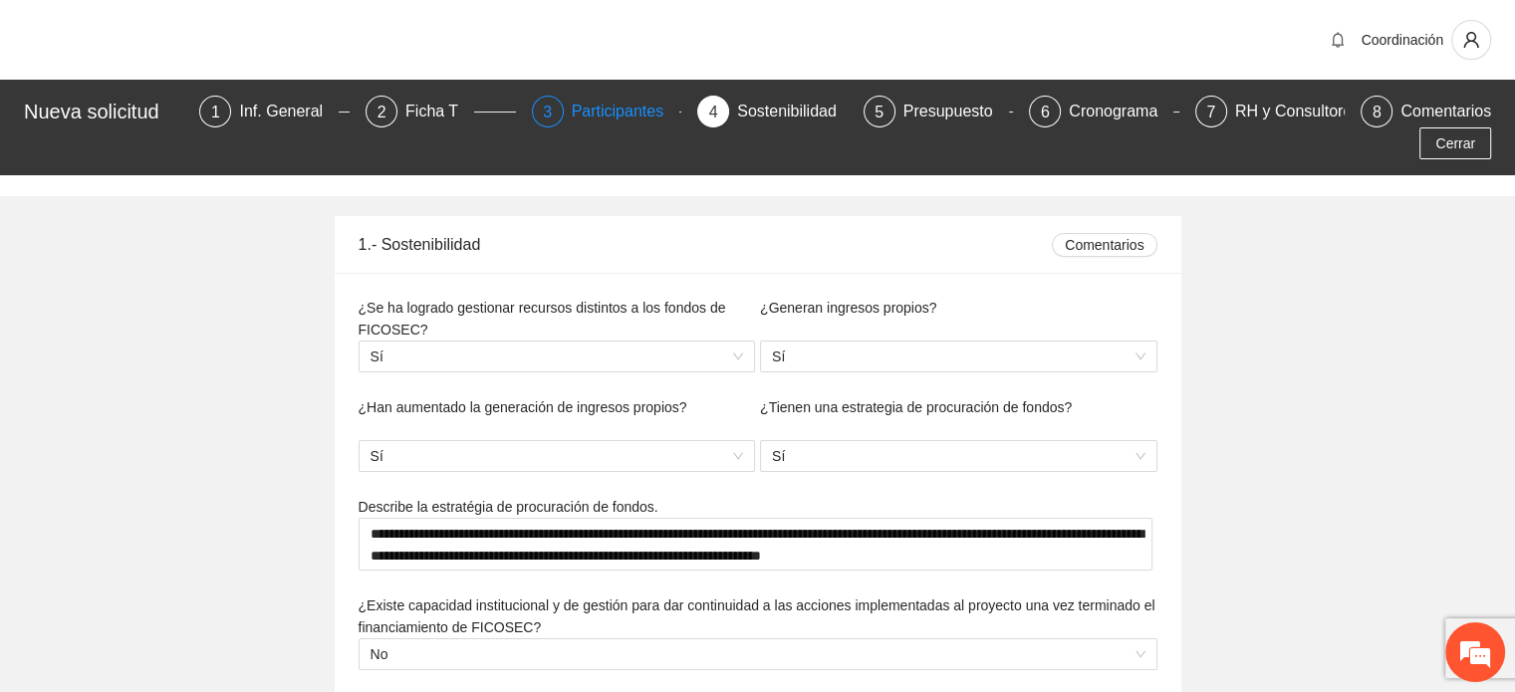
click at [586, 103] on div "Participantes" at bounding box center [626, 112] width 109 height 32
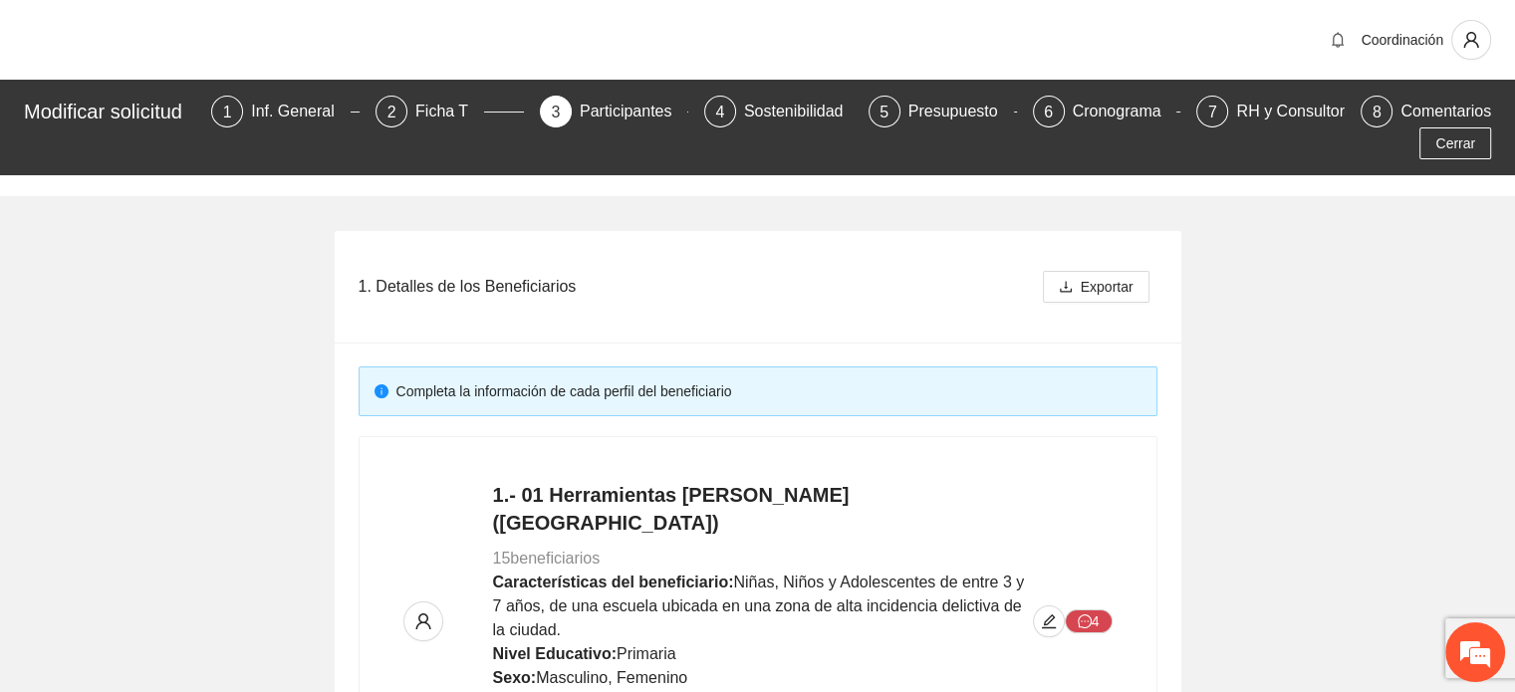
click at [773, 92] on div "Modificar solicitud 1 Inf. General 2 Ficha T 3 Participantes 4 Sostenibilidad 5…" at bounding box center [757, 128] width 1515 height 96
click at [773, 108] on div "Sostenibilidad" at bounding box center [802, 112] width 116 height 32
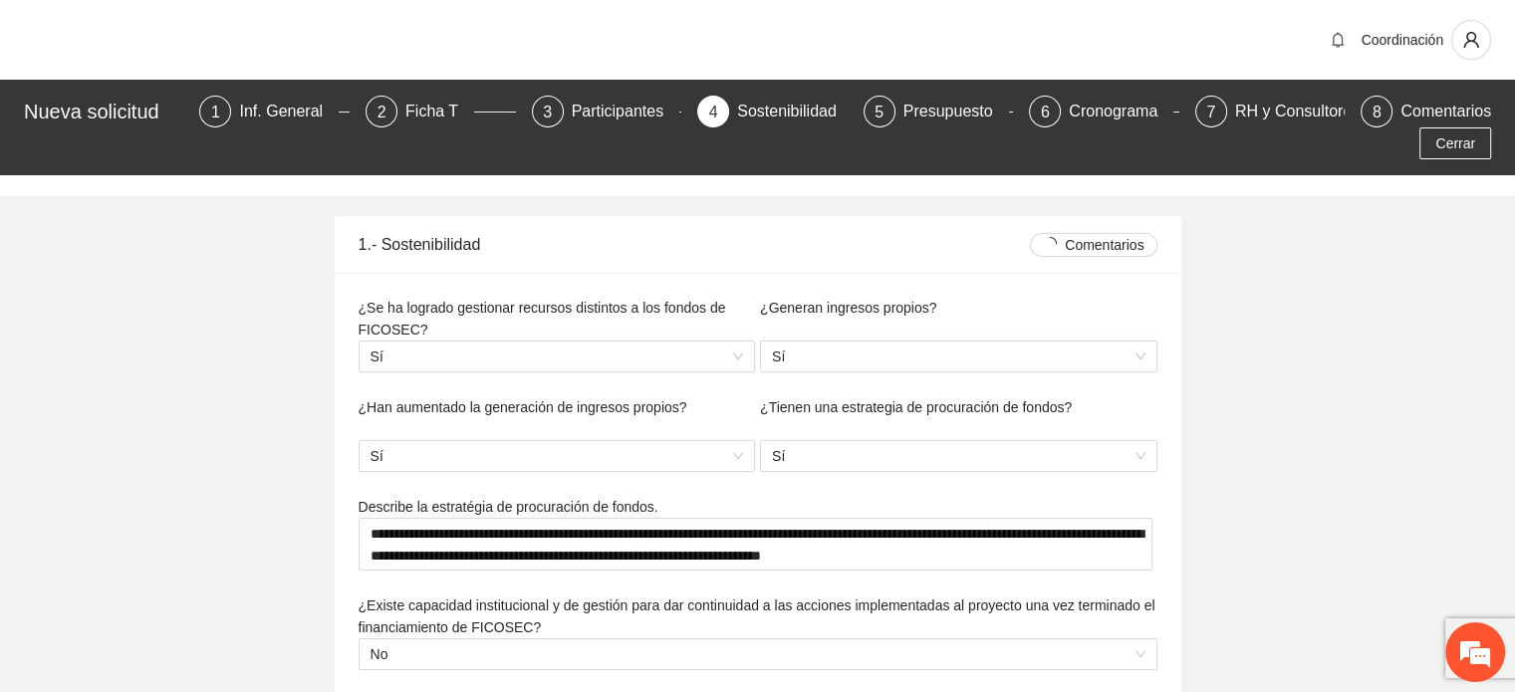
type textarea "**********"
click at [405, 101] on div "Ficha T" at bounding box center [439, 112] width 69 height 32
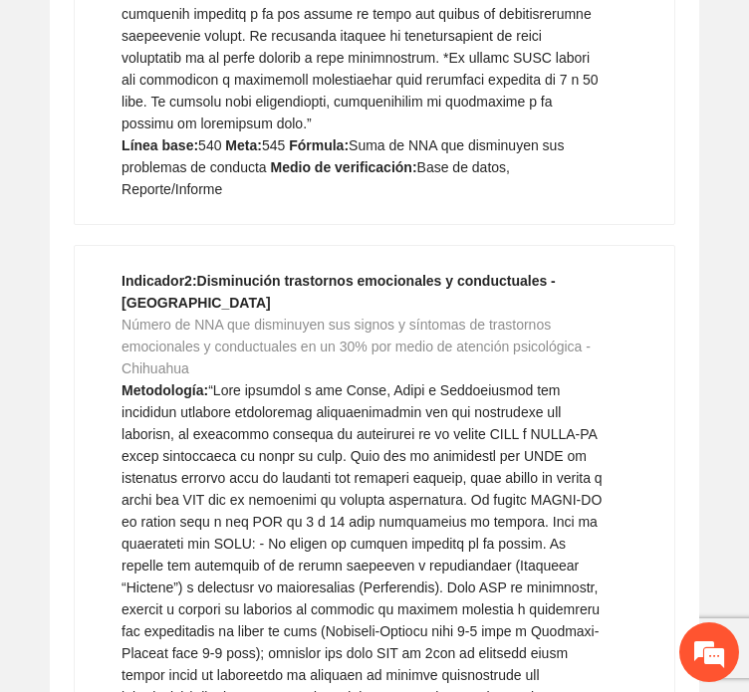
scroll to position [8963, 0]
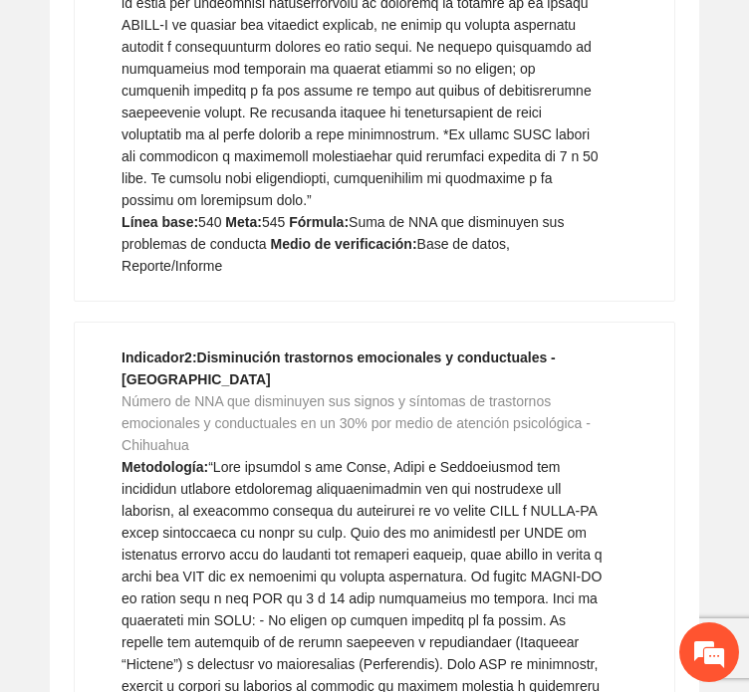
click at [331, 350] on strong "Indicador 2 : Disminución trastornos emocionales y conductuales - [GEOGRAPHIC_D…" at bounding box center [338, 369] width 434 height 38
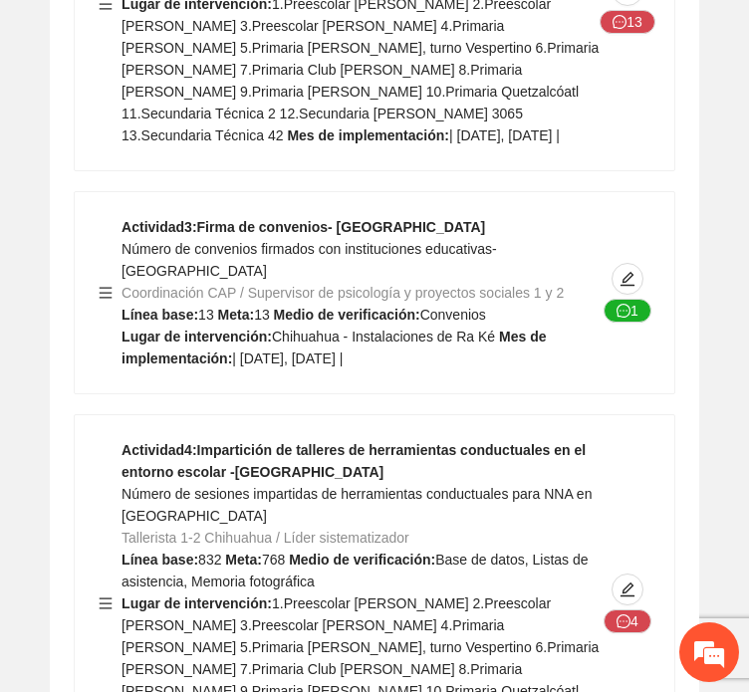
scroll to position [11253, 0]
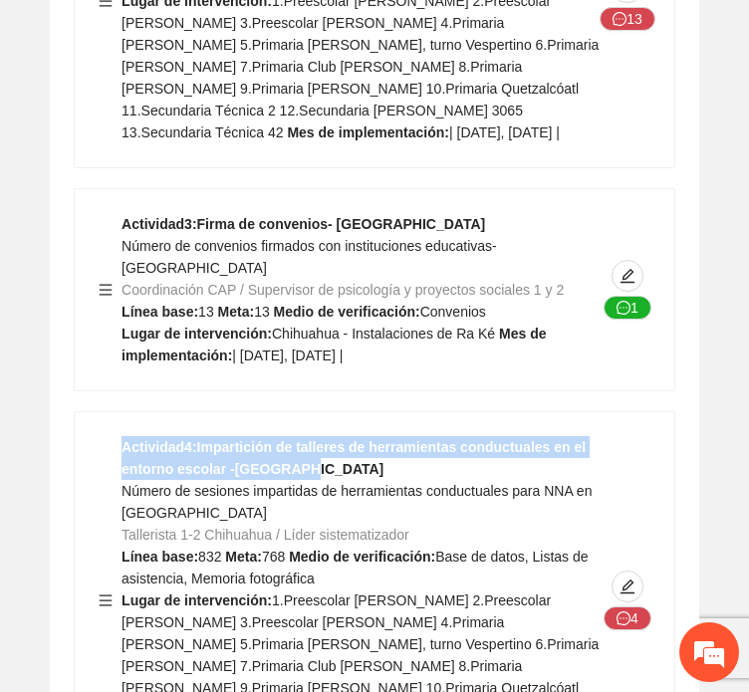
drag, startPoint x: 120, startPoint y: 194, endPoint x: 323, endPoint y: 228, distance: 205.0
click at [323, 436] on div "Actividad 4 : Impartición de talleres de herramientas conductuales en el entorn…" at bounding box center [362, 600] width 483 height 329
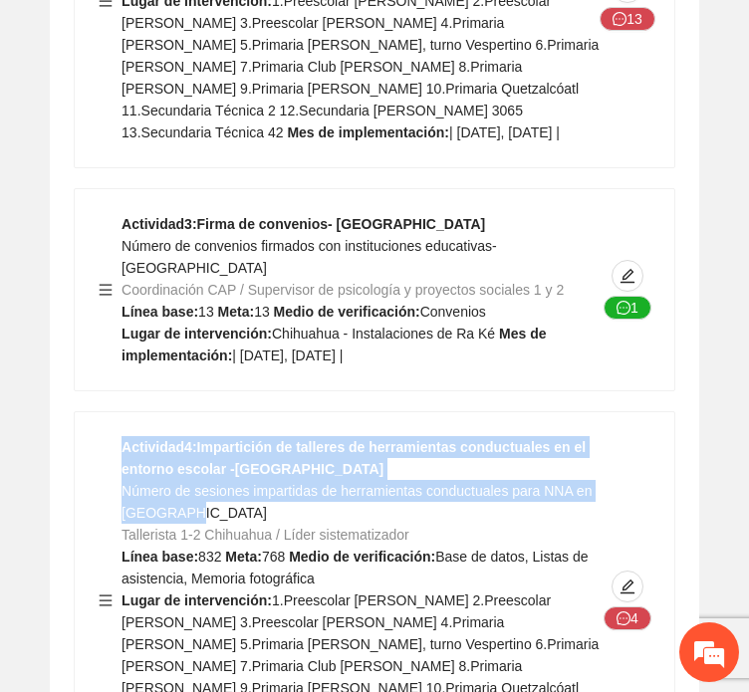
drag, startPoint x: 287, startPoint y: 267, endPoint x: 81, endPoint y: 198, distance: 217.3
click at [82, 412] on div "Actividad 4 : Impartición de talleres de herramientas conductuales en el entorn…" at bounding box center [374, 600] width 599 height 376
click at [175, 439] on strong "Actividad 4 : Impartición de talleres de herramientas conductuales en el entorn…" at bounding box center [353, 458] width 464 height 38
click at [150, 439] on strong "Actividad 4 : Impartición de talleres de herramientas conductuales en el entorn…" at bounding box center [353, 458] width 464 height 38
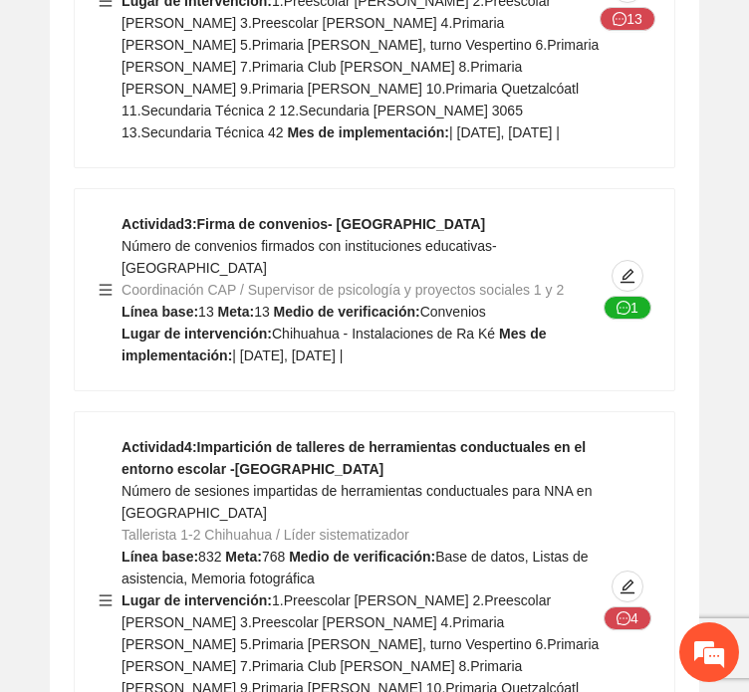
click at [191, 527] on span "Tallerista 1-2 Chihuahua / Líder sistematizador" at bounding box center [265, 535] width 288 height 16
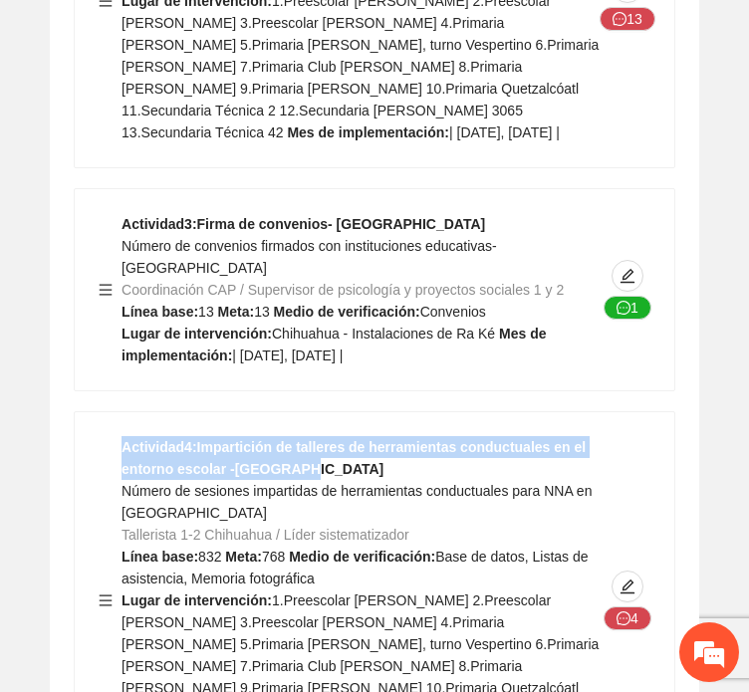
drag, startPoint x: 120, startPoint y: 206, endPoint x: 321, endPoint y: 226, distance: 201.2
click at [321, 436] on div "Actividad 4 : Impartición de talleres de herramientas conductuales en el entorn…" at bounding box center [362, 600] width 483 height 329
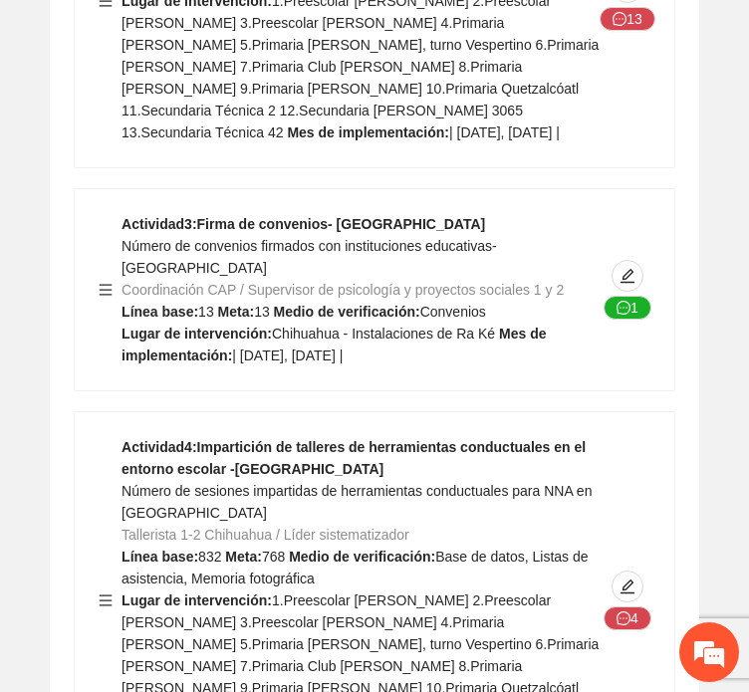
click at [337, 436] on div "Actividad 4 : Impartición de talleres de herramientas conductuales en el entorn…" at bounding box center [362, 600] width 483 height 329
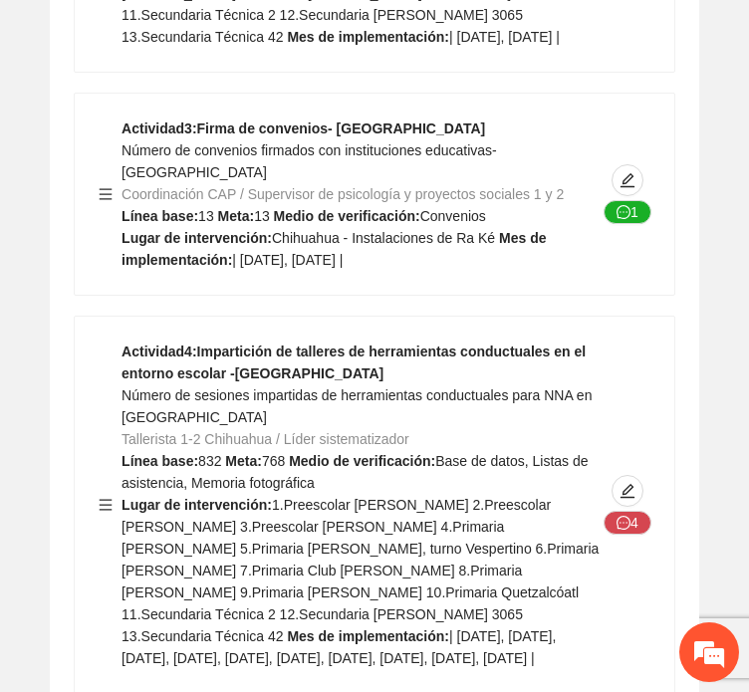
scroll to position [11353, 0]
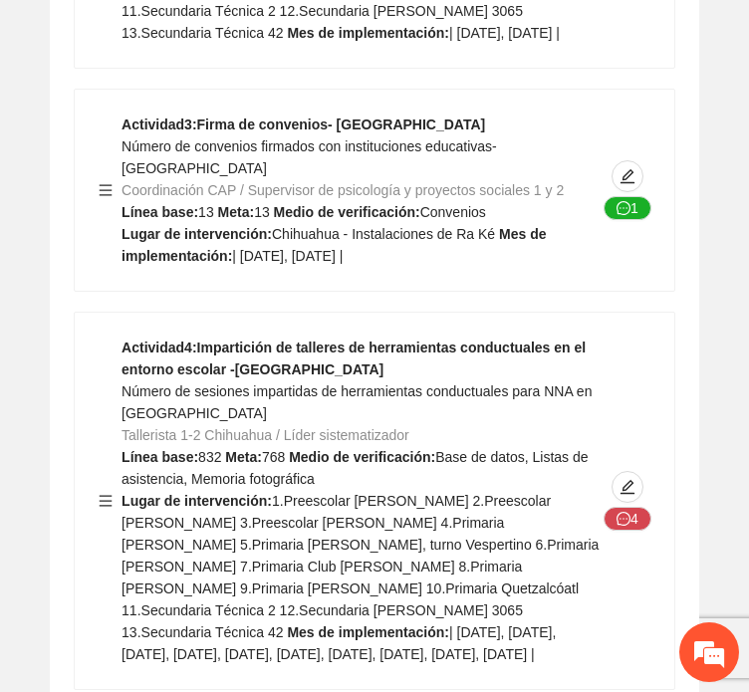
click at [390, 493] on span "1.Preescolar [PERSON_NAME] 2.Preescolar [PERSON_NAME] 3.Preescolar [PERSON_NAME…" at bounding box center [359, 566] width 477 height 147
click at [235, 313] on div "Actividad 4 : Impartición de talleres de herramientas conductuales en el entorn…" at bounding box center [374, 501] width 599 height 376
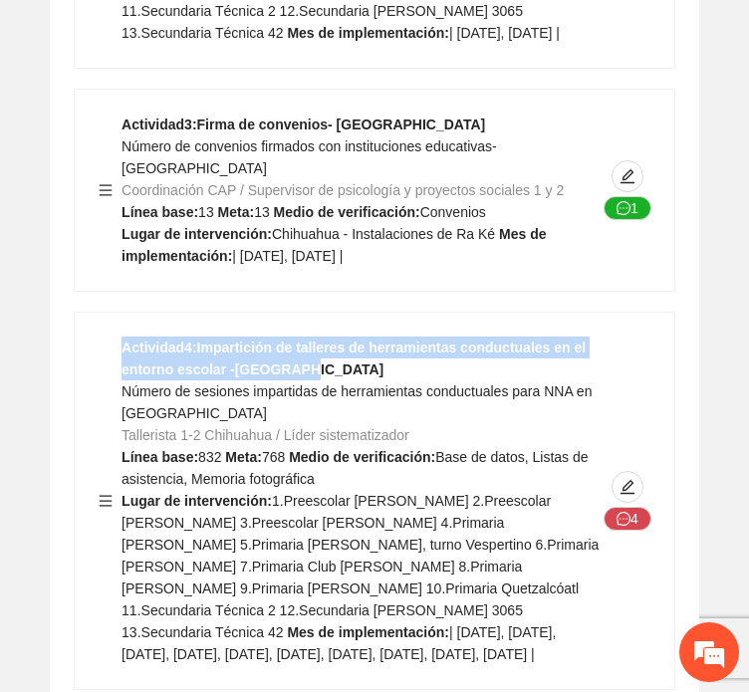
drag, startPoint x: 301, startPoint y: 122, endPoint x: 98, endPoint y: 90, distance: 205.8
click at [99, 337] on div "Actividad 4 : Impartición de talleres de herramientas conductuales en el entorn…" at bounding box center [375, 501] width 552 height 329
copy strong "Actividad 4 : Impartición de talleres de herramientas conductuales en el entorn…"
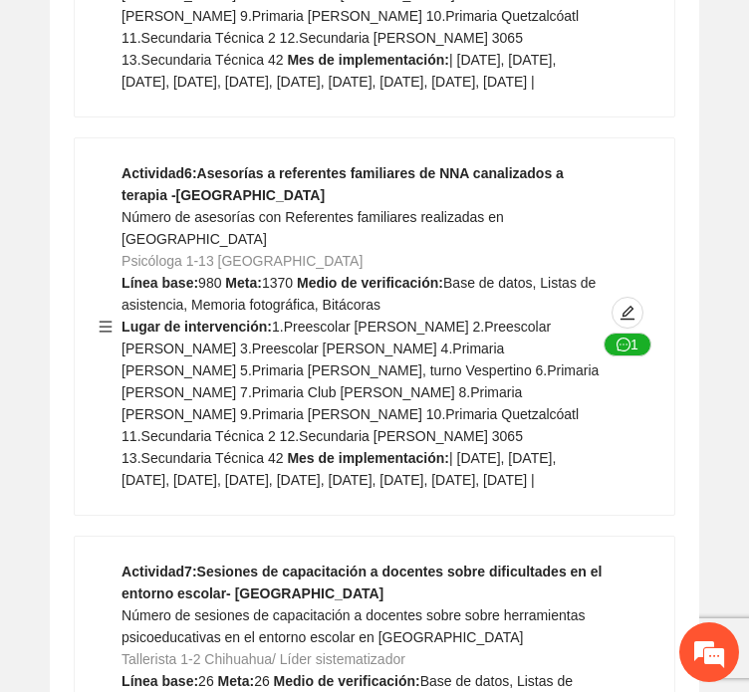
scroll to position [12348, 0]
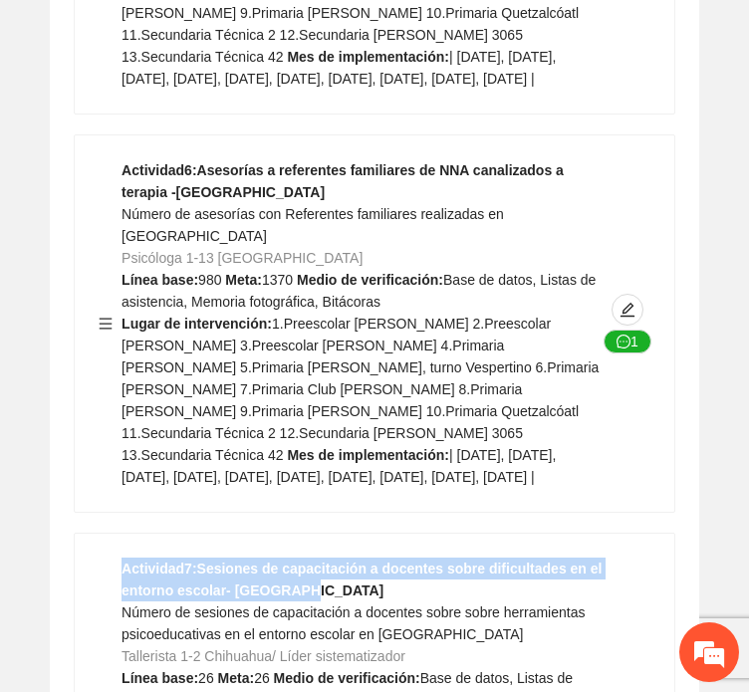
drag, startPoint x: 295, startPoint y: 385, endPoint x: 21, endPoint y: 340, distance: 277.7
copy strong "Actividad 7 : Sesiones de capacitación a docentes sobre dificultades en el ento…"
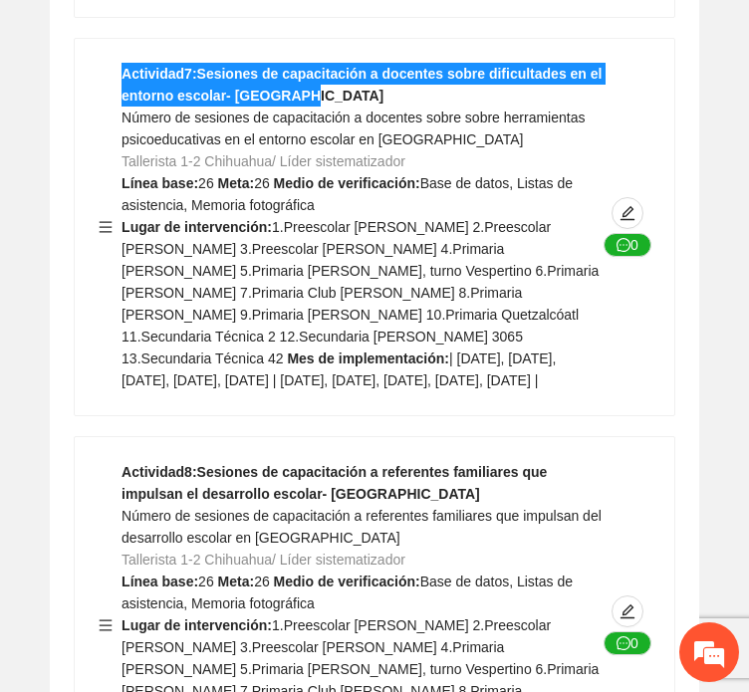
scroll to position [12846, 0]
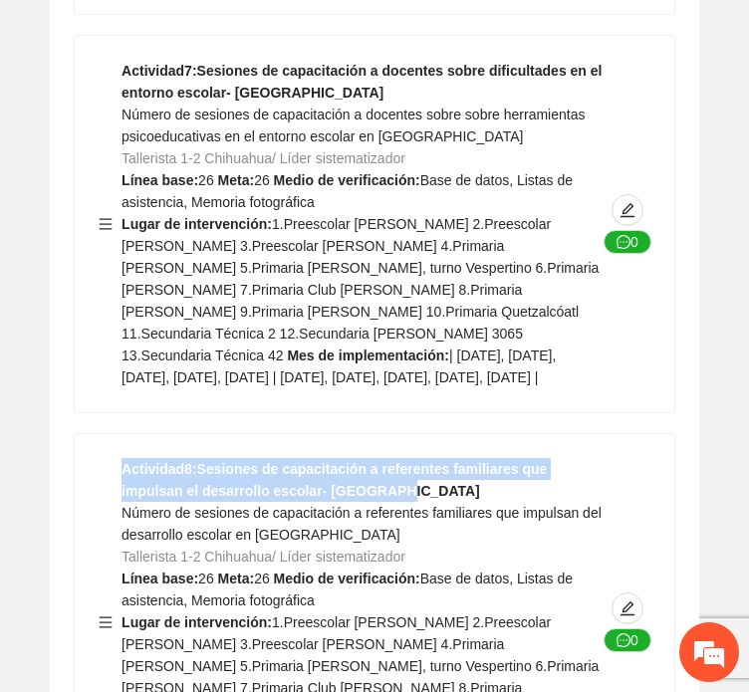
drag, startPoint x: 394, startPoint y: 318, endPoint x: 92, endPoint y: 292, distance: 303.8
click at [92, 434] on div "Actividad 8 : Sesiones de capacitación a referentes familiares que impulsan el …" at bounding box center [374, 622] width 599 height 376
copy strong "Actividad 8 : Sesiones de capacitación a referentes familiares que impulsan el …"
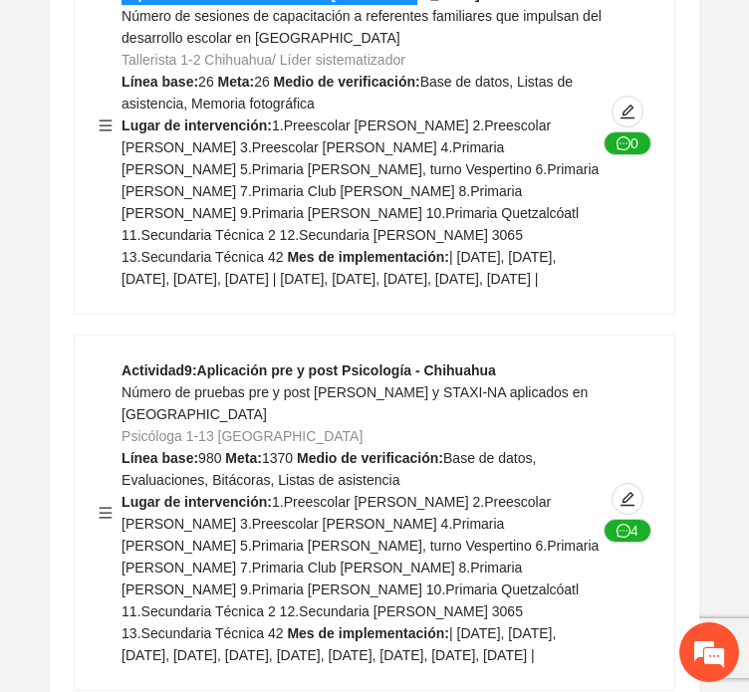
scroll to position [13344, 0]
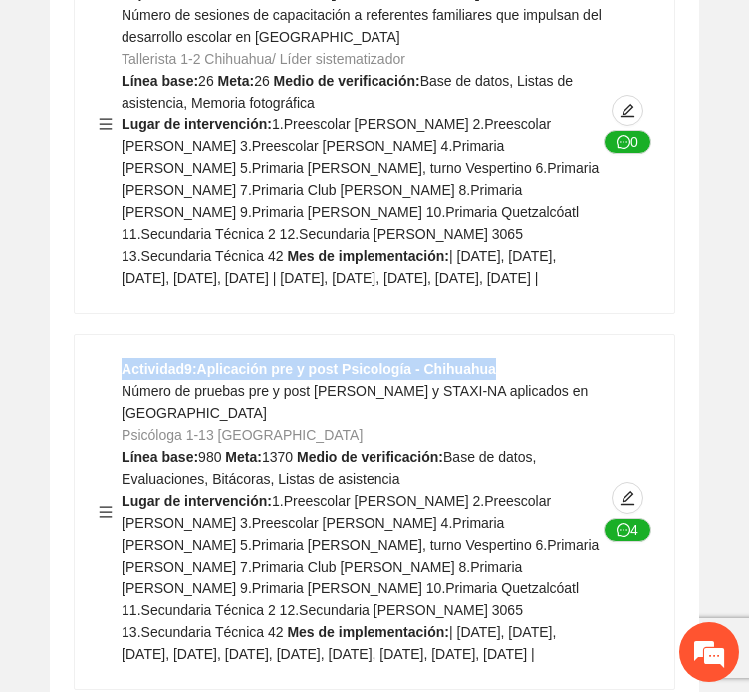
drag, startPoint x: 118, startPoint y: 212, endPoint x: 549, endPoint y: 198, distance: 431.4
click at [549, 359] on div "Actividad 9 : Aplicación pre y post Psicología - Chihuahua Número de pruebas pr…" at bounding box center [375, 512] width 552 height 307
copy strong "Actividad 9 : Aplicación pre y post Psicología - [GEOGRAPHIC_DATA]"
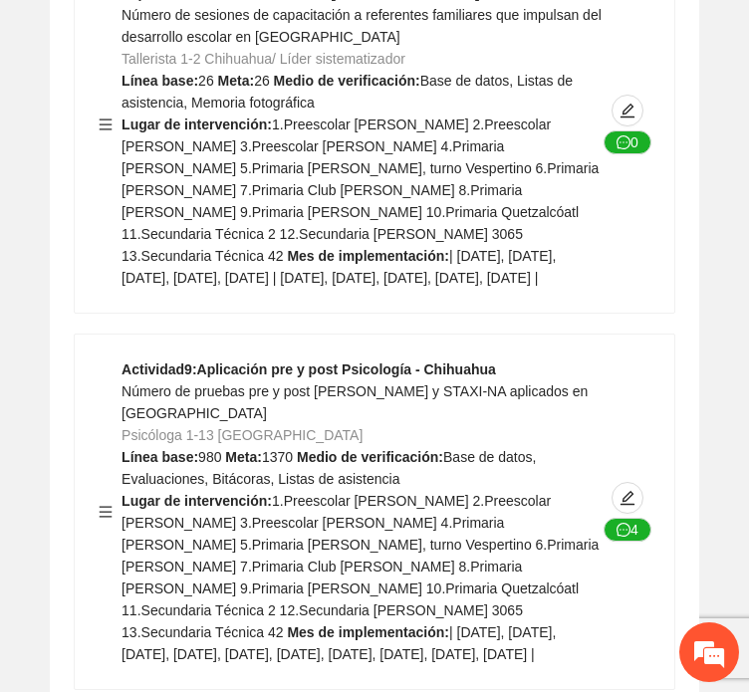
drag, startPoint x: 500, startPoint y: 574, endPoint x: 29, endPoint y: 585, distance: 471.2
copy strong "Actividad 10 : Aplicación pre y post Talleres - [GEOGRAPHIC_DATA]"
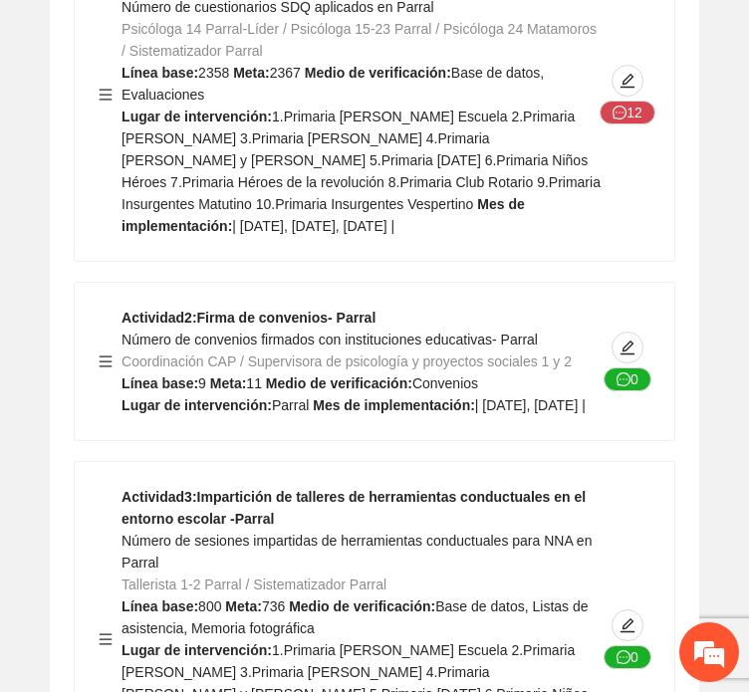
scroll to position [19618, 0]
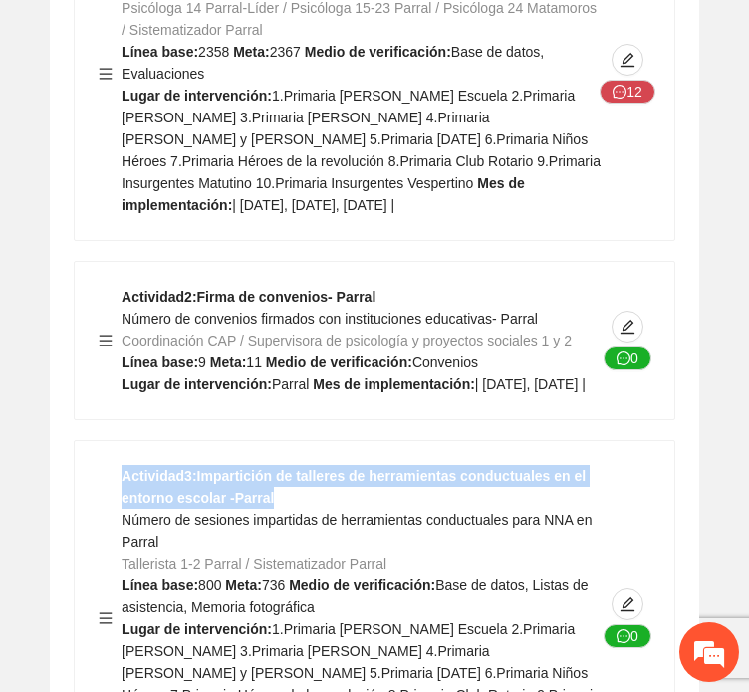
drag, startPoint x: 299, startPoint y: 249, endPoint x: 8, endPoint y: 223, distance: 291.9
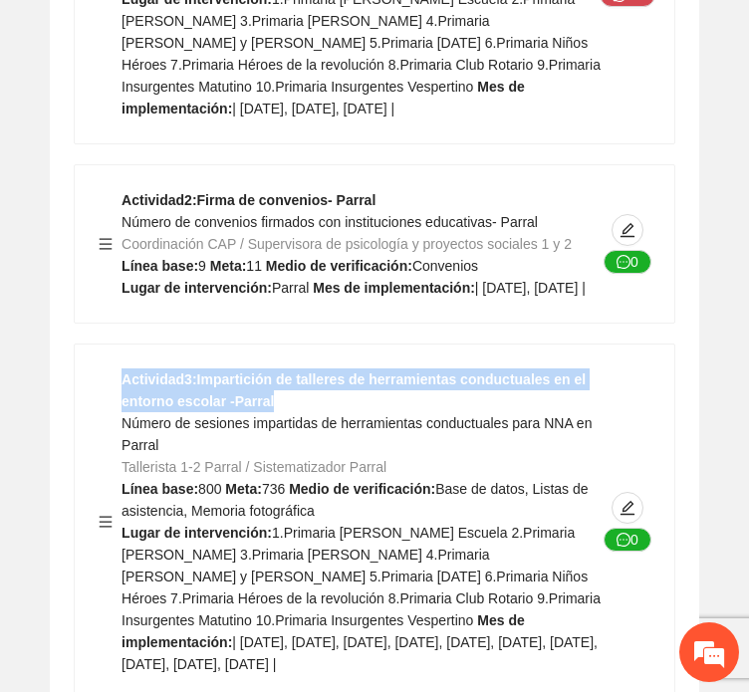
scroll to position [19718, 0]
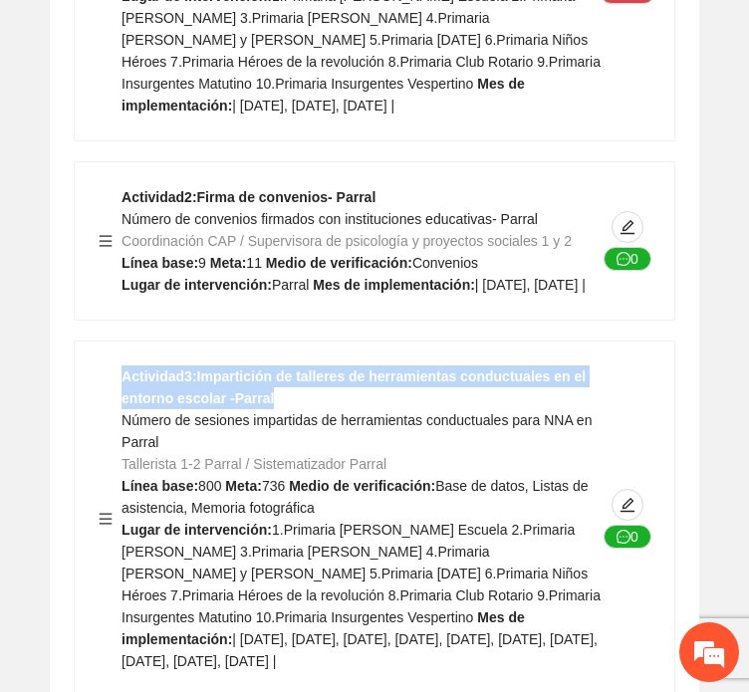
click at [191, 186] on div "Actividad 2 : Firma de convenios- Parral Número de convenios firmados con insti…" at bounding box center [362, 241] width 483 height 110
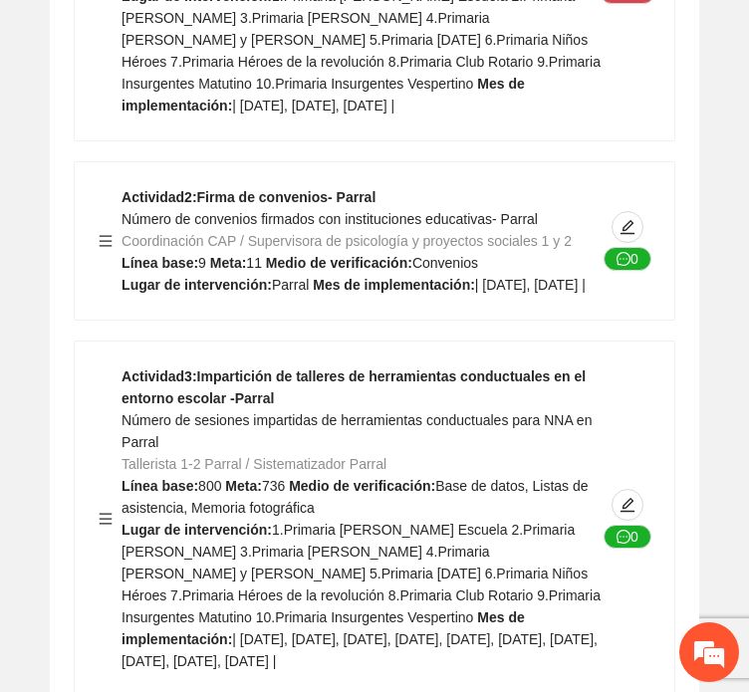
click at [263, 368] on strong "Actividad 3 : Impartición de talleres de herramientas conductuales en el entorn…" at bounding box center [353, 387] width 464 height 38
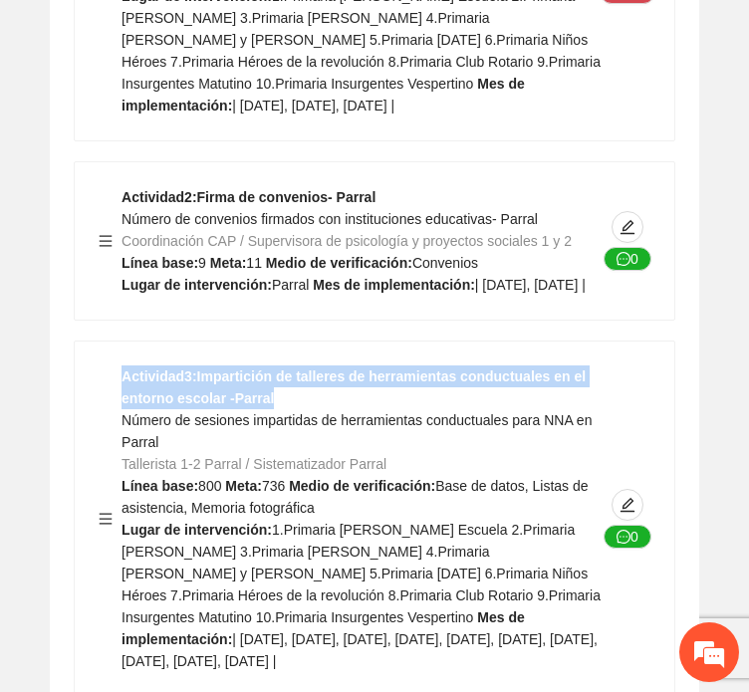
drag, startPoint x: 270, startPoint y: 156, endPoint x: 91, endPoint y: 134, distance: 180.6
click at [91, 342] on div "Actividad 3 : Impartición de talleres de herramientas conductuales en el entorn…" at bounding box center [374, 519] width 599 height 355
copy strong "Actividad 3 : Impartición de talleres de herramientas conductuales en el entorn…"
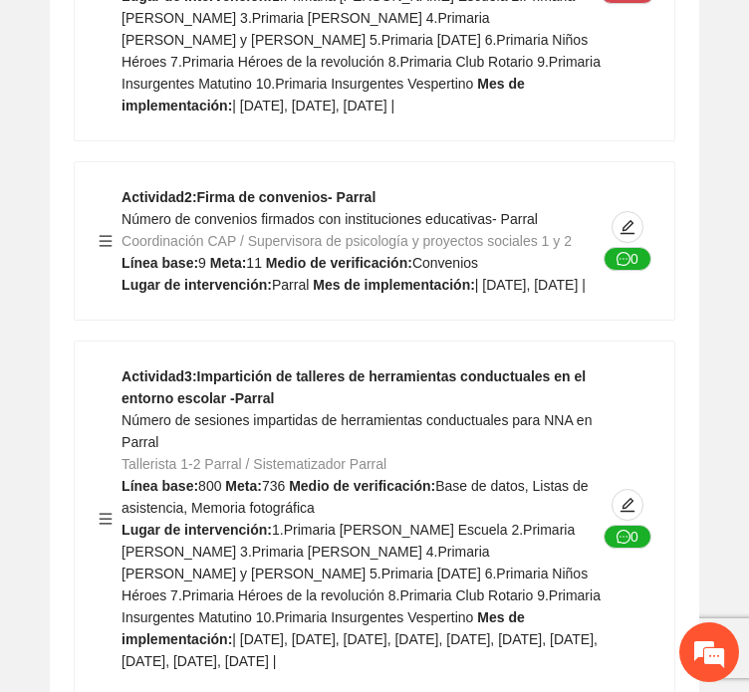
click at [219, 478] on span "Base de datos, Listas de asistencia, Memoria fotográfica" at bounding box center [354, 497] width 466 height 38
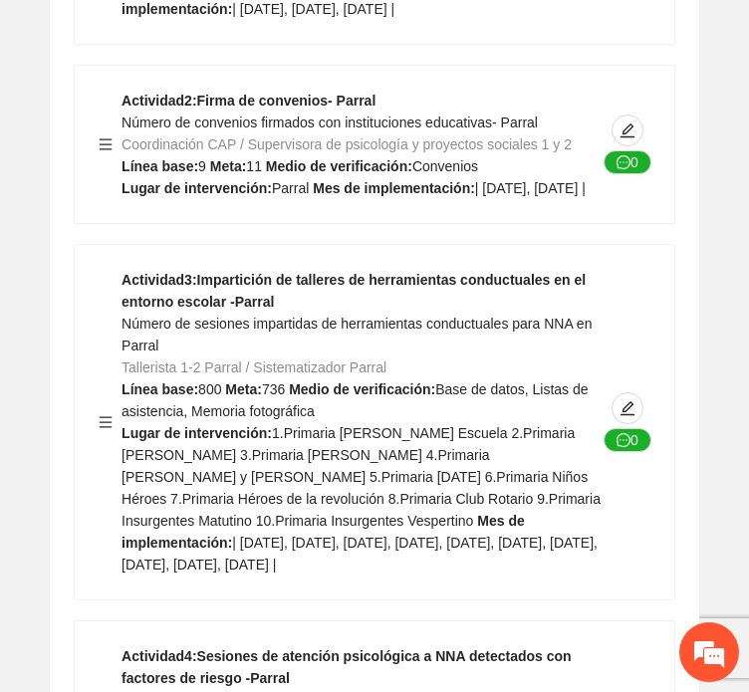
scroll to position [19817, 0]
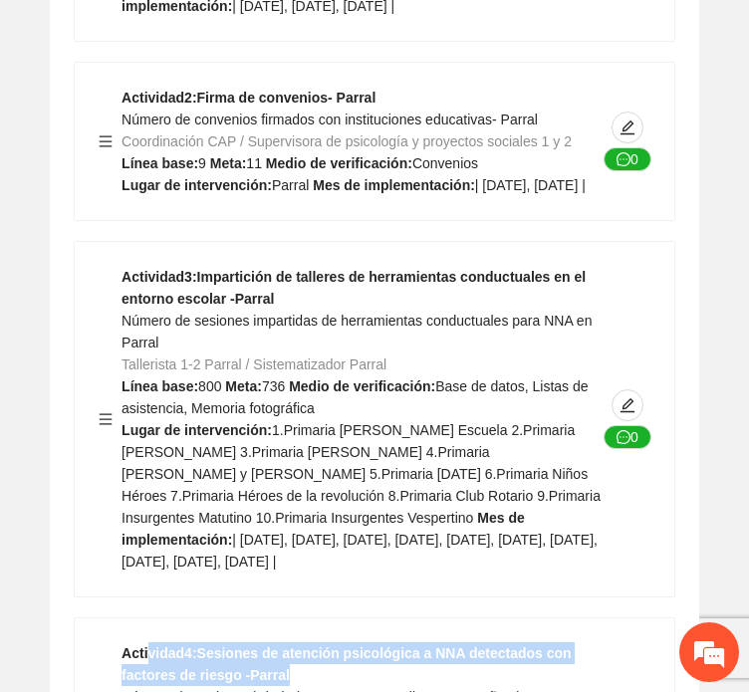
drag, startPoint x: 295, startPoint y: 420, endPoint x: 144, endPoint y: 397, distance: 152.1
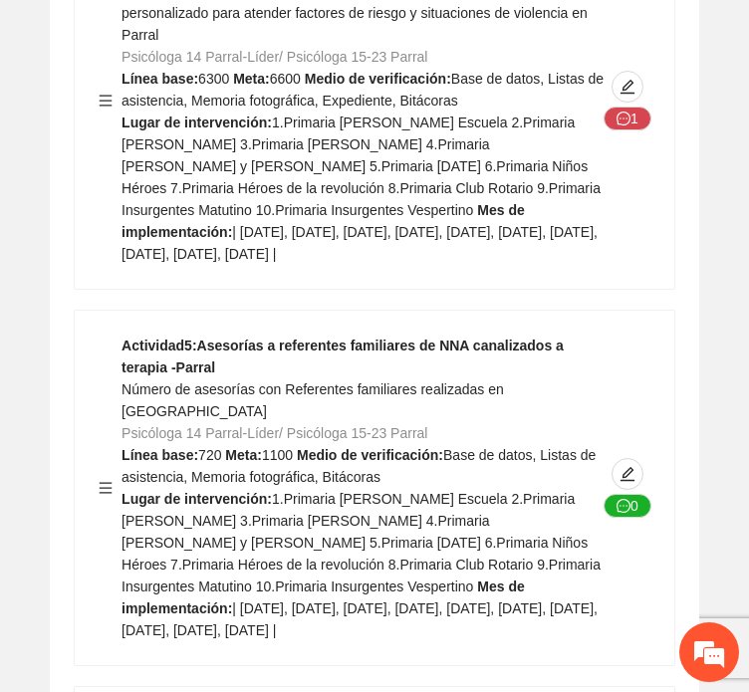
scroll to position [20614, 0]
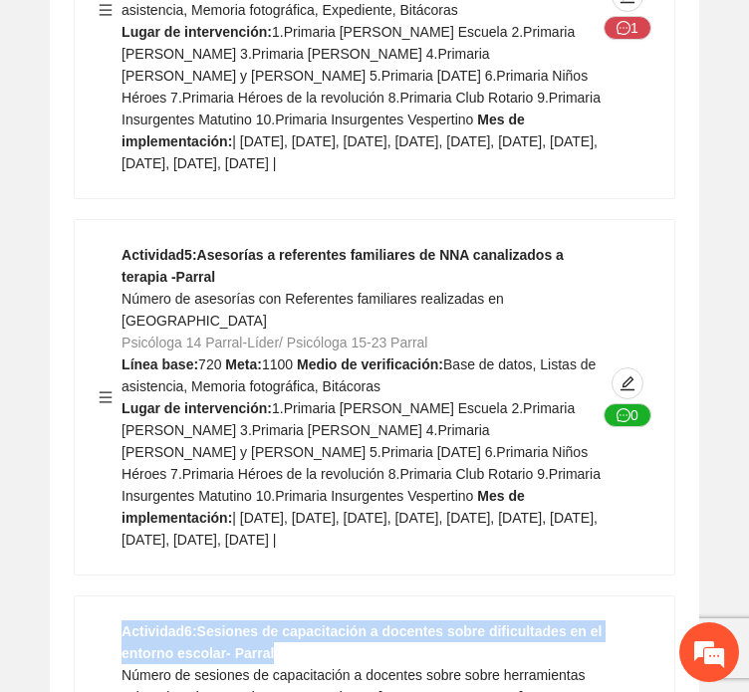
drag, startPoint x: 306, startPoint y: 381, endPoint x: 22, endPoint y: 350, distance: 285.6
copy strong "Actividad 6 : Sesiones de capacitación a docentes sobre dificultades en el ento…"
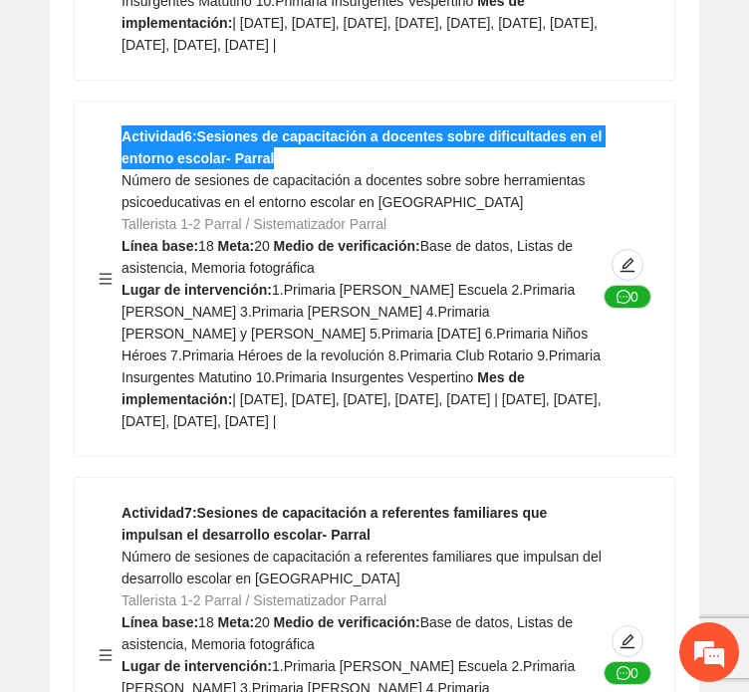
scroll to position [21112, 0]
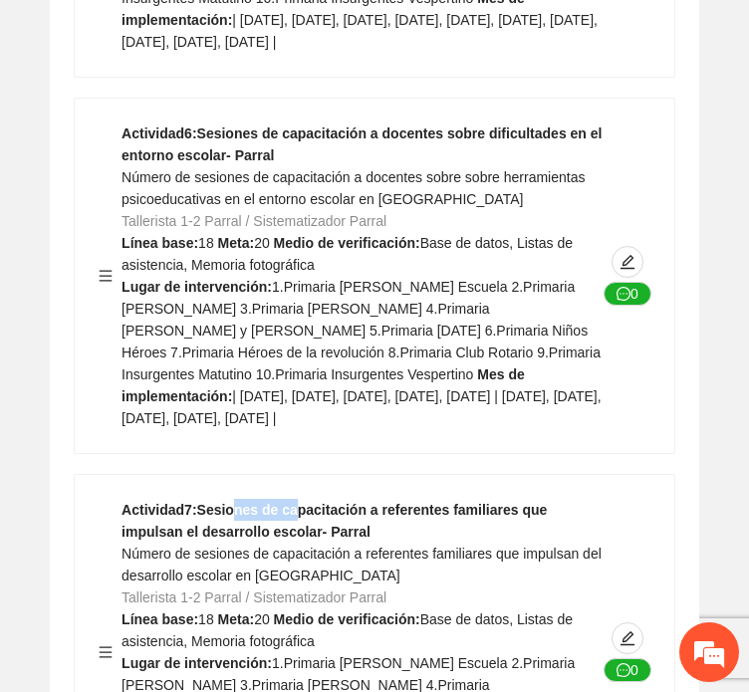
drag, startPoint x: 295, startPoint y: 241, endPoint x: 227, endPoint y: 241, distance: 67.7
click at [227, 502] on strong "Actividad 7 : Sesiones de capacitación a referentes familiares que impulsan el …" at bounding box center [333, 521] width 425 height 38
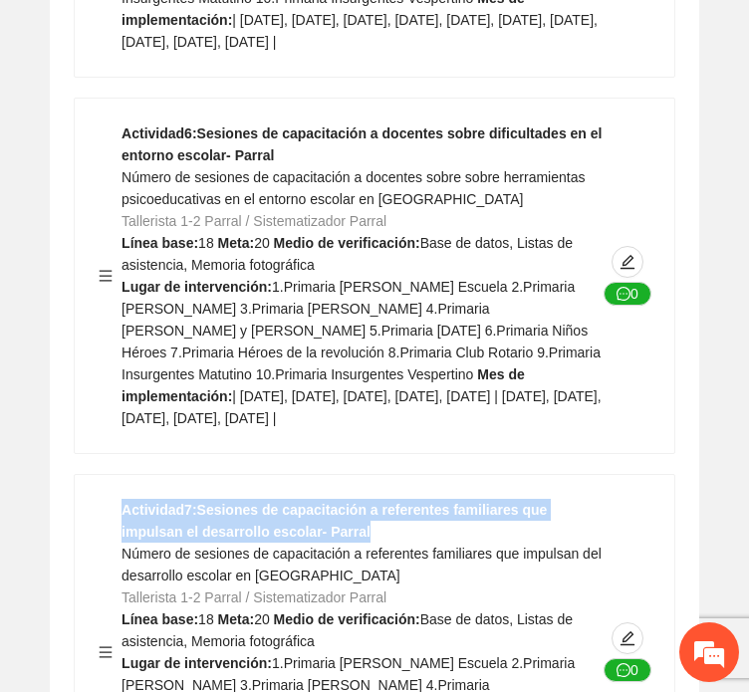
drag, startPoint x: 284, startPoint y: 256, endPoint x: 58, endPoint y: 217, distance: 229.4
copy strong "Actividad 7 : Sesiones de capacitación a referentes familiares que impulsan el …"
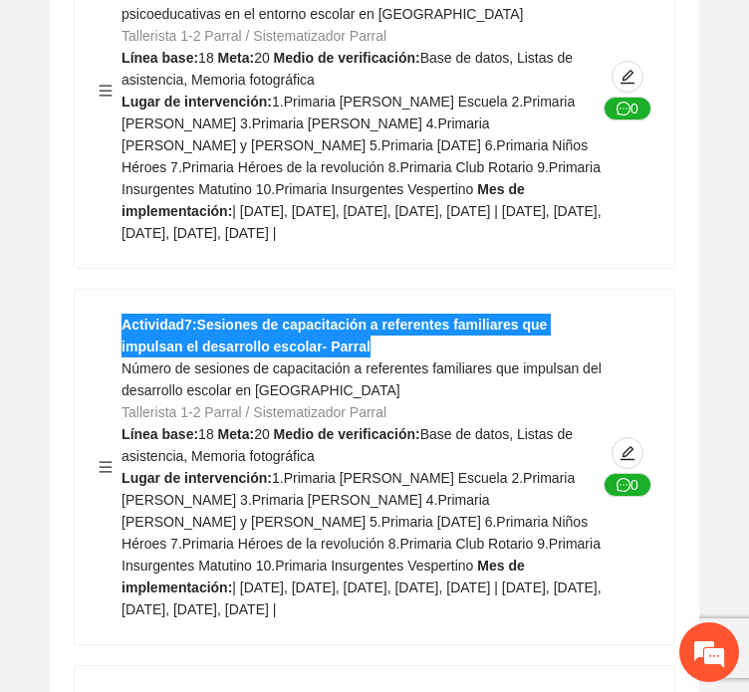
scroll to position [21311, 0]
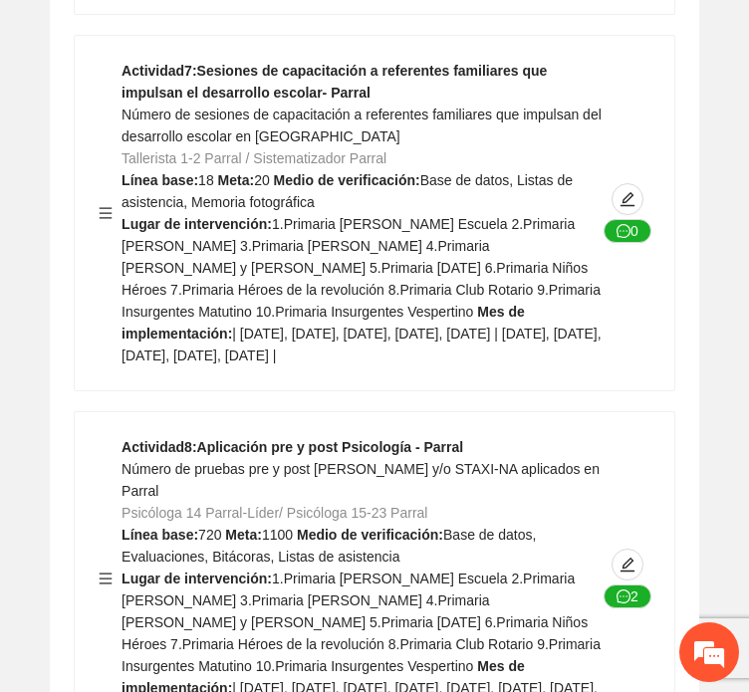
scroll to position [21610, 0]
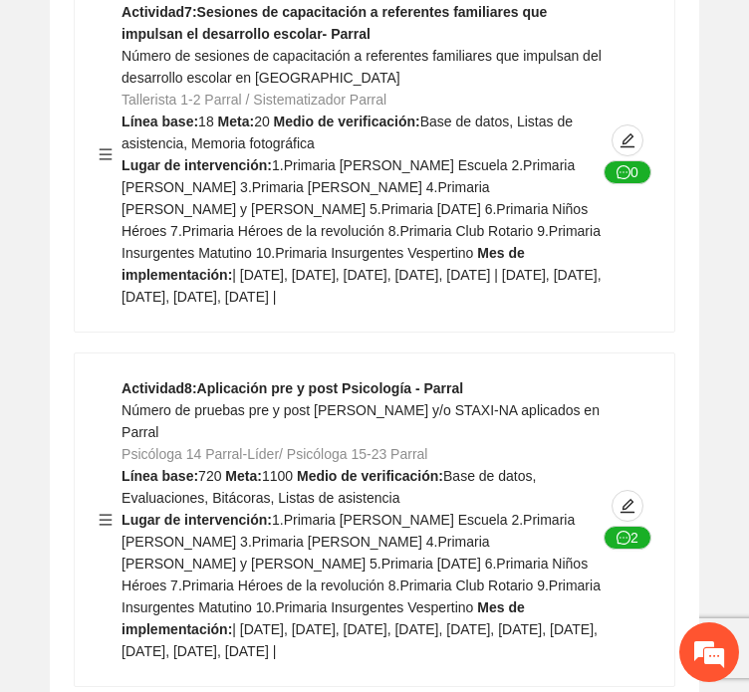
drag, startPoint x: 442, startPoint y: 445, endPoint x: 43, endPoint y: 445, distance: 399.3
copy strong "Actividad 9 : Aplicación pre y post Talleres - Parral"
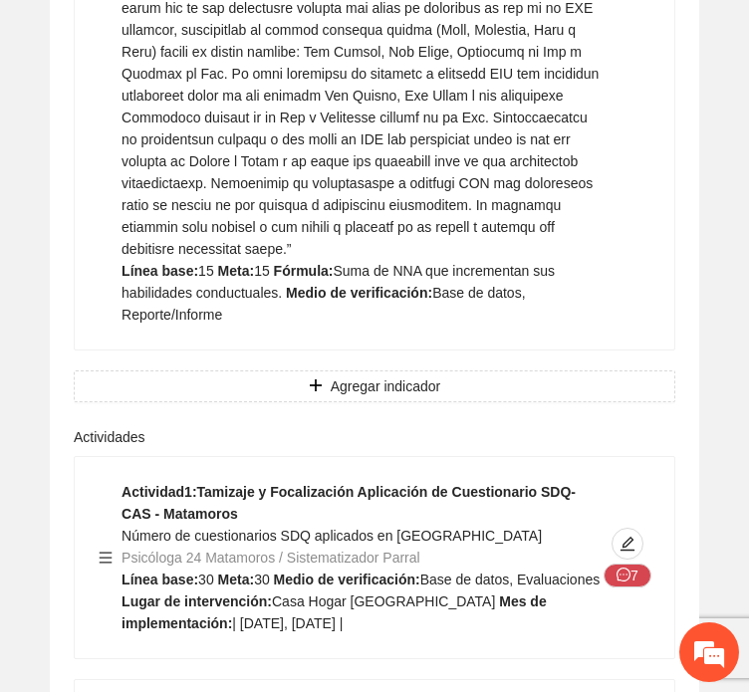
scroll to position [26888, 0]
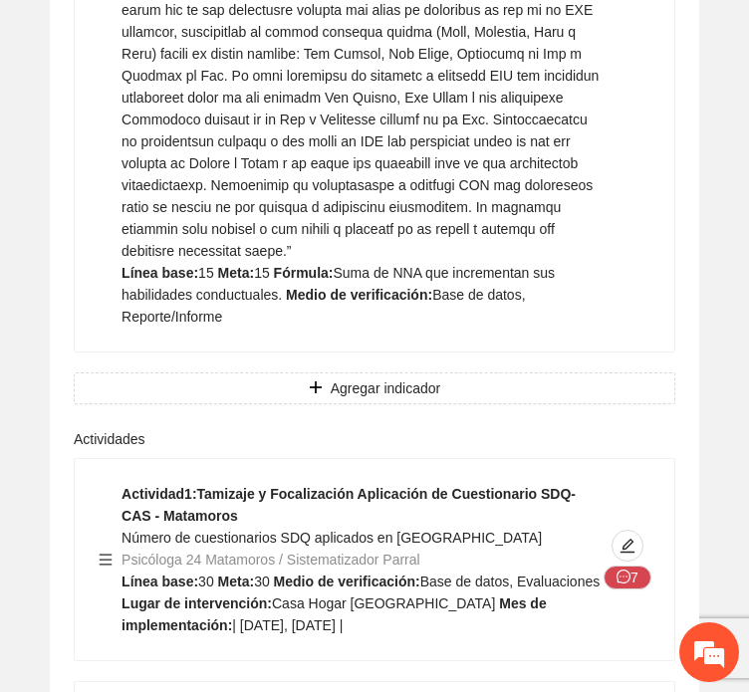
drag, startPoint x: 312, startPoint y: 342, endPoint x: 18, endPoint y: 311, distance: 295.4
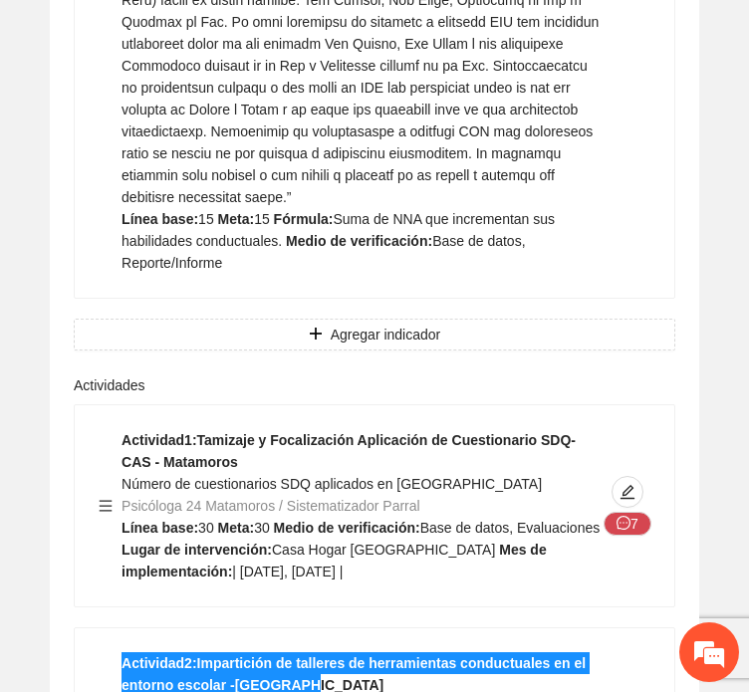
scroll to position [27087, 0]
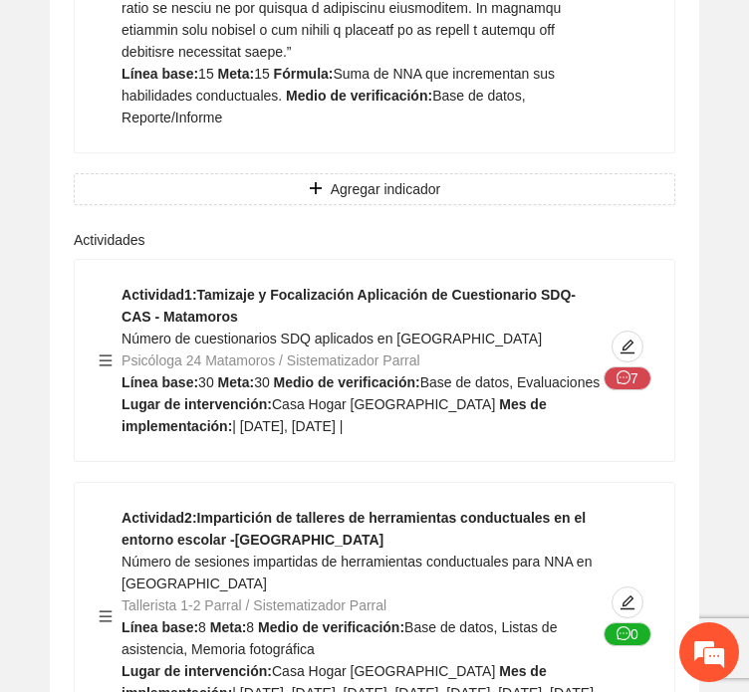
drag, startPoint x: 362, startPoint y: 497, endPoint x: 359, endPoint y: 485, distance: 12.3
drag, startPoint x: 351, startPoint y: 466, endPoint x: 129, endPoint y: 426, distance: 224.6
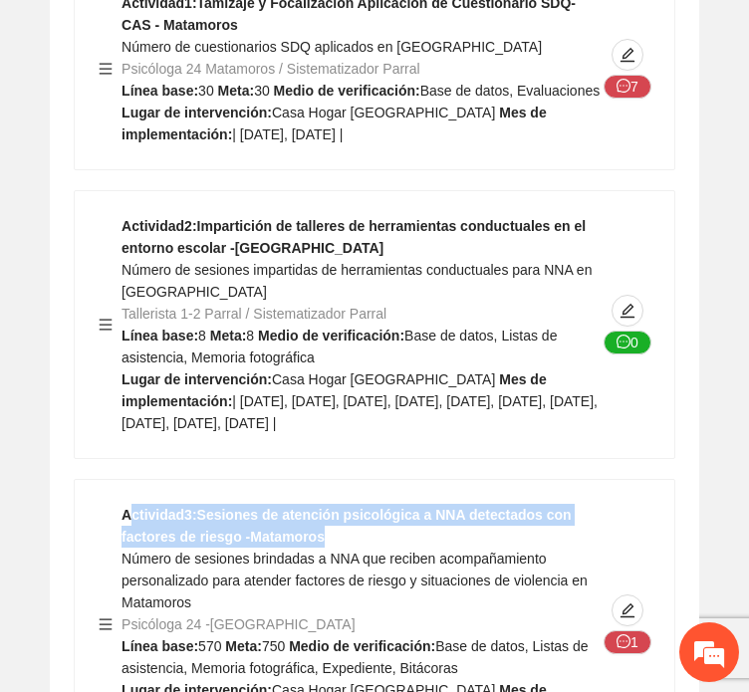
scroll to position [27485, 0]
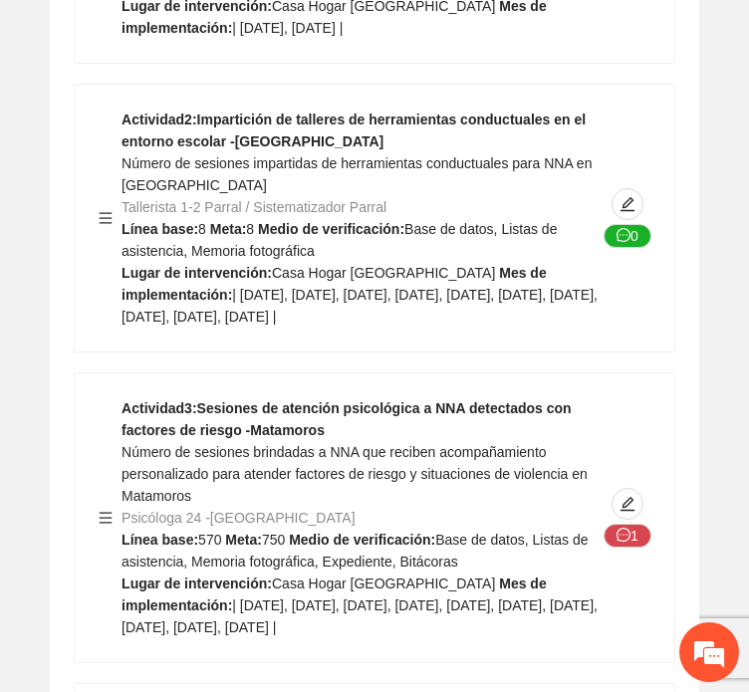
drag, startPoint x: 380, startPoint y: 386, endPoint x: 33, endPoint y: 352, distance: 349.3
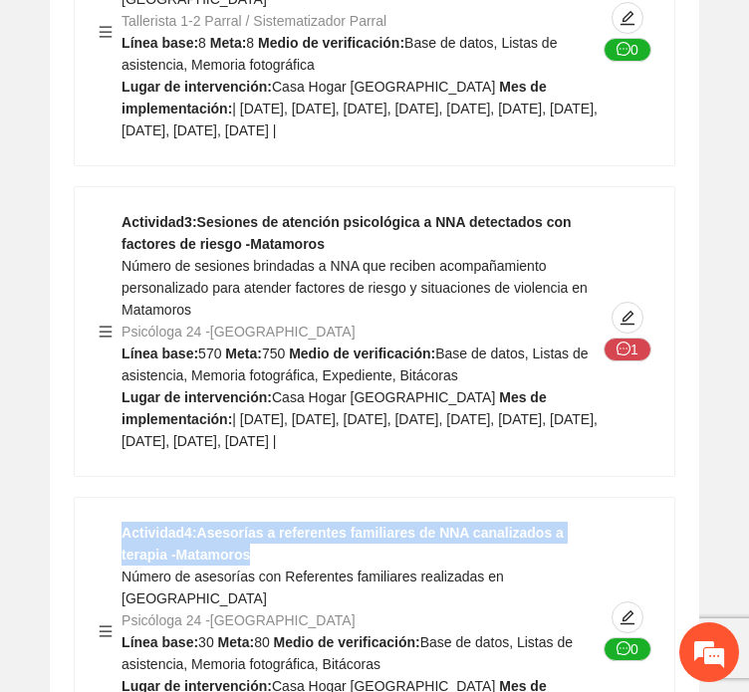
scroll to position [27684, 0]
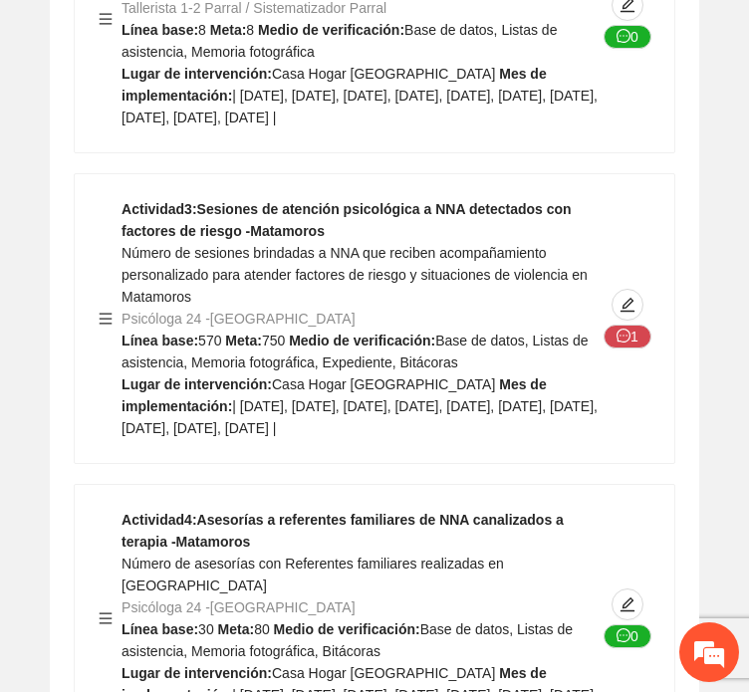
drag, startPoint x: 328, startPoint y: 487, endPoint x: 119, endPoint y: 449, distance: 212.5
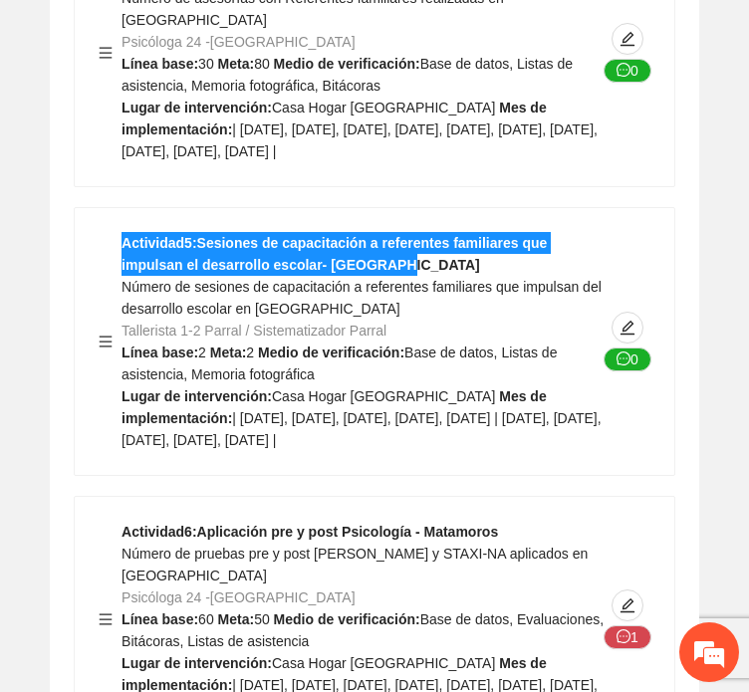
scroll to position [28282, 0]
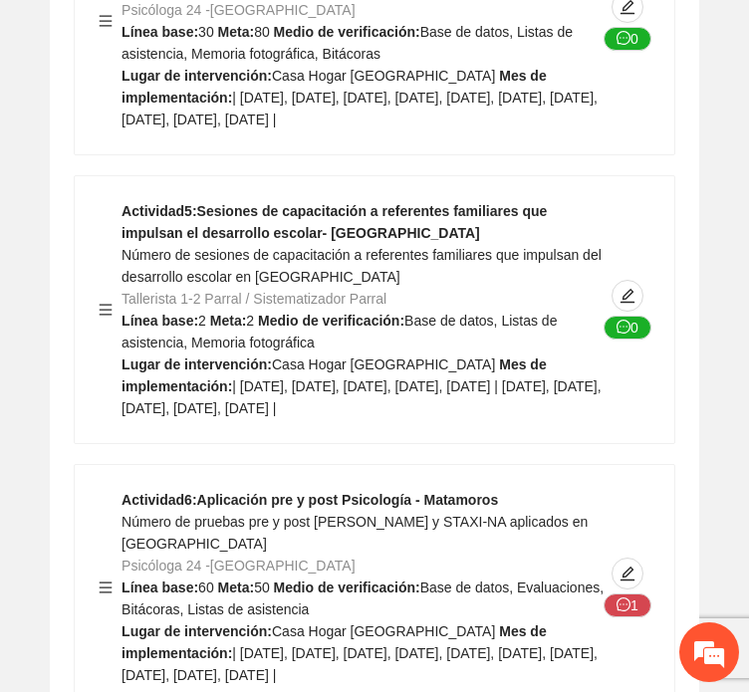
drag, startPoint x: 477, startPoint y: 449, endPoint x: 73, endPoint y: 456, distance: 404.4
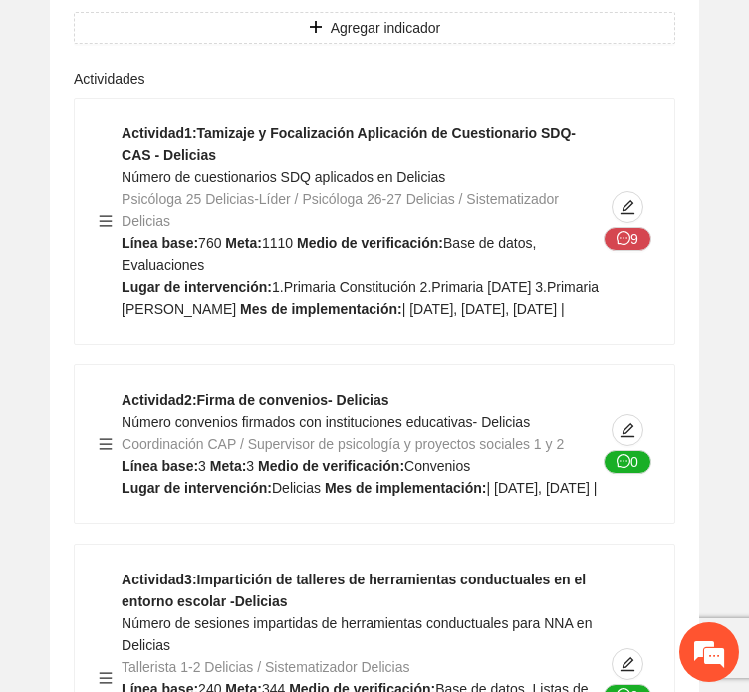
scroll to position [33759, 0]
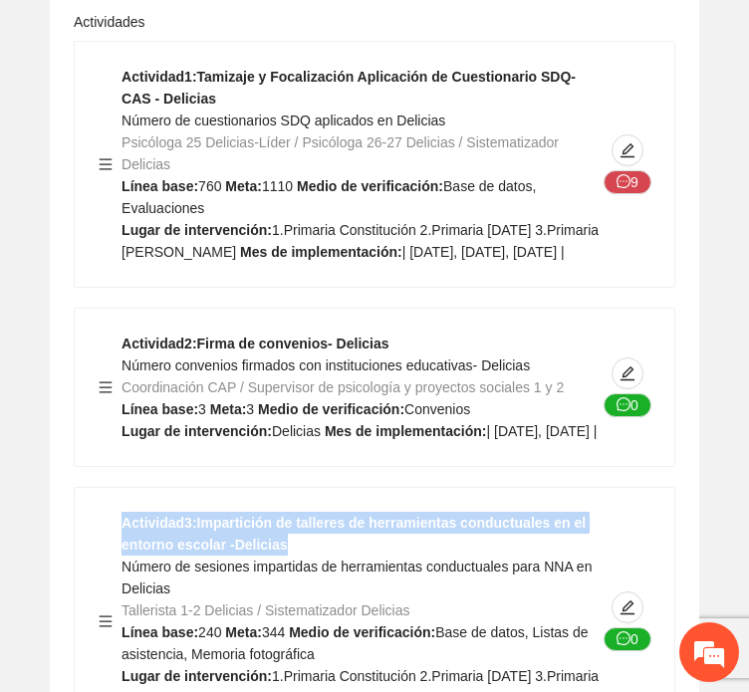
drag, startPoint x: 341, startPoint y: 146, endPoint x: 79, endPoint y: 137, distance: 262.1
click at [79, 488] on div "Actividad 3 : Impartición de talleres de herramientas conductuales en el entorn…" at bounding box center [374, 621] width 599 height 267
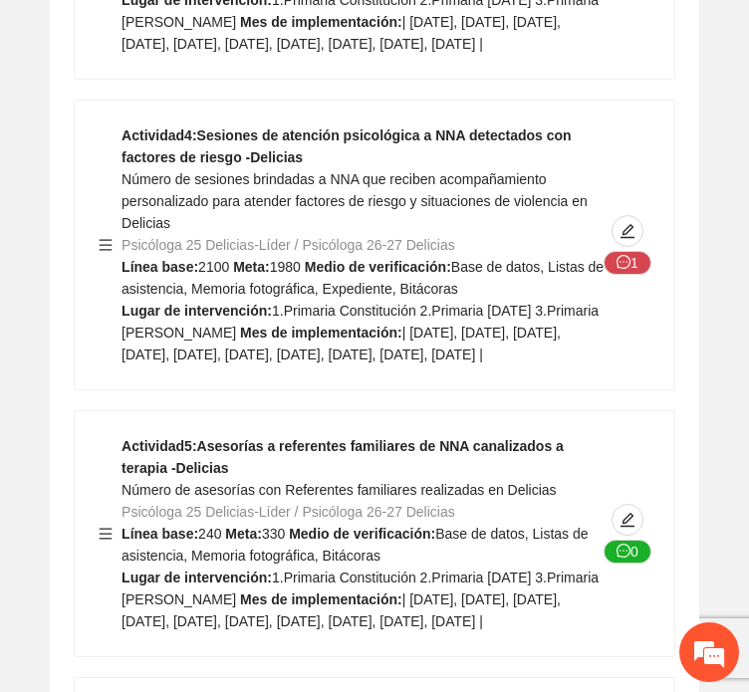
scroll to position [34456, 0]
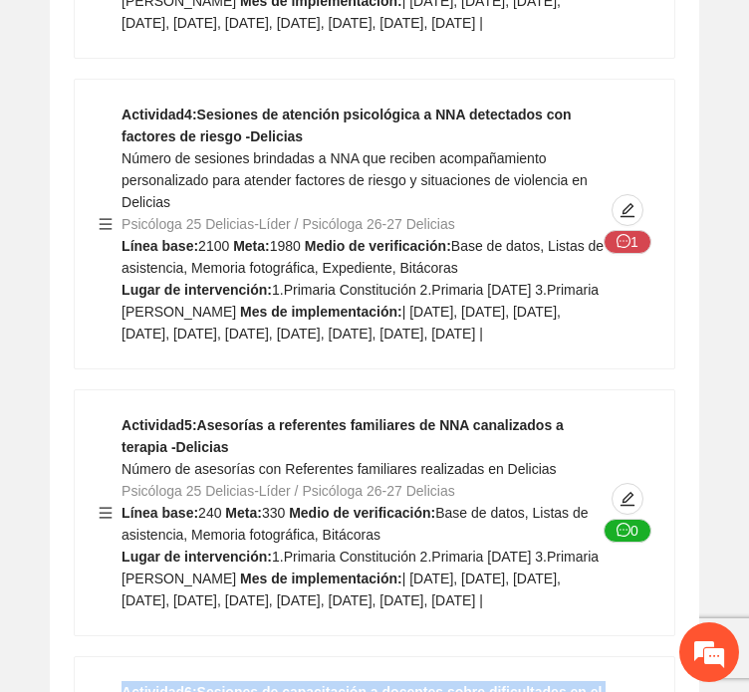
drag, startPoint x: 285, startPoint y: 393, endPoint x: 76, endPoint y: 338, distance: 216.4
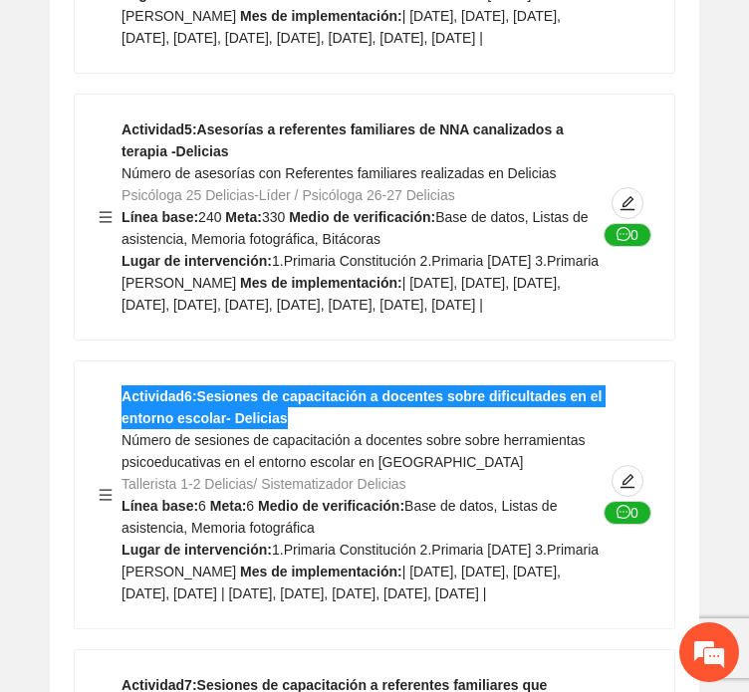
scroll to position [34755, 0]
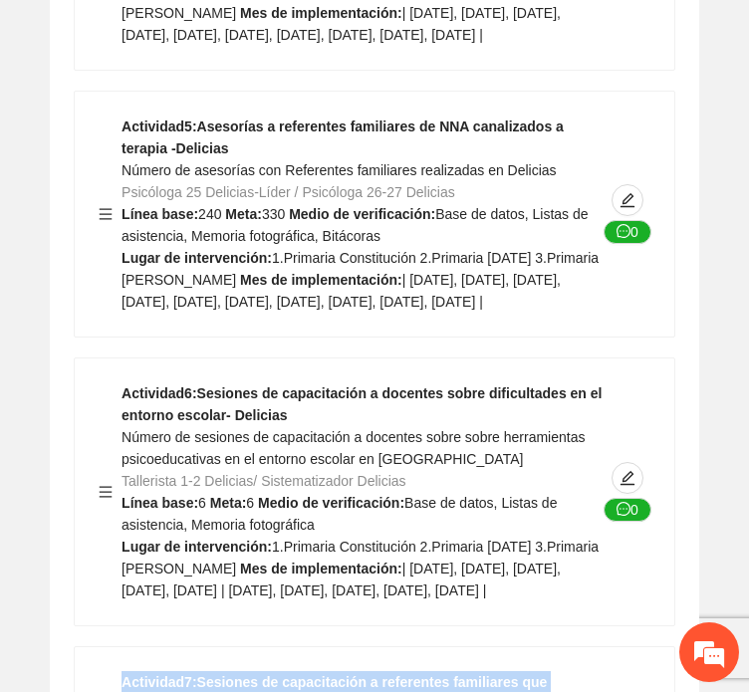
drag, startPoint x: 328, startPoint y: 400, endPoint x: 78, endPoint y: 354, distance: 254.3
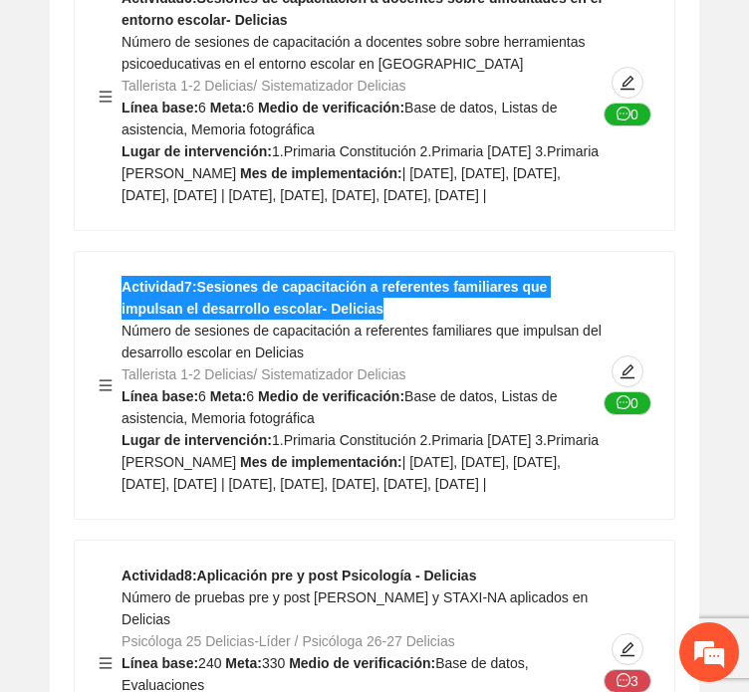
scroll to position [35153, 0]
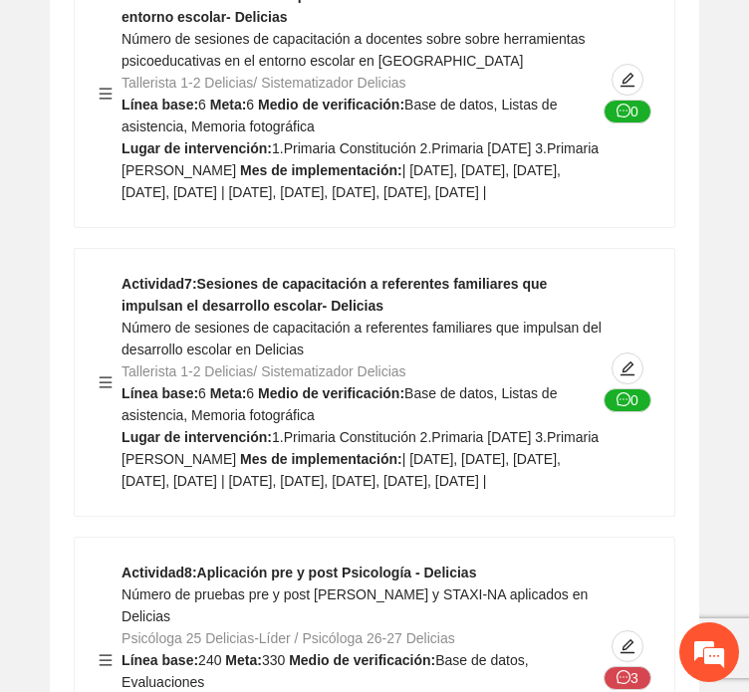
drag, startPoint x: 459, startPoint y: 529, endPoint x: -1, endPoint y: 509, distance: 460.5
